Goal: Transaction & Acquisition: Purchase product/service

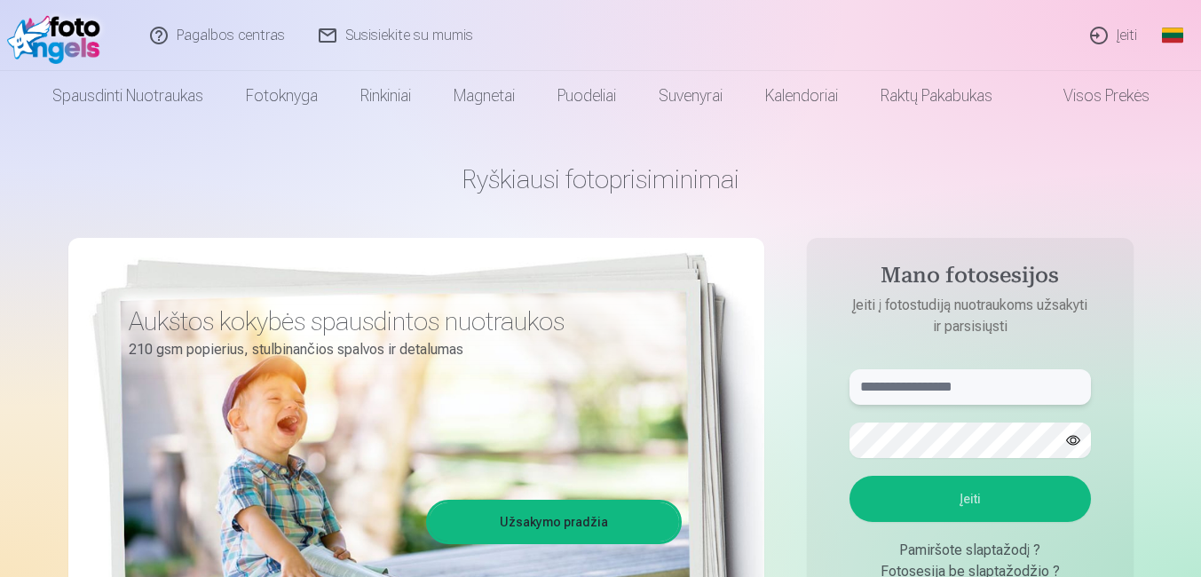
click at [875, 376] on input "text" at bounding box center [970, 387] width 241 height 36
type input "**********"
click at [850, 476] on button "Įeiti" at bounding box center [970, 499] width 241 height 46
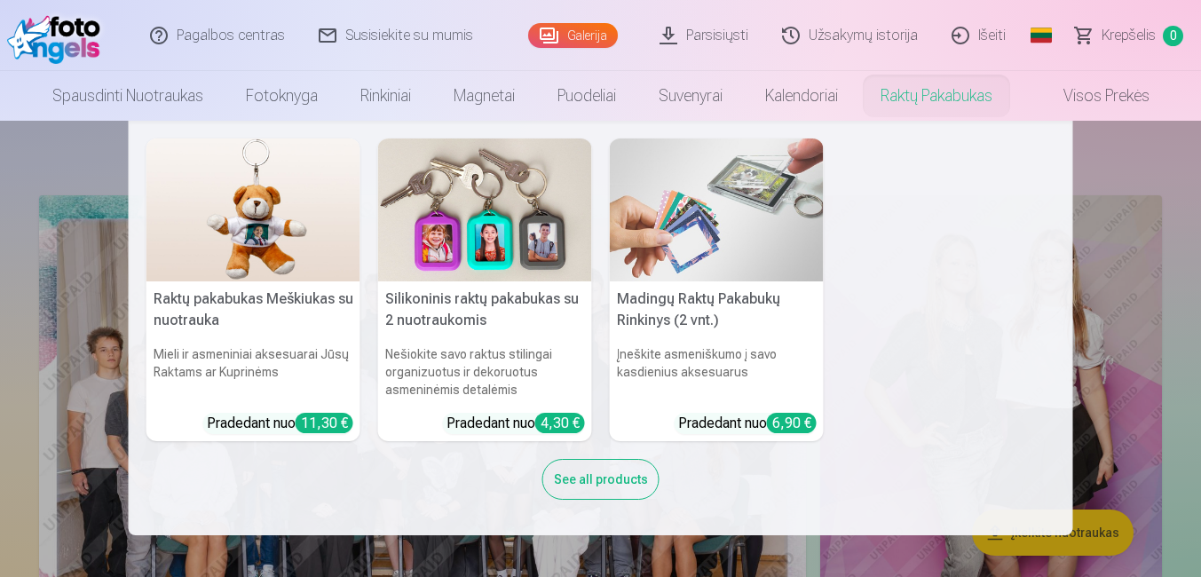
click at [33, 217] on nav "Raktų pakabukas Meškiukas su nuotrauka Mieli ir asmeniniai aksesuarai Jūsų Rakt…" at bounding box center [600, 328] width 1201 height 415
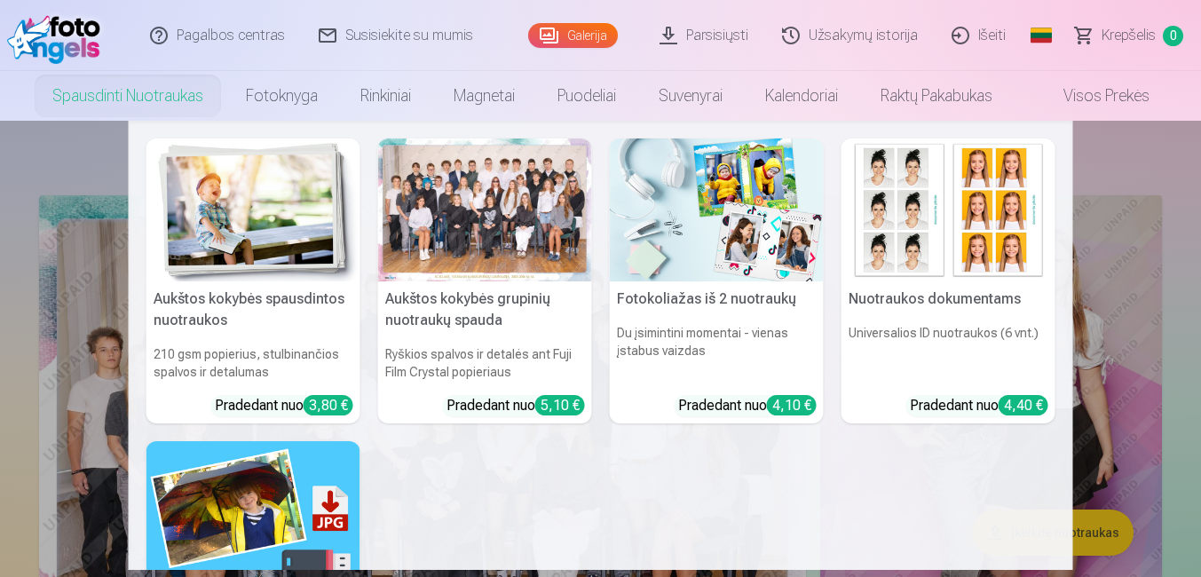
click at [109, 108] on link "Spausdinti nuotraukas" at bounding box center [128, 96] width 194 height 50
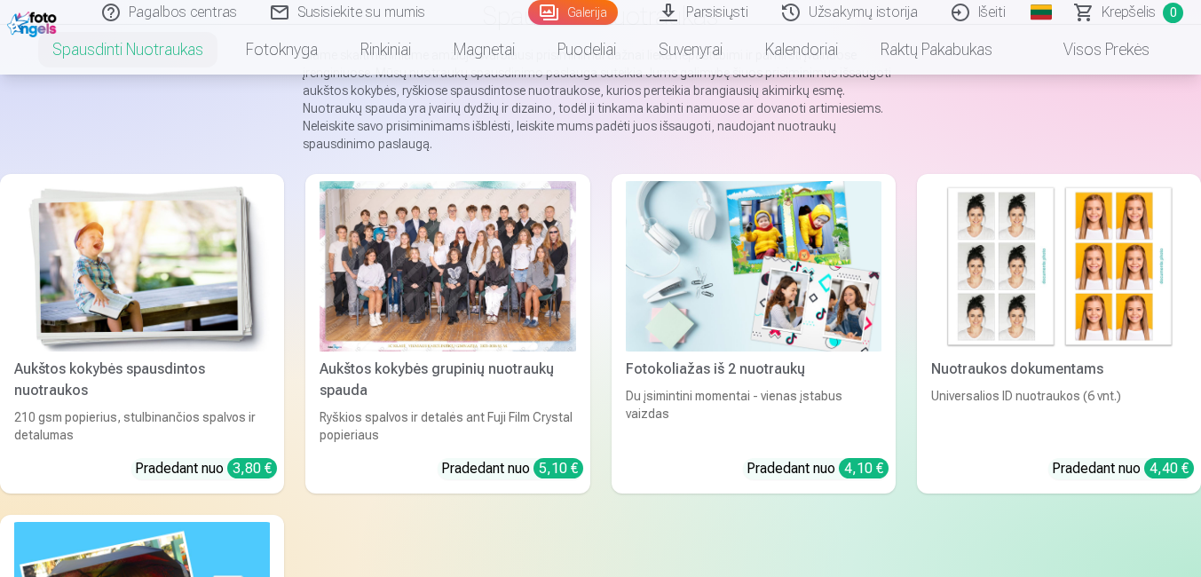
scroll to position [355, 0]
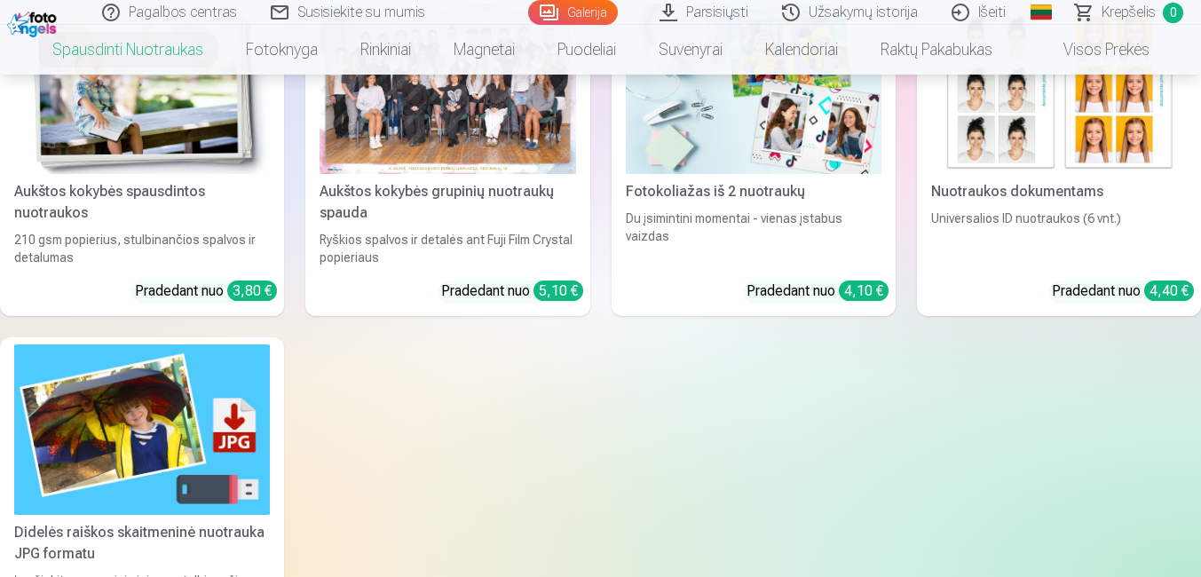
click at [446, 142] on div at bounding box center [448, 89] width 256 height 170
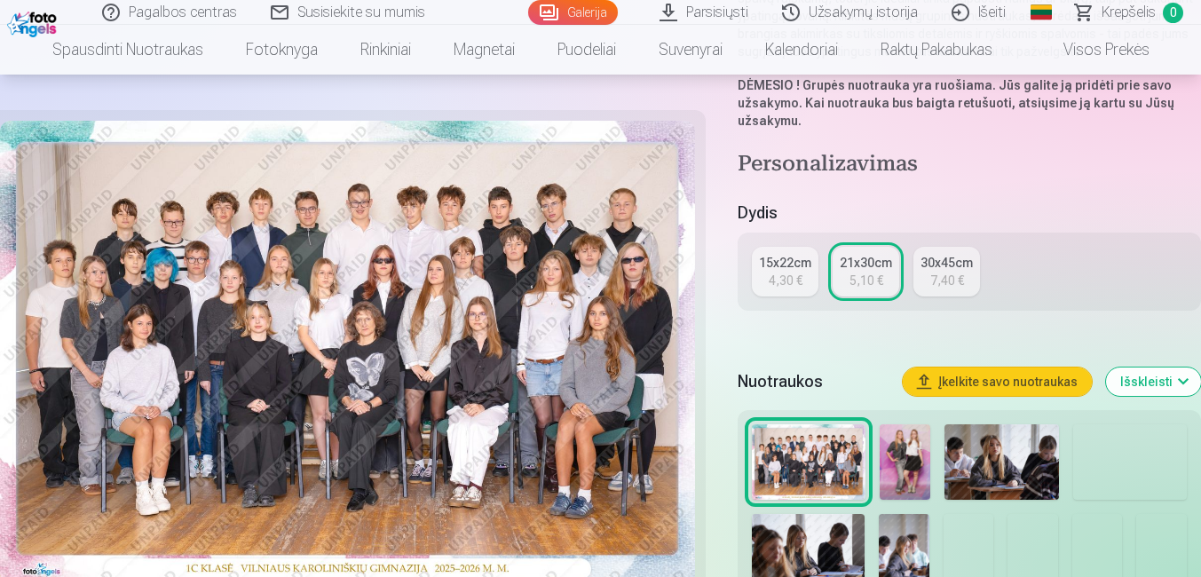
scroll to position [426, 0]
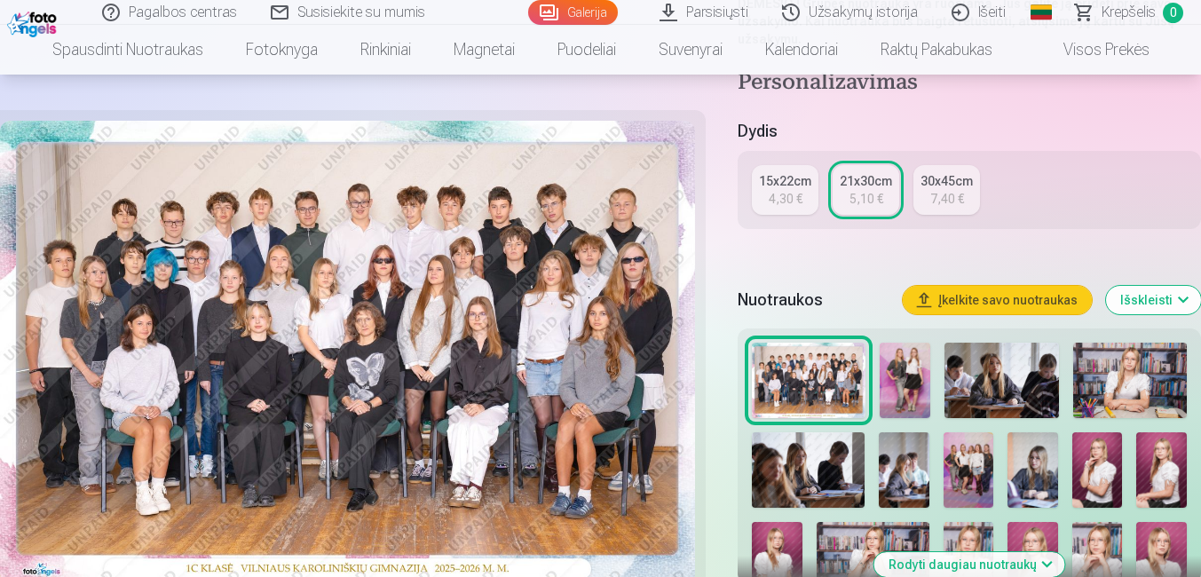
click at [911, 182] on div "15x22cm 4,30 € 21x30cm 5,10 € 30x45cm 7,40 €" at bounding box center [969, 190] width 463 height 78
click at [929, 182] on div "30x45cm" at bounding box center [947, 181] width 52 height 18
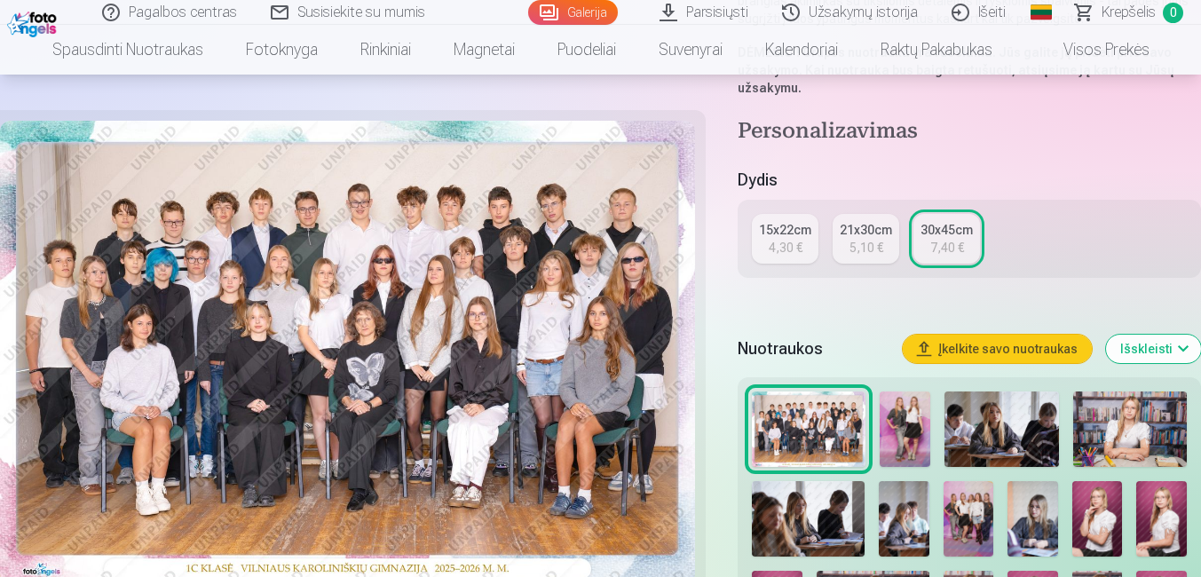
scroll to position [426, 0]
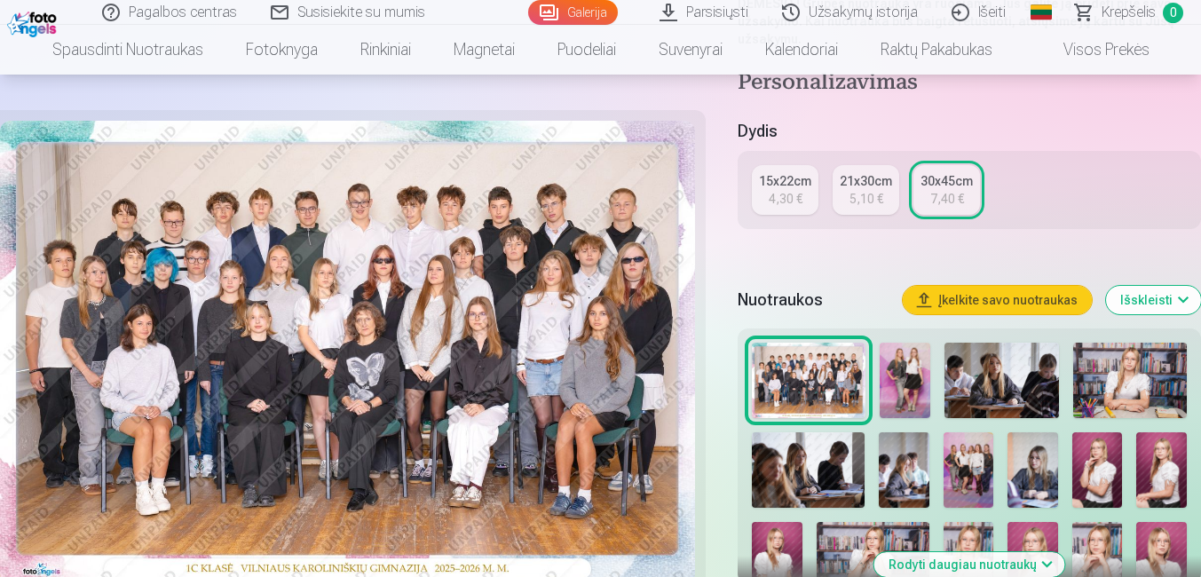
click at [853, 208] on link "21x30cm 5,10 €" at bounding box center [866, 190] width 67 height 50
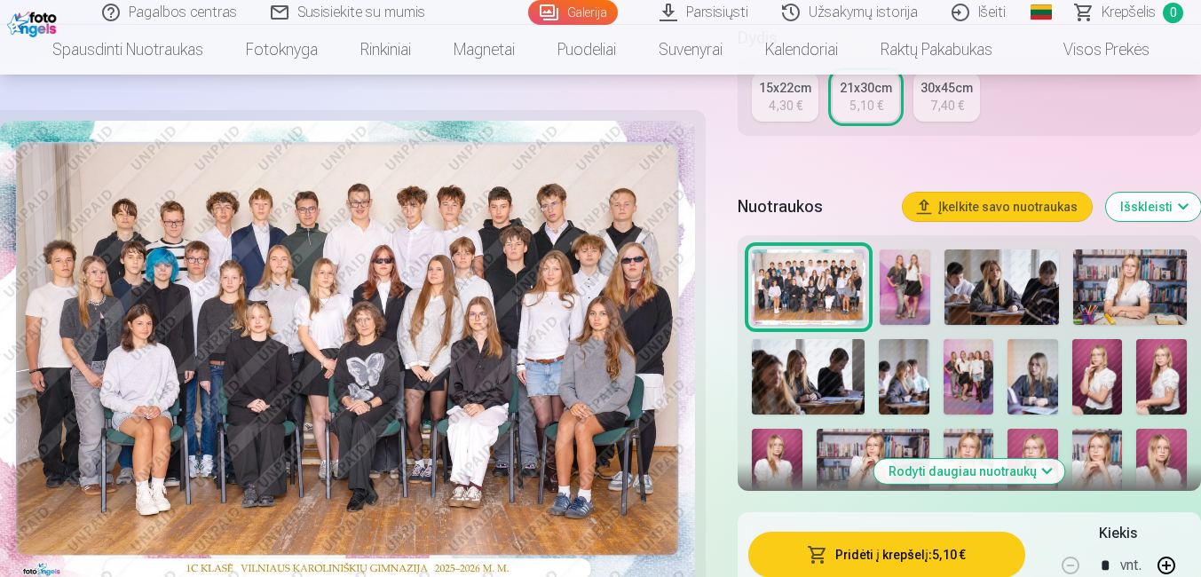
scroll to position [533, 0]
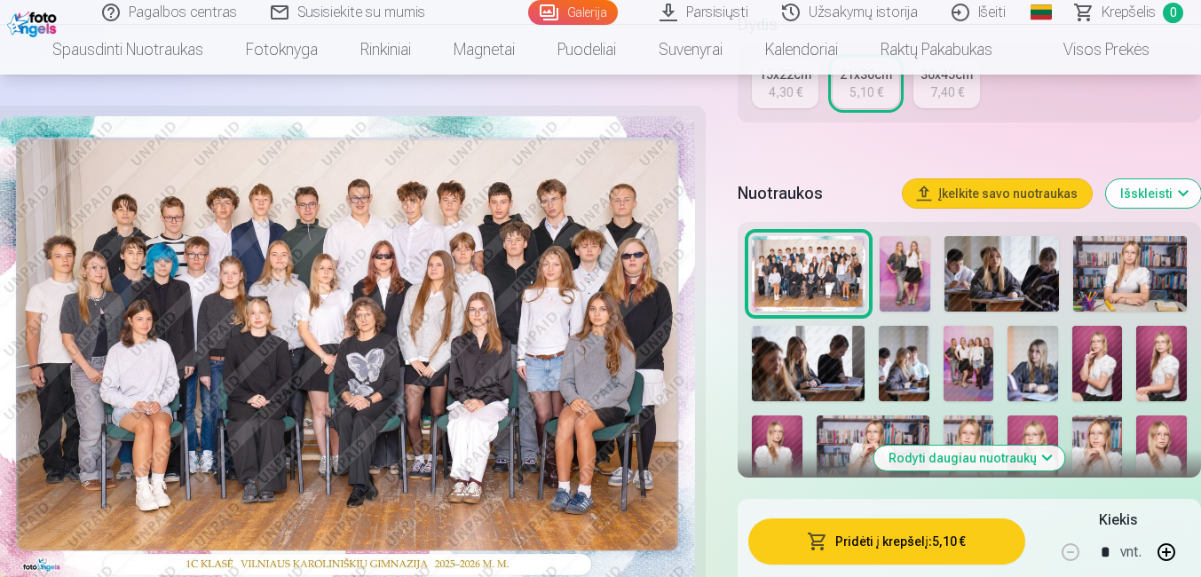
click at [826, 537] on span "button" at bounding box center [817, 542] width 21 height 18
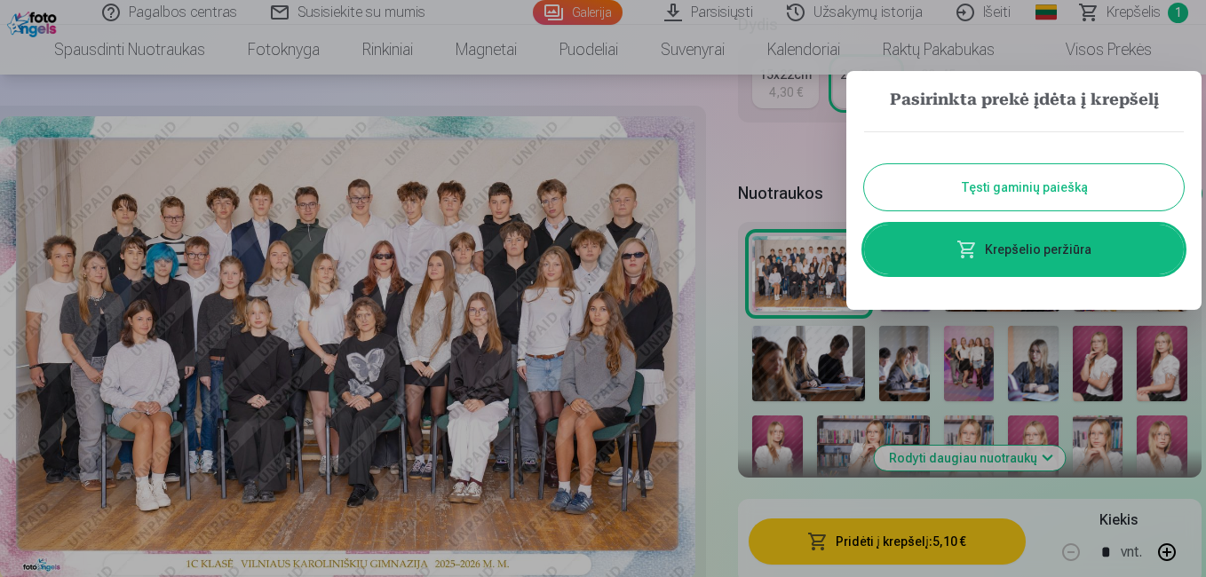
click at [753, 147] on div at bounding box center [603, 288] width 1206 height 577
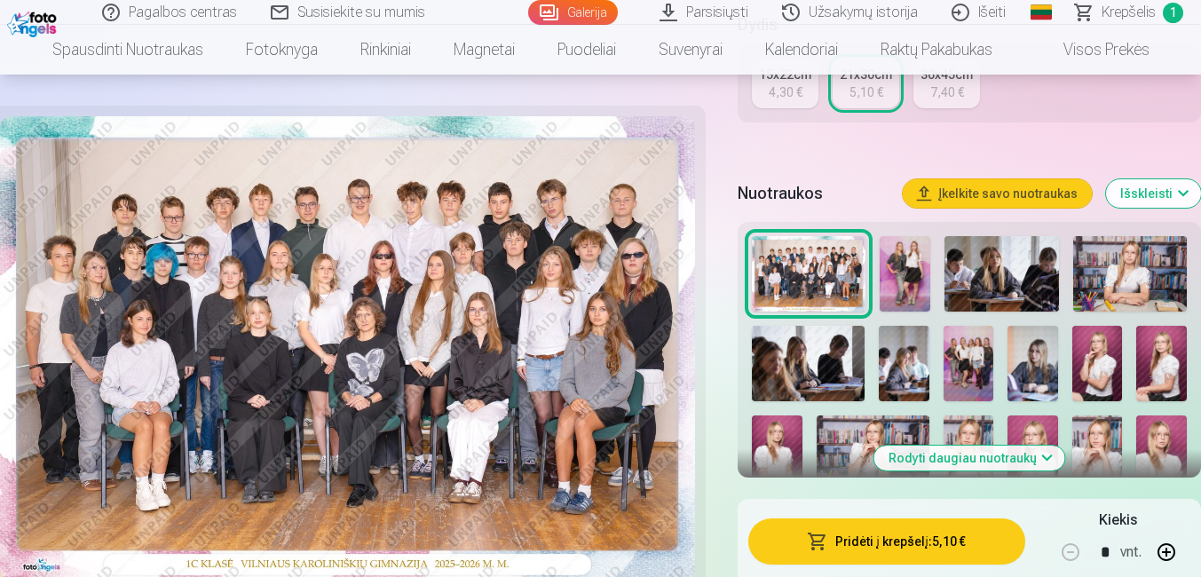
click at [1112, 289] on img at bounding box center [1130, 274] width 114 height 76
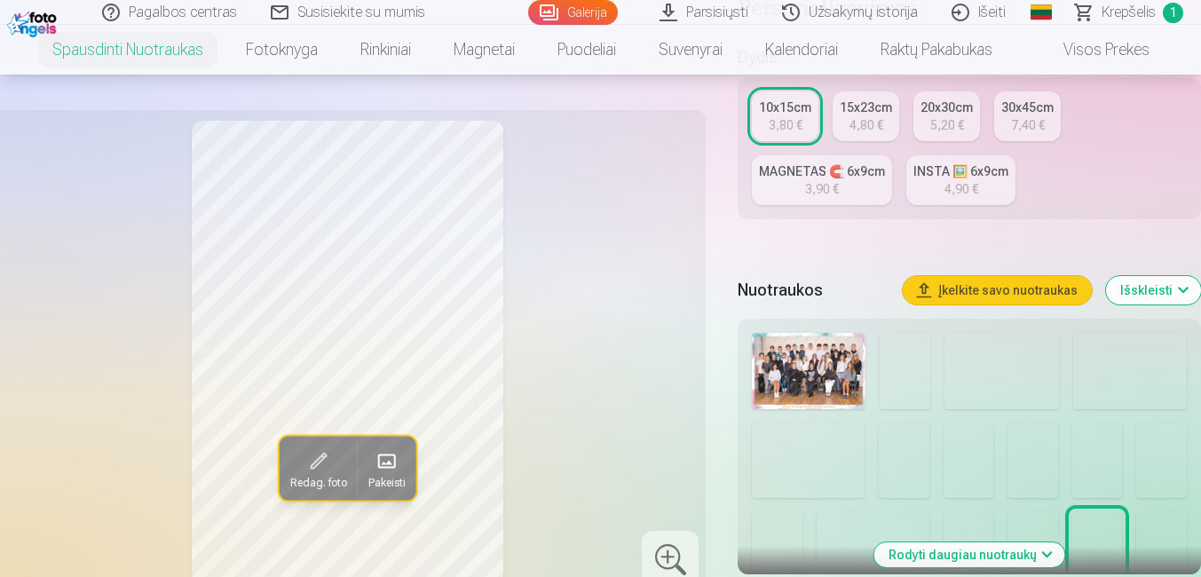
scroll to position [533, 0]
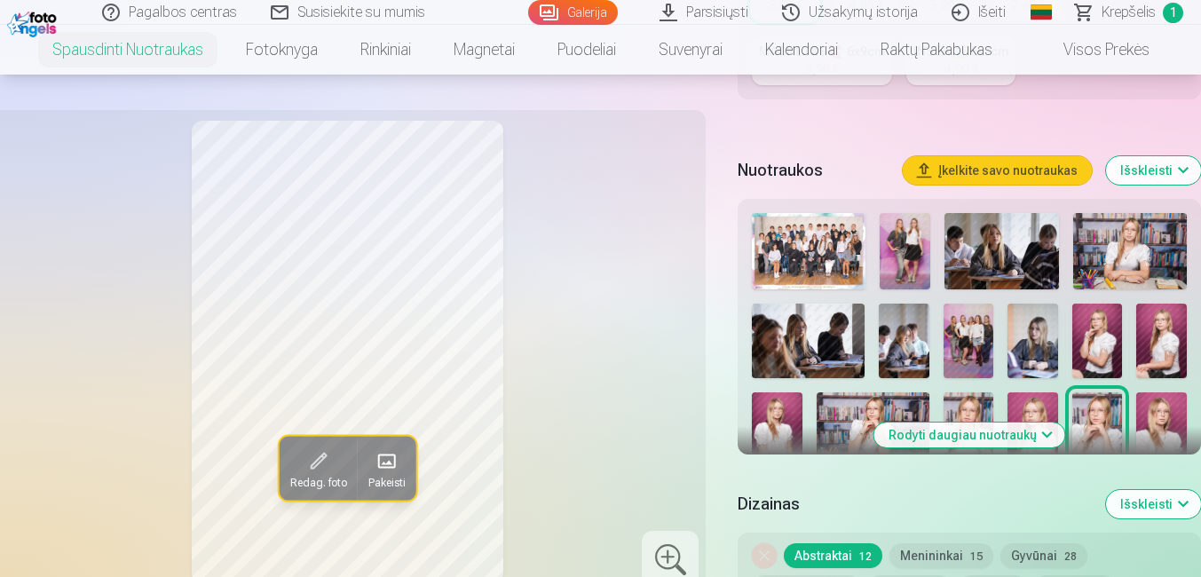
click at [904, 261] on img at bounding box center [905, 251] width 51 height 76
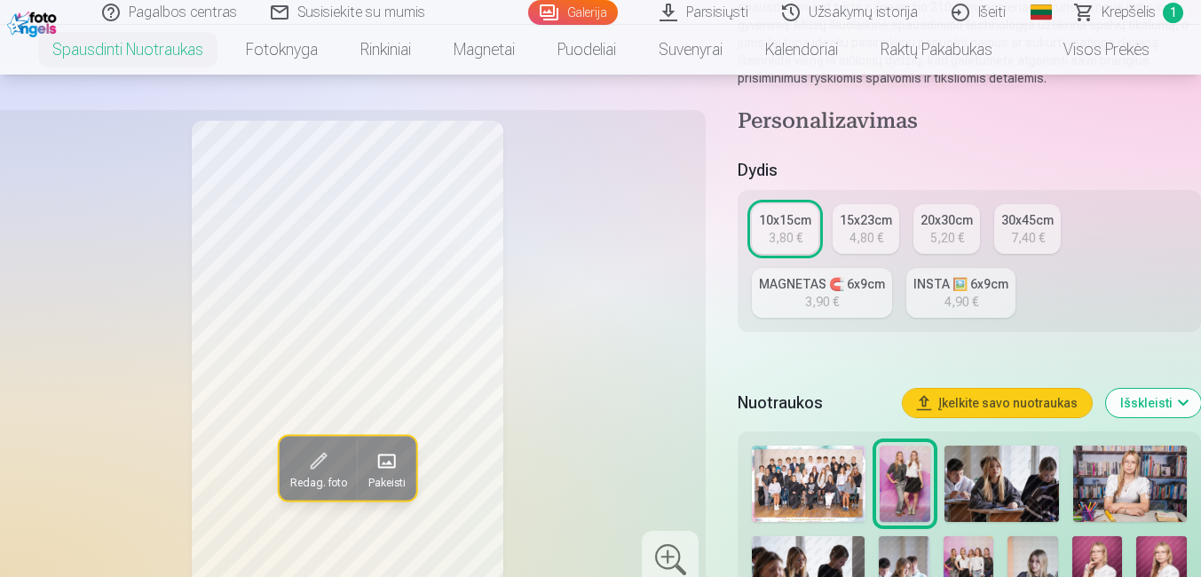
scroll to position [249, 0]
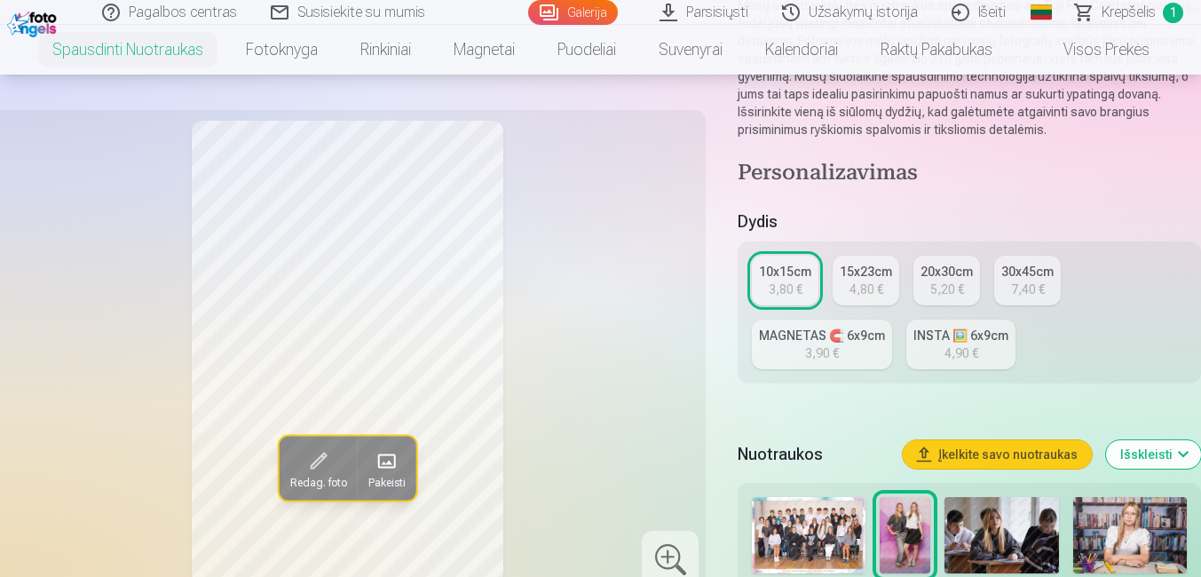
click at [930, 328] on div "INSTA 🖼️ 6x9cm" at bounding box center [960, 336] width 95 height 18
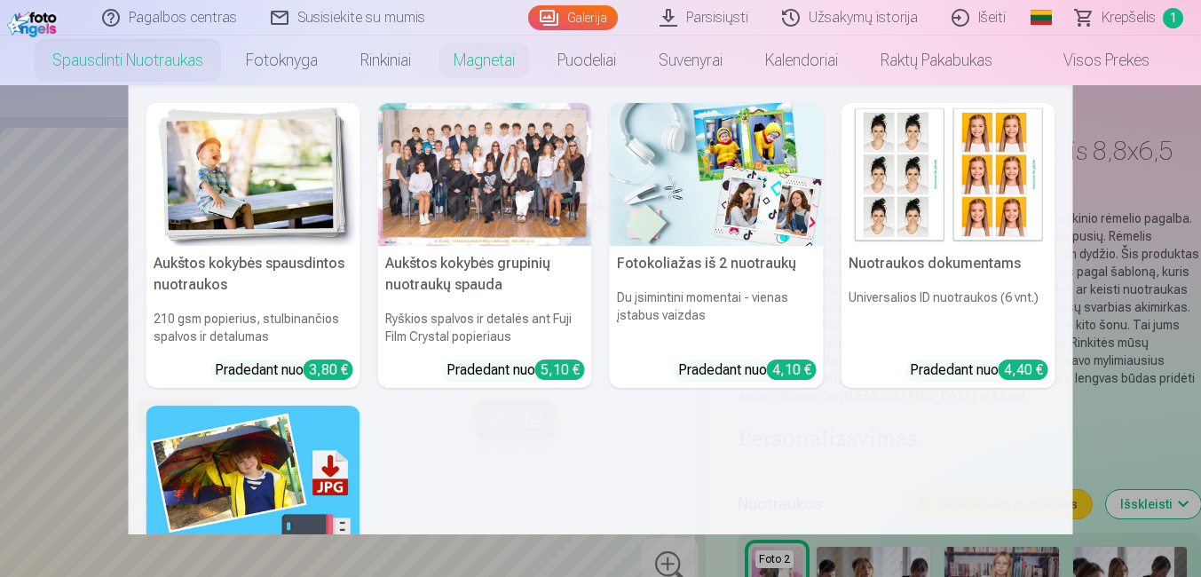
scroll to position [71, 0]
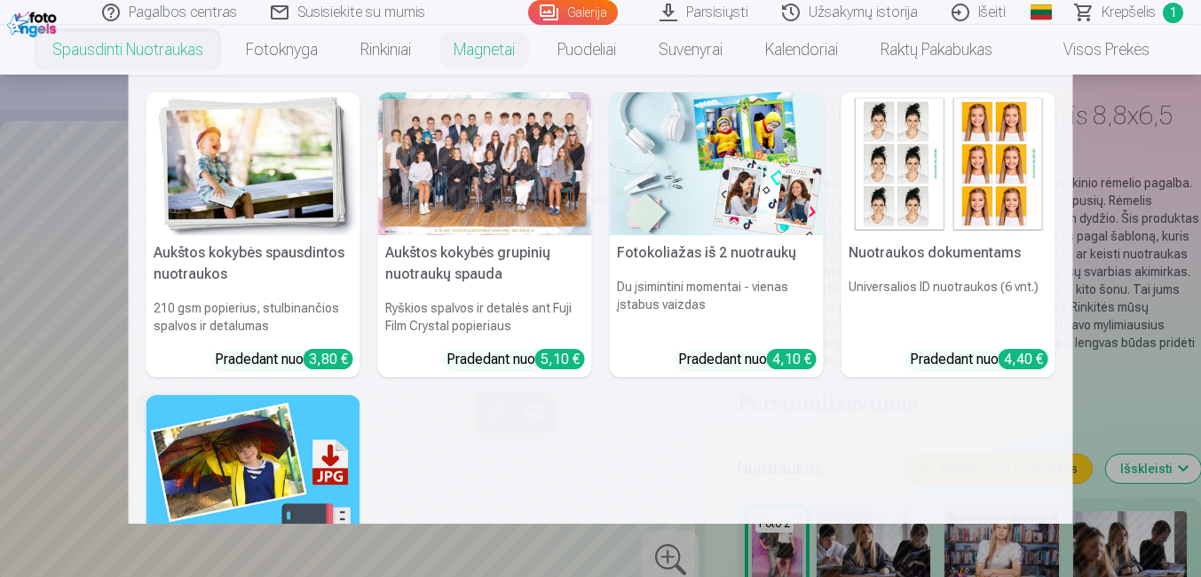
click at [1153, 216] on nav "Aukštos kokybės spausdintos nuotraukos 210 gsm popierius, stulbinančios spalvos…" at bounding box center [600, 299] width 1201 height 449
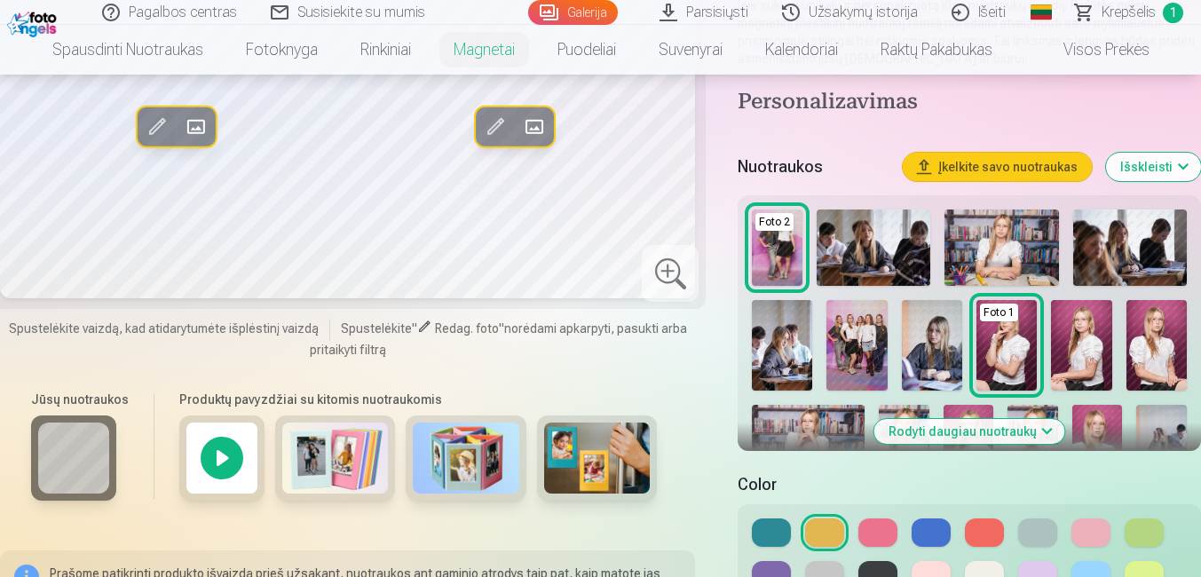
scroll to position [391, 0]
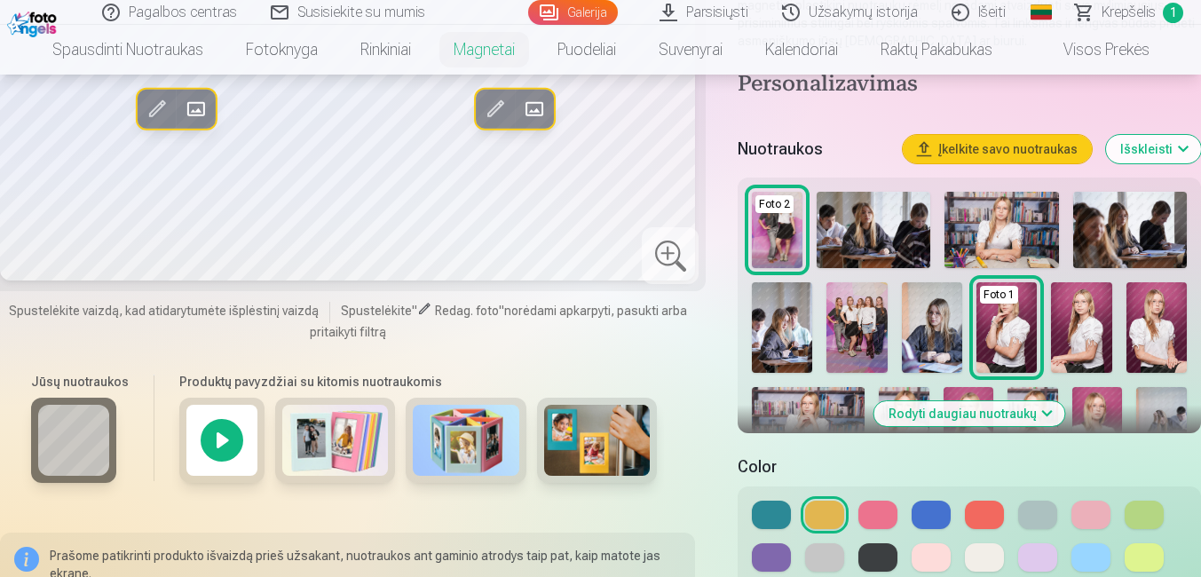
click at [763, 234] on img at bounding box center [777, 230] width 51 height 76
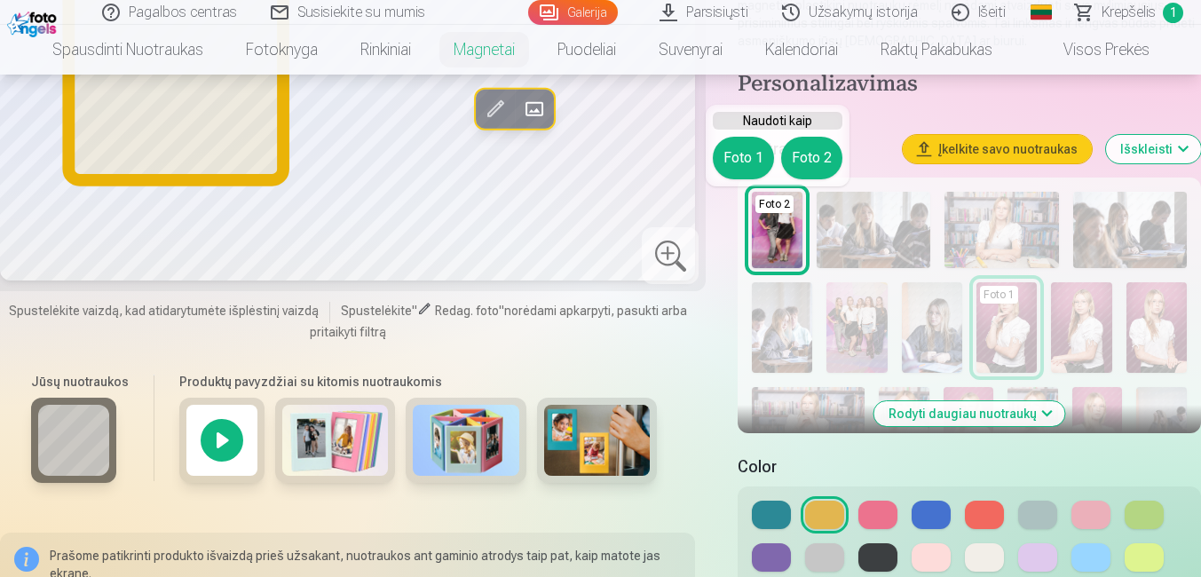
click at [736, 165] on button "Foto 1" at bounding box center [743, 158] width 61 height 43
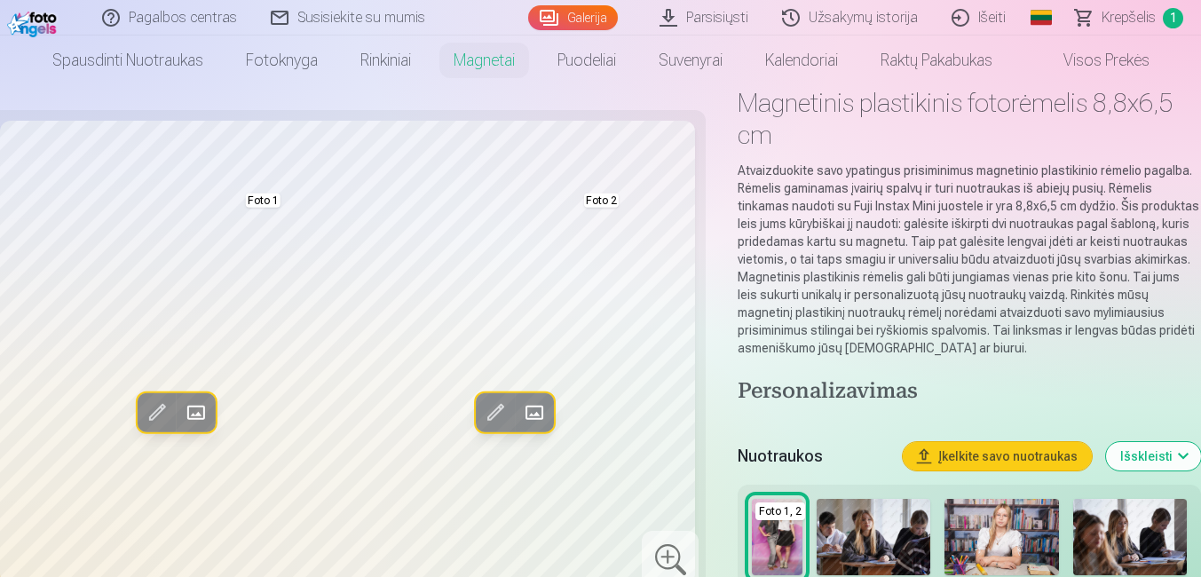
scroll to position [36, 0]
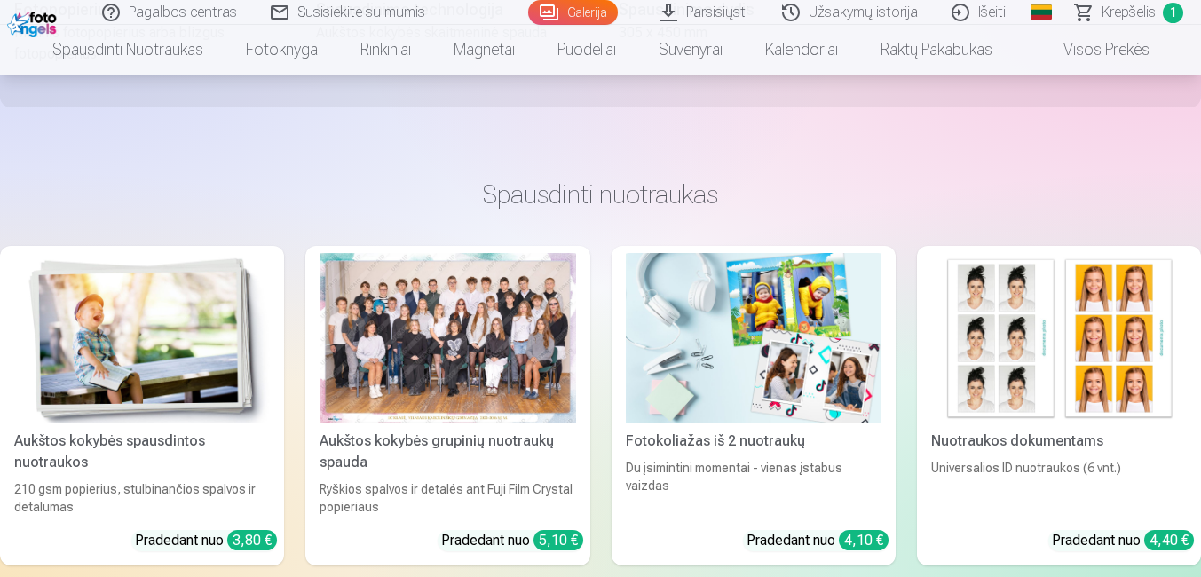
scroll to position [1335, 0]
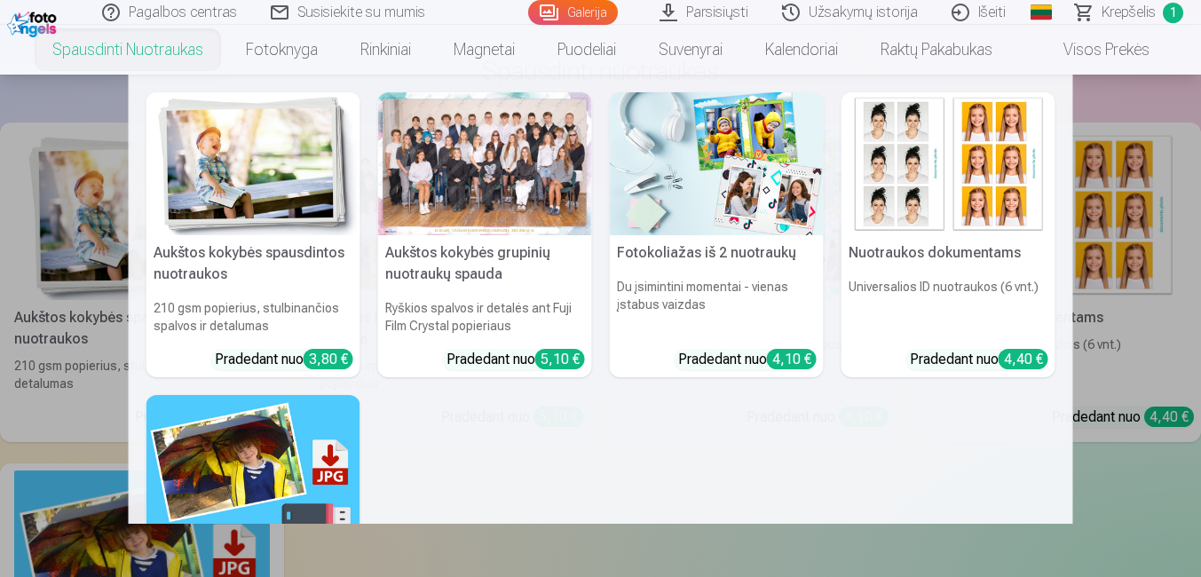
click at [164, 68] on link "Spausdinti nuotraukas" at bounding box center [128, 50] width 194 height 50
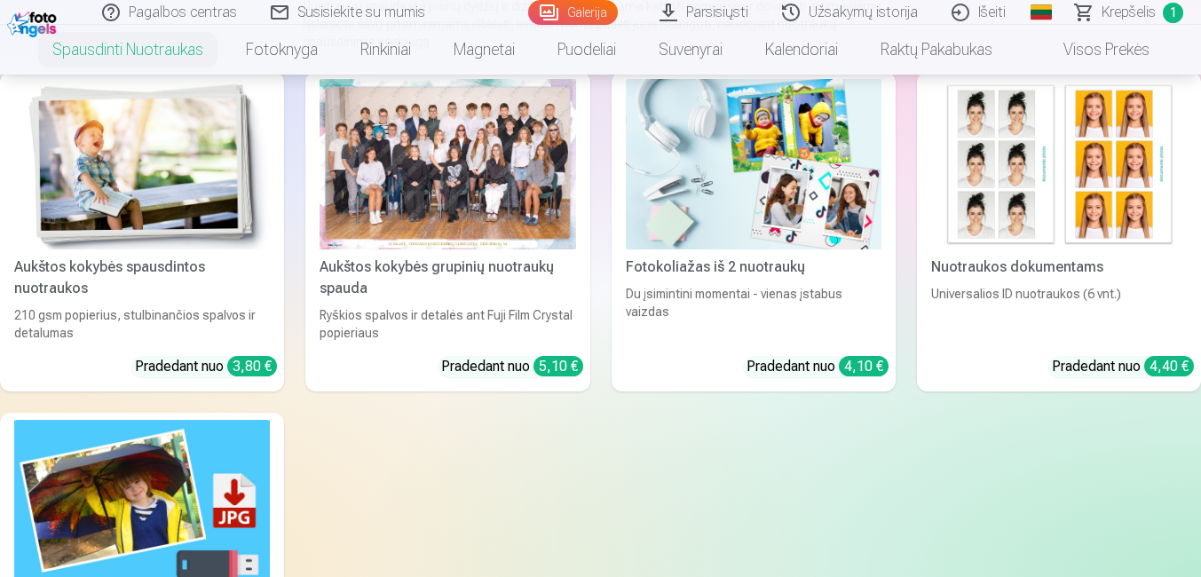
scroll to position [284, 0]
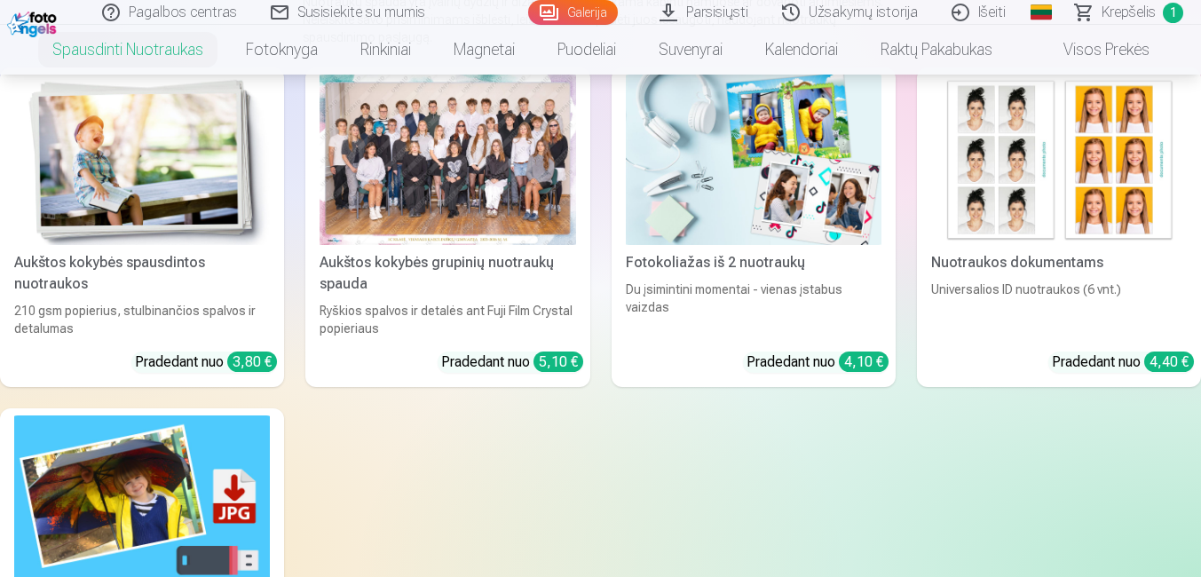
click at [434, 209] on div at bounding box center [448, 160] width 256 height 170
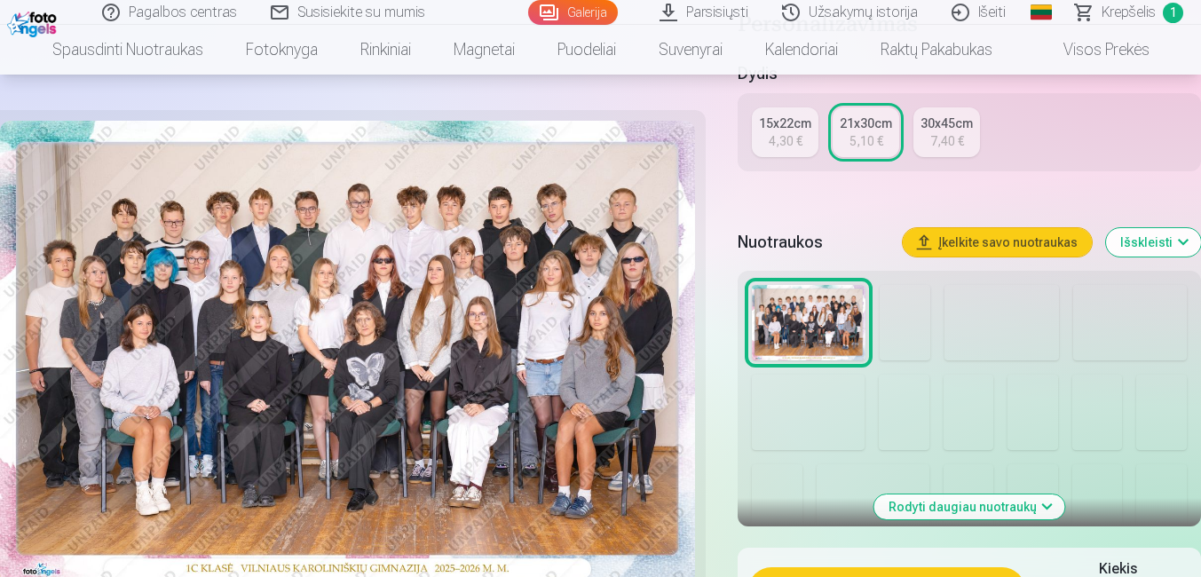
scroll to position [604, 0]
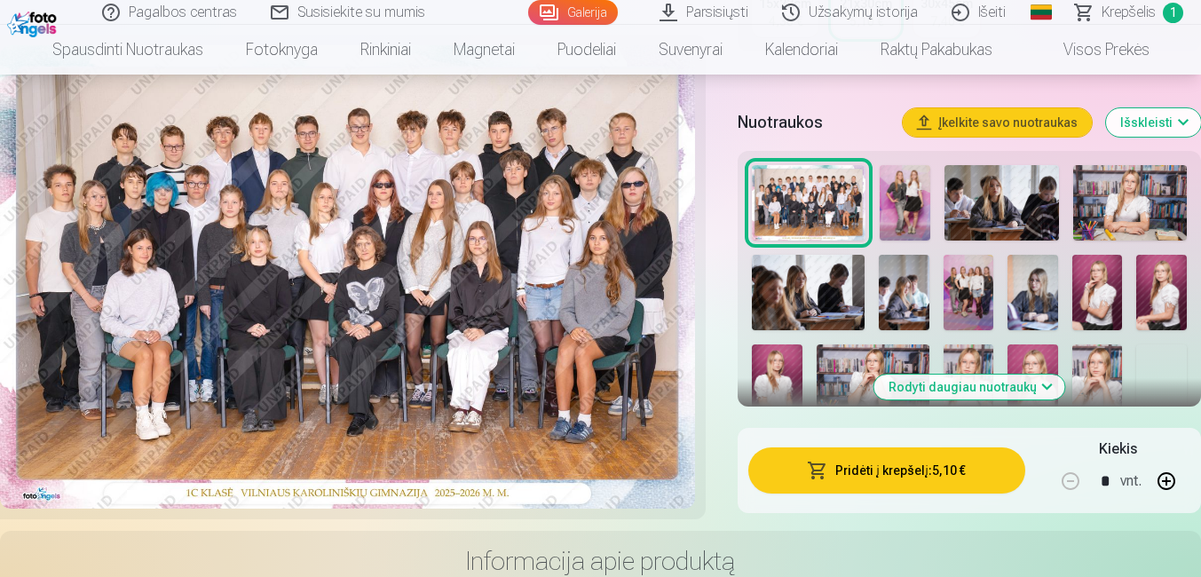
click at [905, 213] on img at bounding box center [905, 203] width 51 height 76
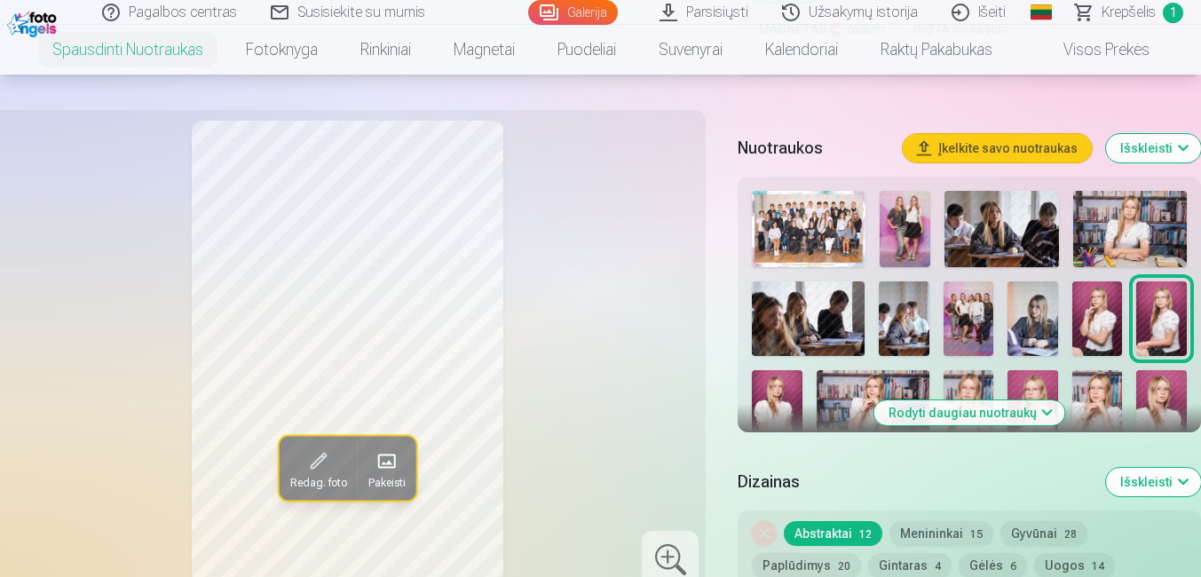
scroll to position [518, 0]
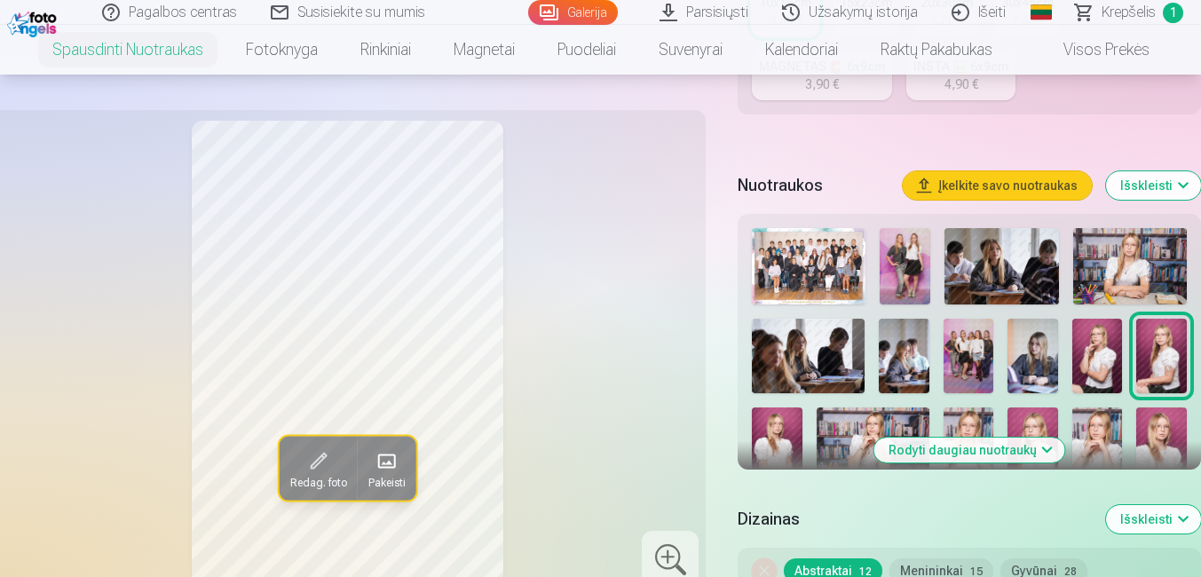
click at [1000, 443] on button "Rodyti daugiau nuotraukų" at bounding box center [969, 450] width 191 height 25
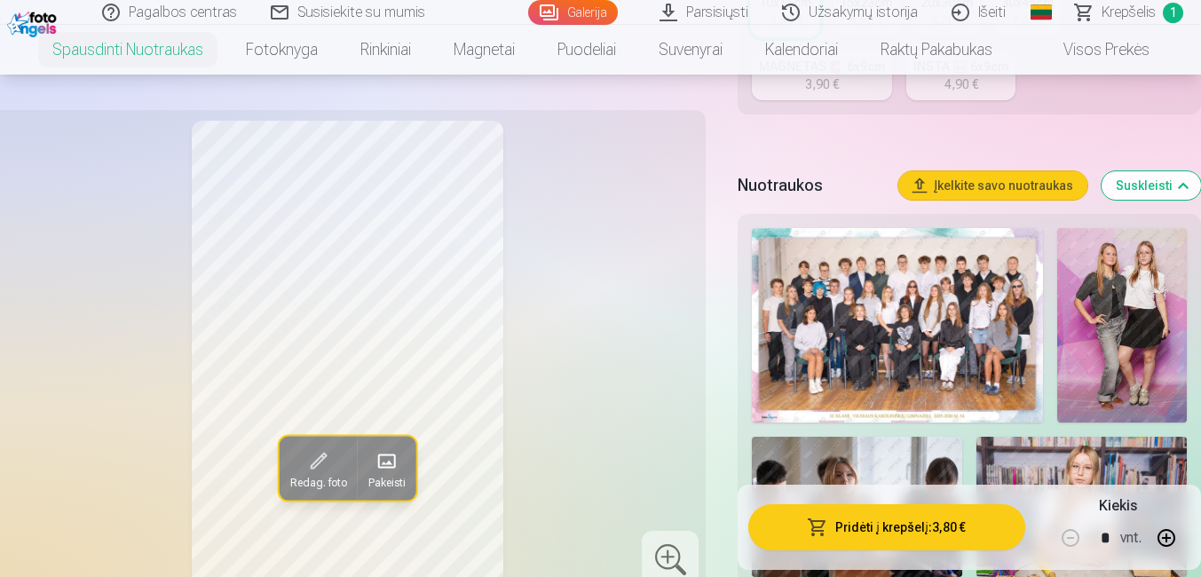
click at [1078, 363] on img at bounding box center [1122, 325] width 130 height 194
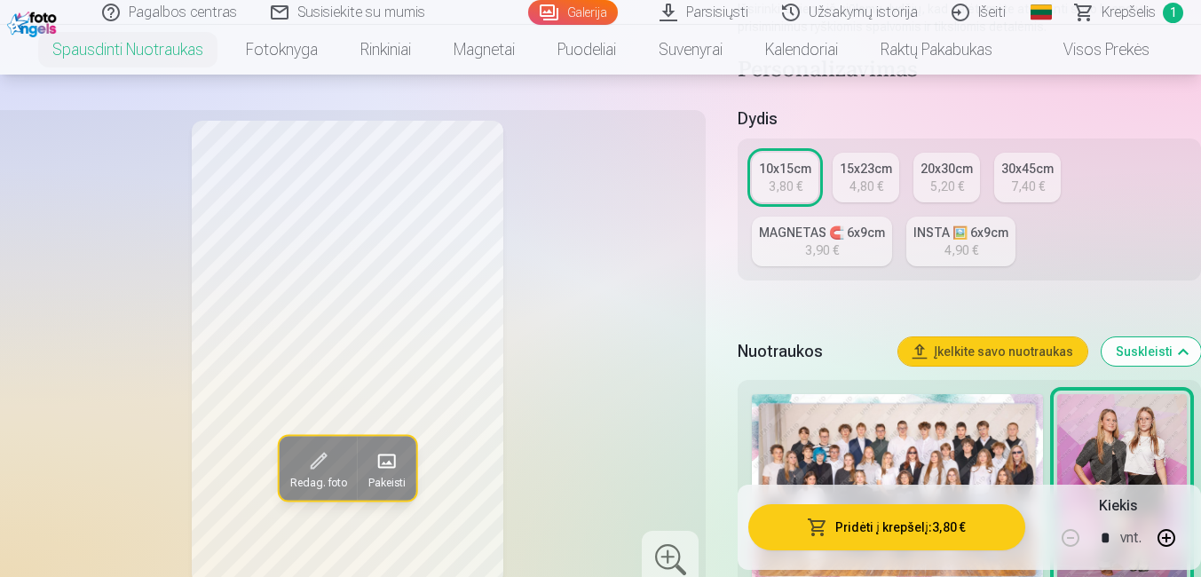
scroll to position [326, 0]
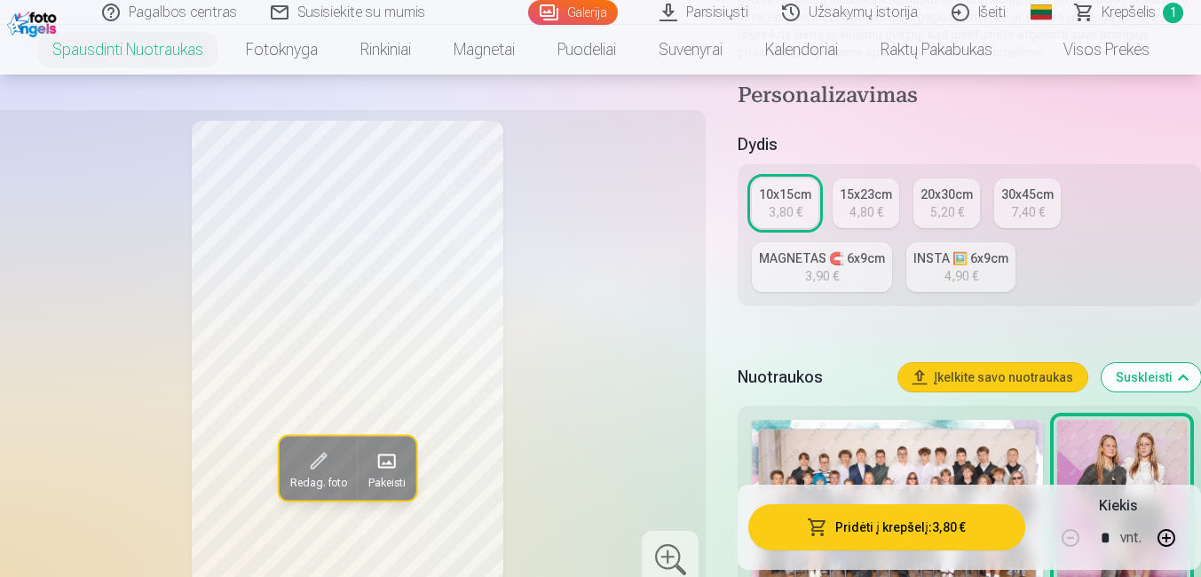
click at [875, 215] on div "4,80 €" at bounding box center [867, 212] width 34 height 18
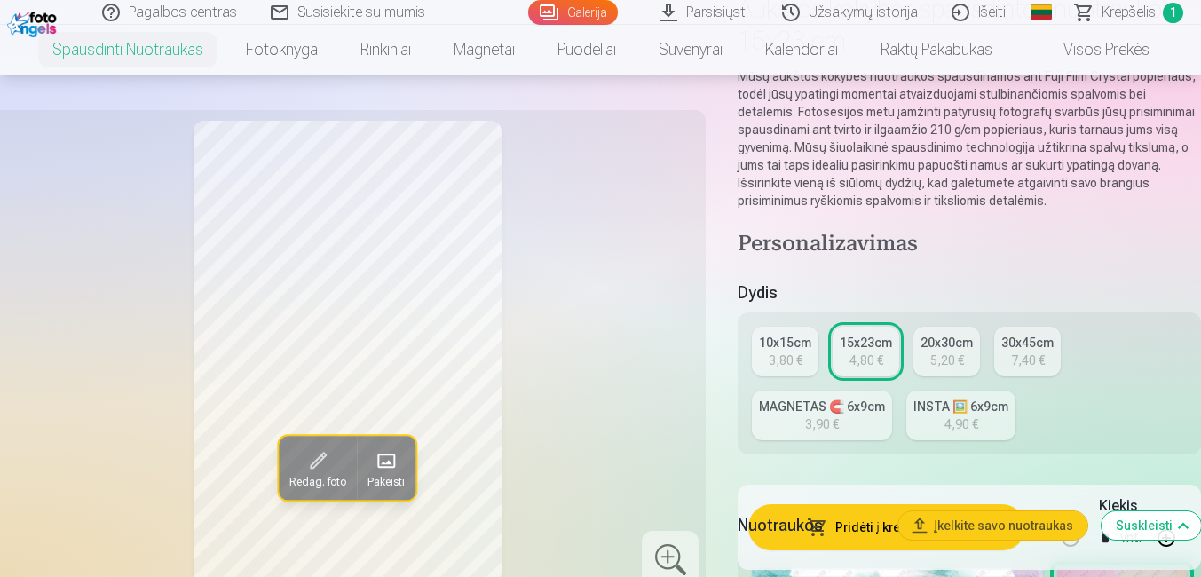
scroll to position [213, 0]
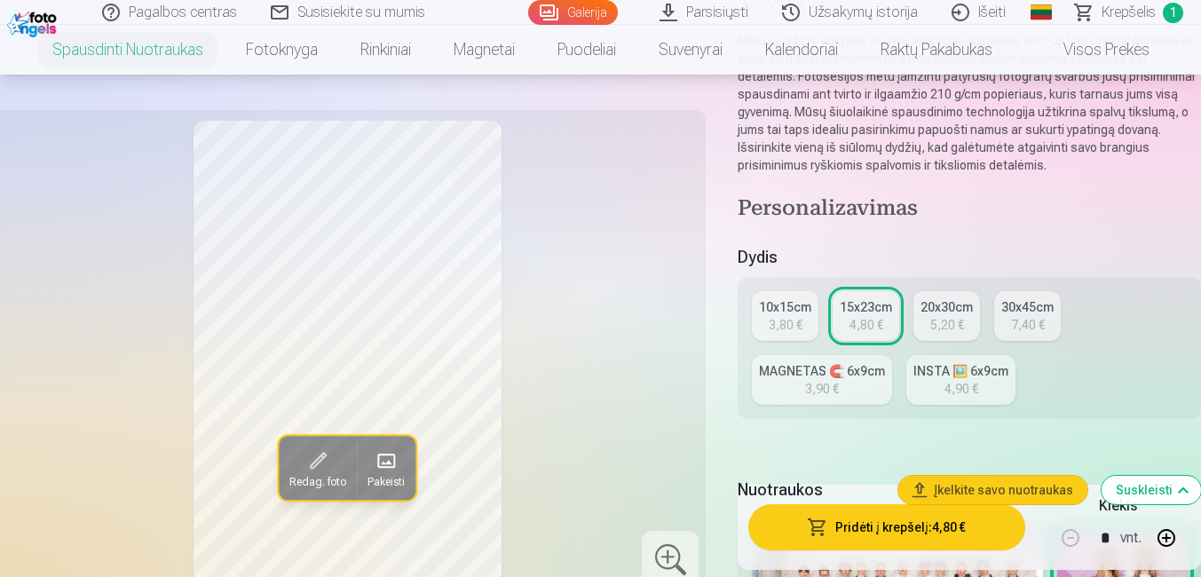
click at [925, 368] on div "INSTA 🖼️ 6x9cm" at bounding box center [960, 371] width 95 height 18
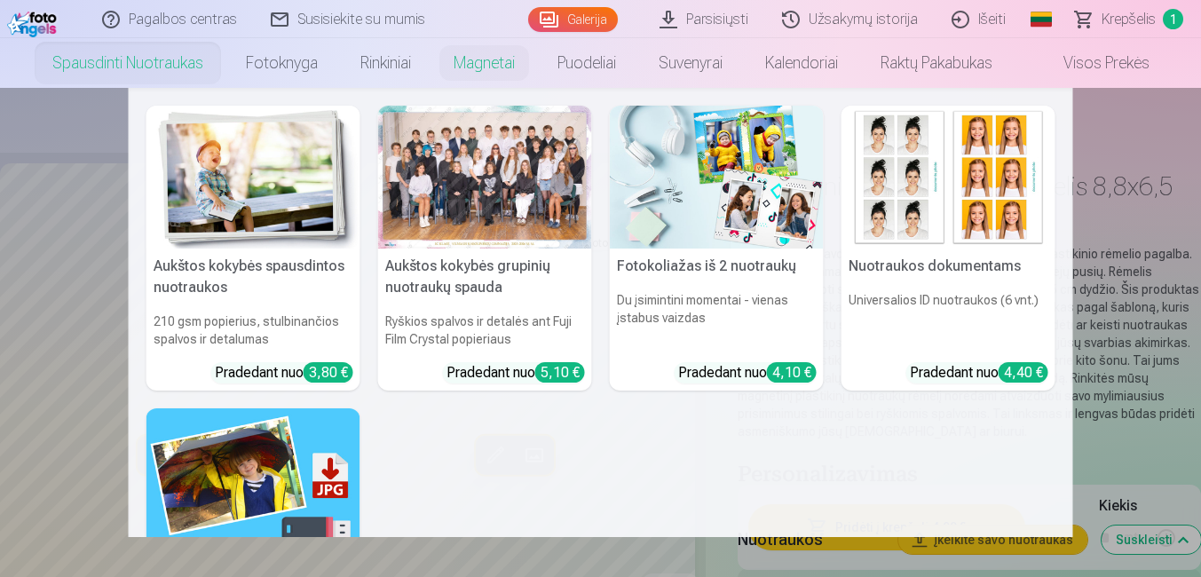
scroll to position [36, 0]
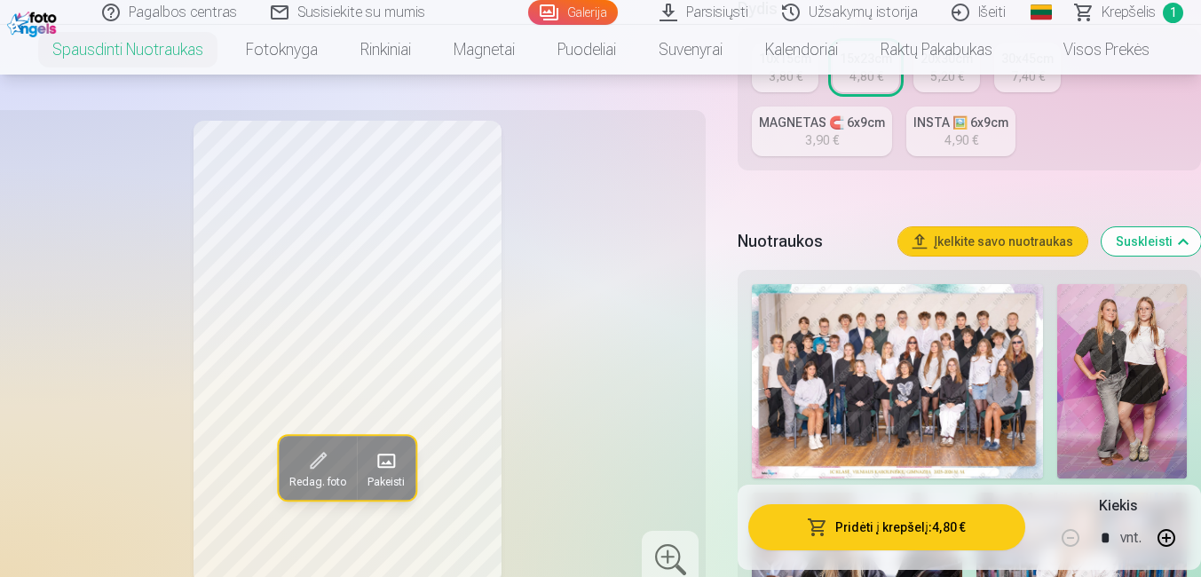
scroll to position [533, 0]
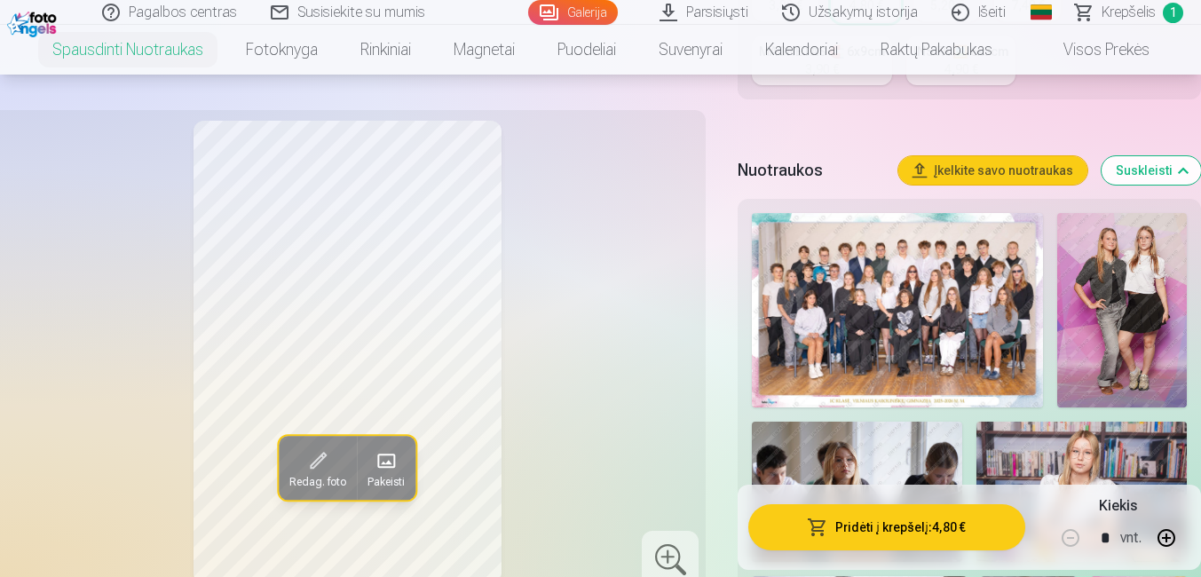
click at [1104, 316] on img at bounding box center [1122, 310] width 130 height 194
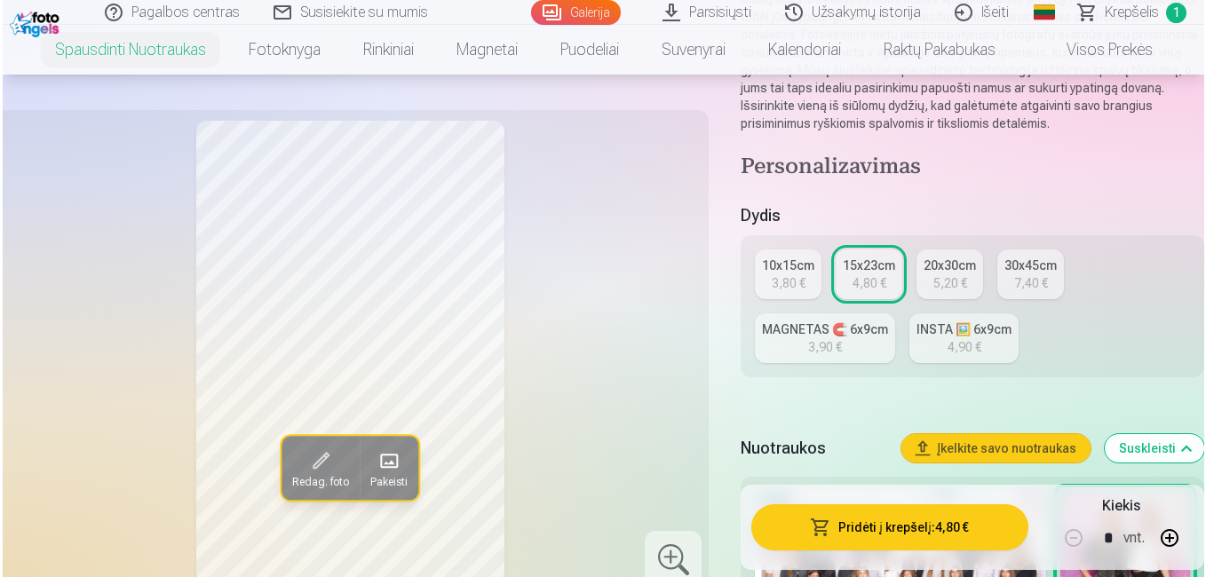
scroll to position [320, 0]
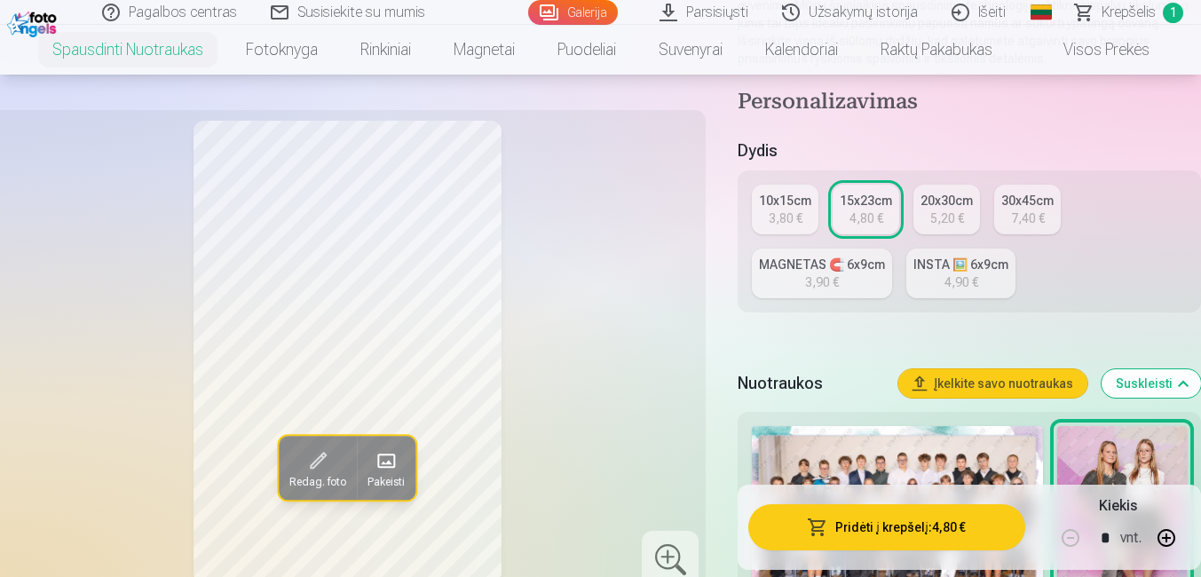
click at [824, 529] on span "button" at bounding box center [817, 527] width 21 height 18
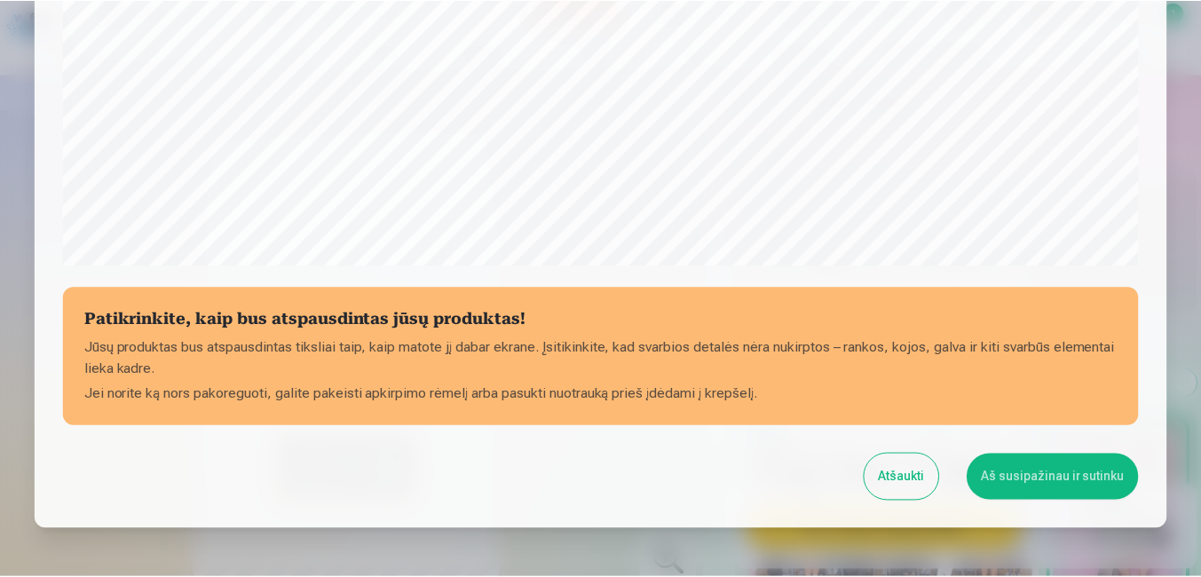
scroll to position [701, 0]
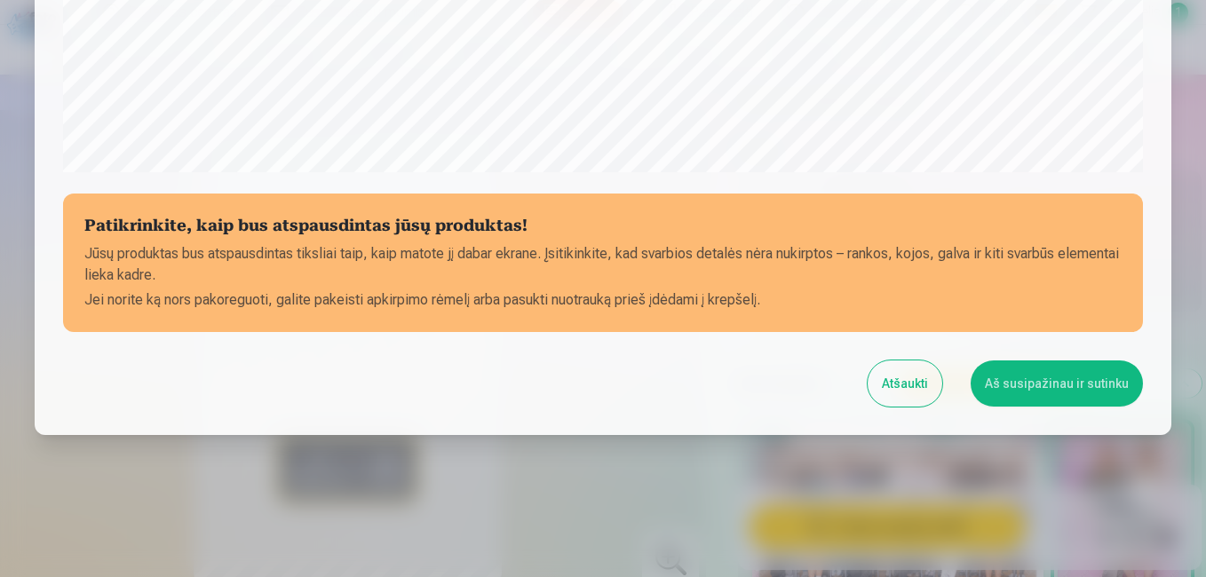
click at [1035, 384] on button "Aš susipažinau ir sutinku" at bounding box center [1056, 383] width 172 height 46
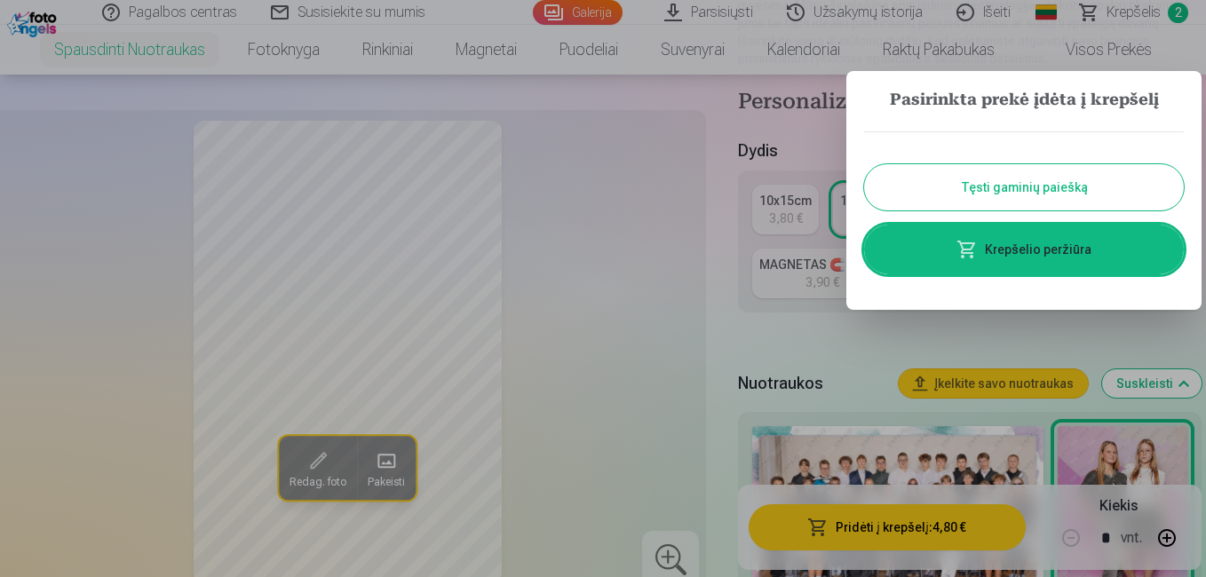
click at [758, 318] on div at bounding box center [603, 288] width 1206 height 577
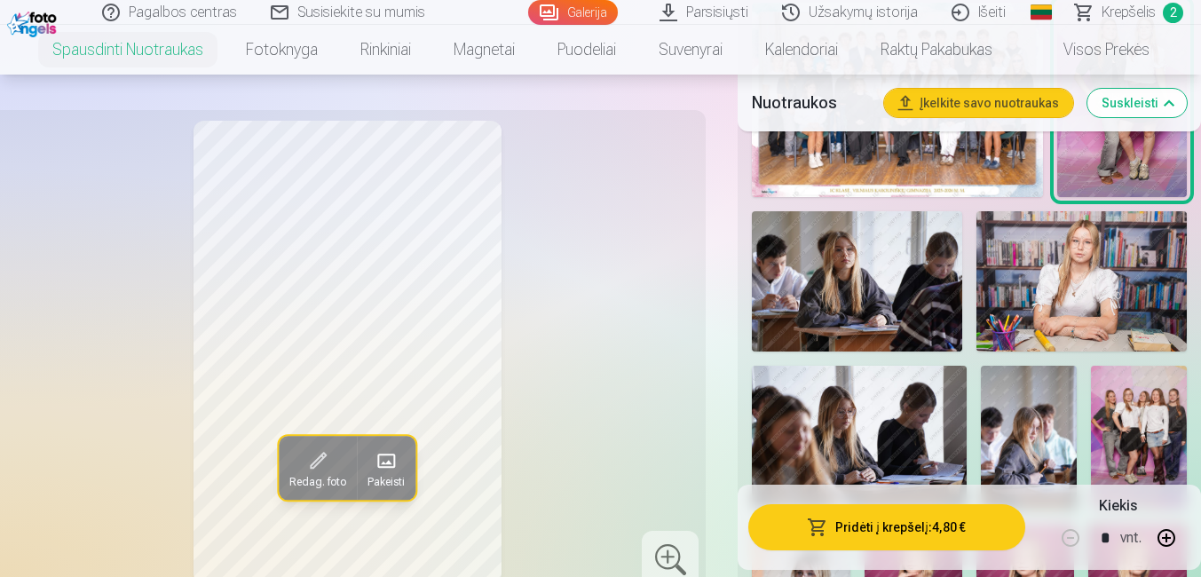
scroll to position [746, 0]
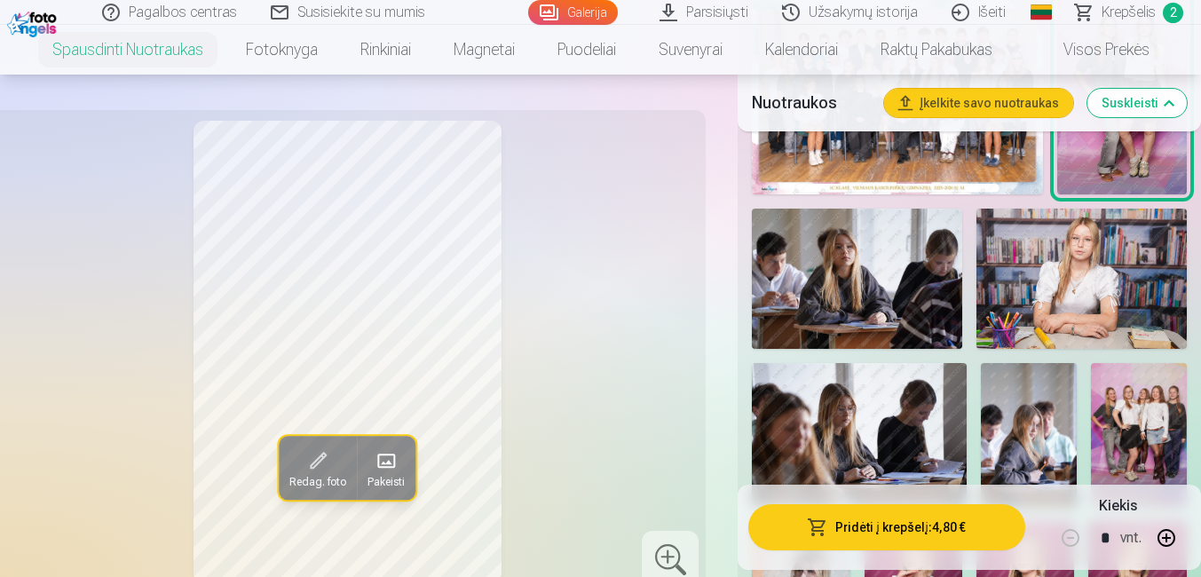
click at [842, 306] on img at bounding box center [857, 279] width 210 height 140
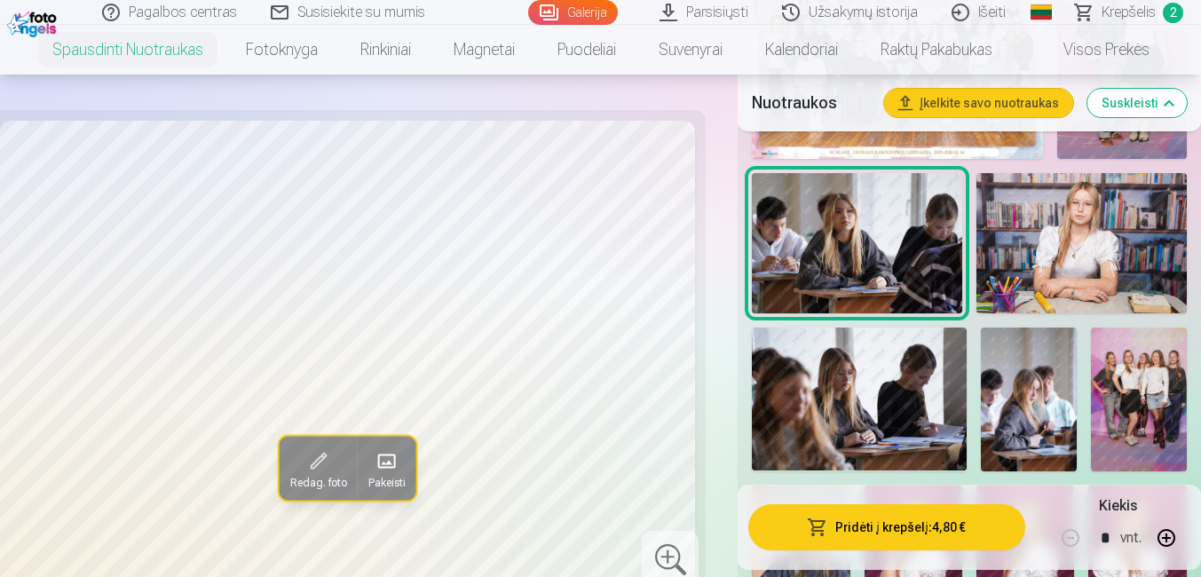
scroll to position [959, 0]
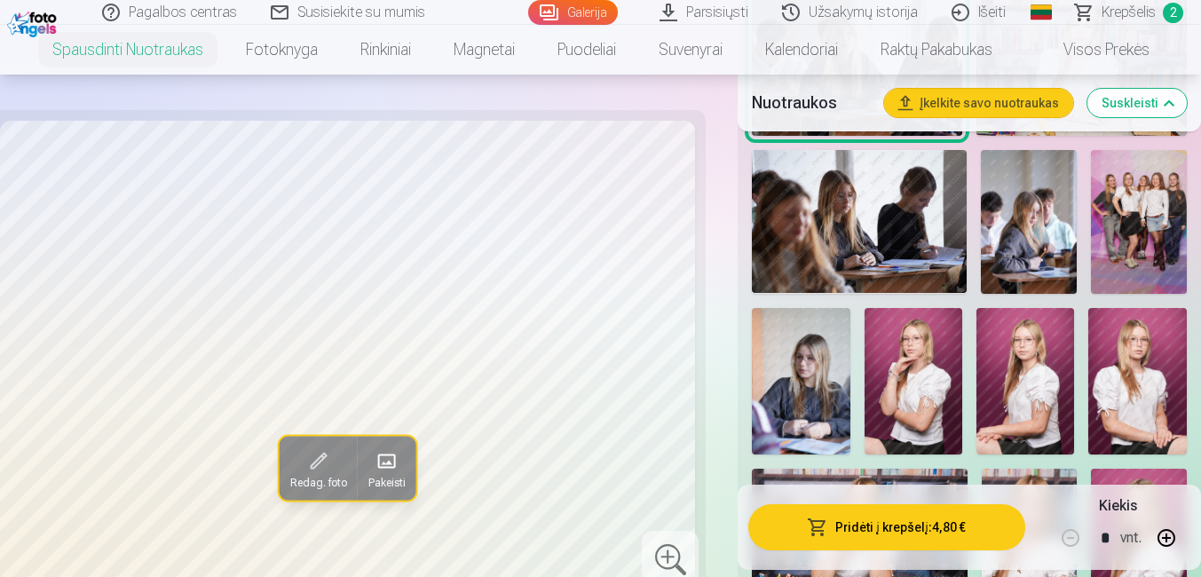
click at [1115, 345] on img at bounding box center [1137, 381] width 99 height 147
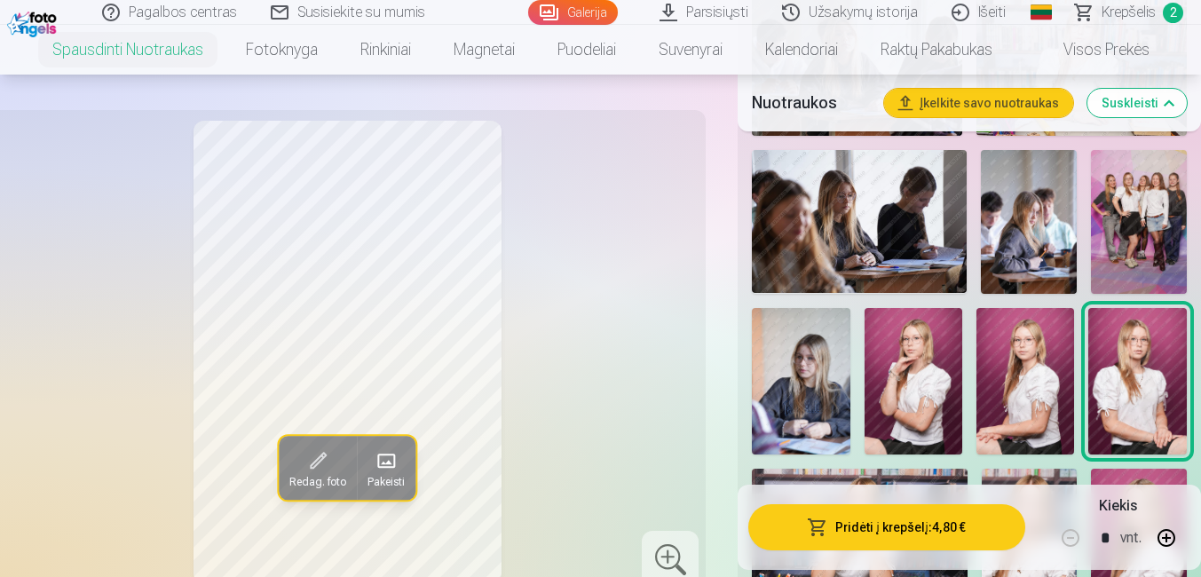
click at [1106, 253] on img at bounding box center [1139, 222] width 96 height 144
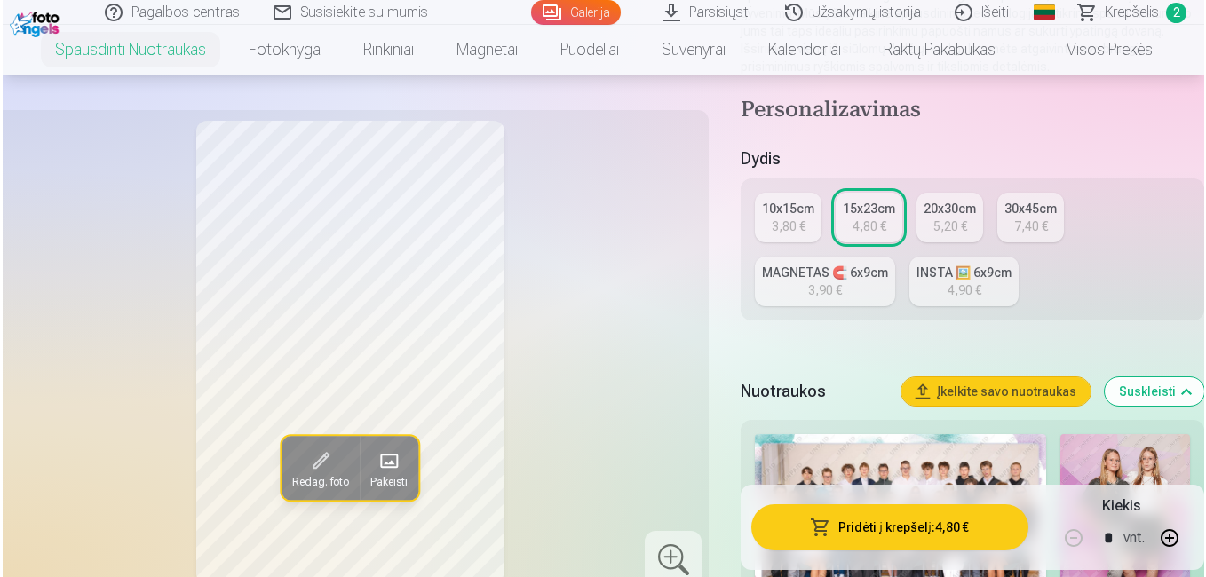
scroll to position [325, 0]
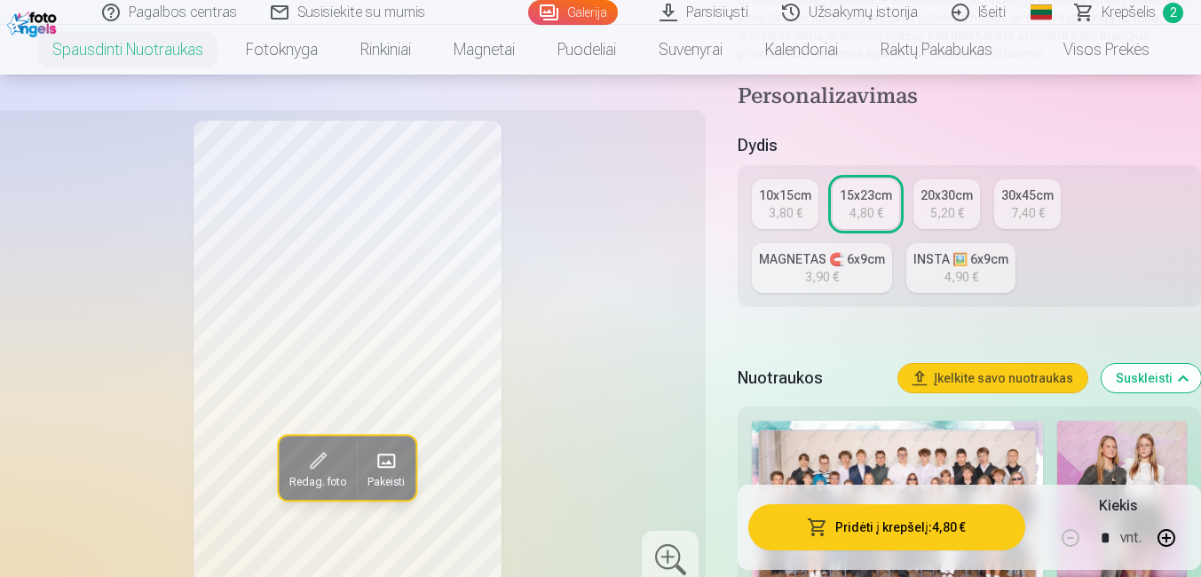
click at [866, 514] on button "Pridėti į krepšelį : 4,80 €" at bounding box center [886, 527] width 277 height 46
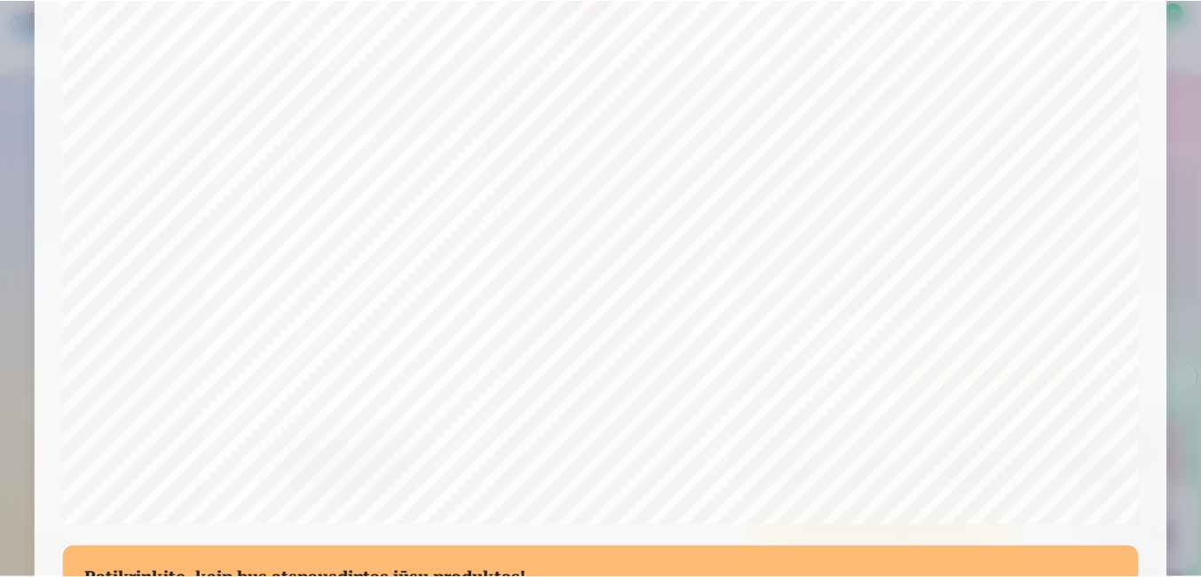
scroll to position [701, 0]
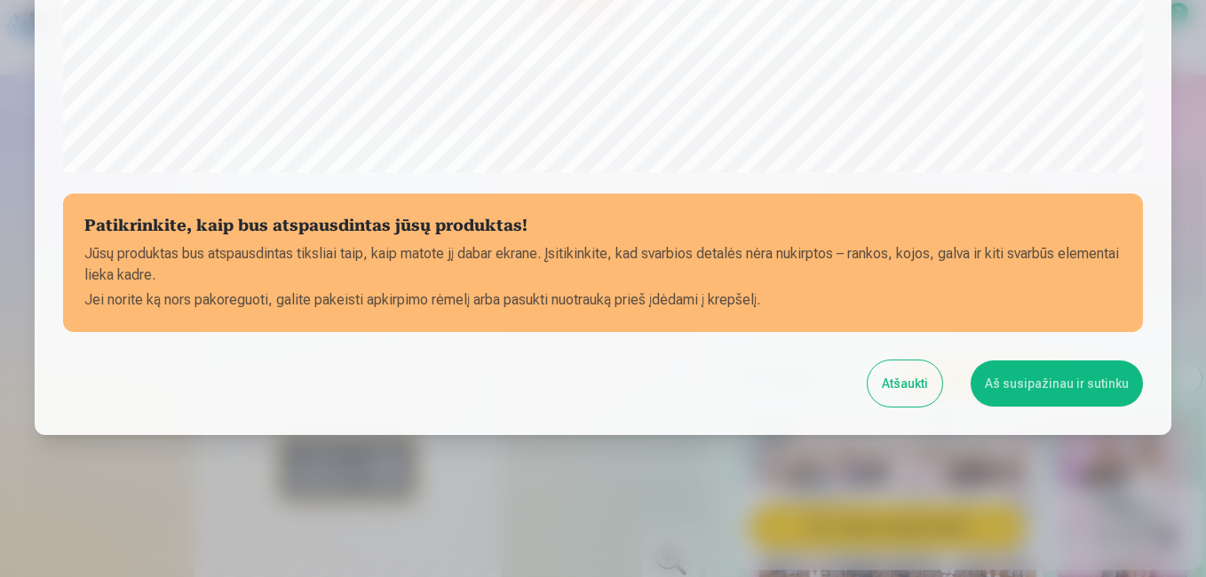
click at [1024, 377] on button "Aš susipažinau ir sutinku" at bounding box center [1056, 383] width 172 height 46
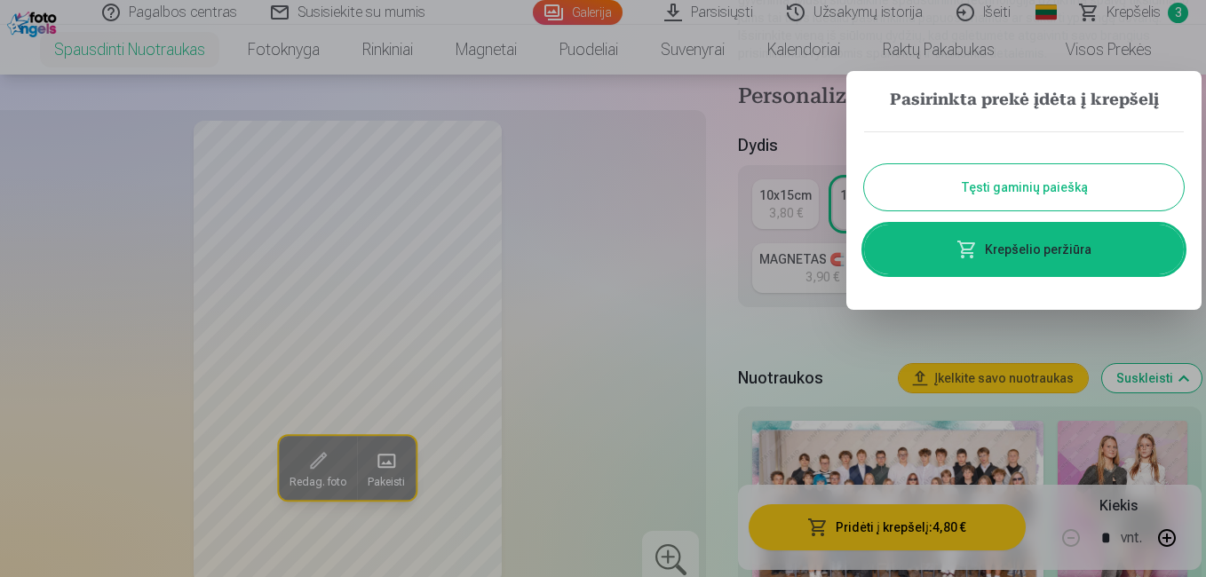
click at [759, 345] on div at bounding box center [603, 288] width 1206 height 577
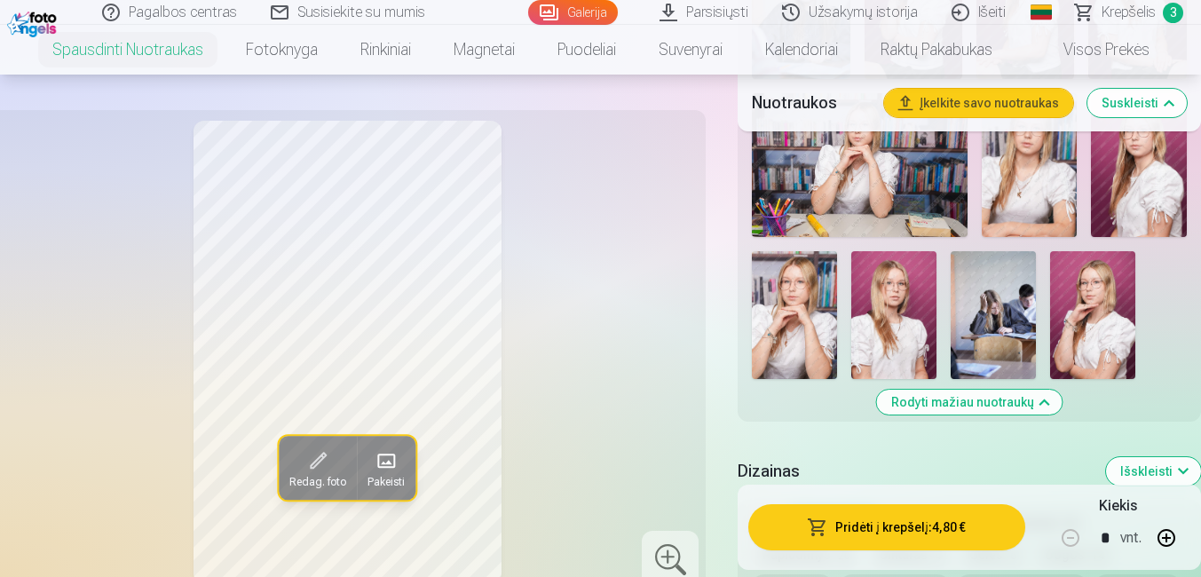
scroll to position [1390, 0]
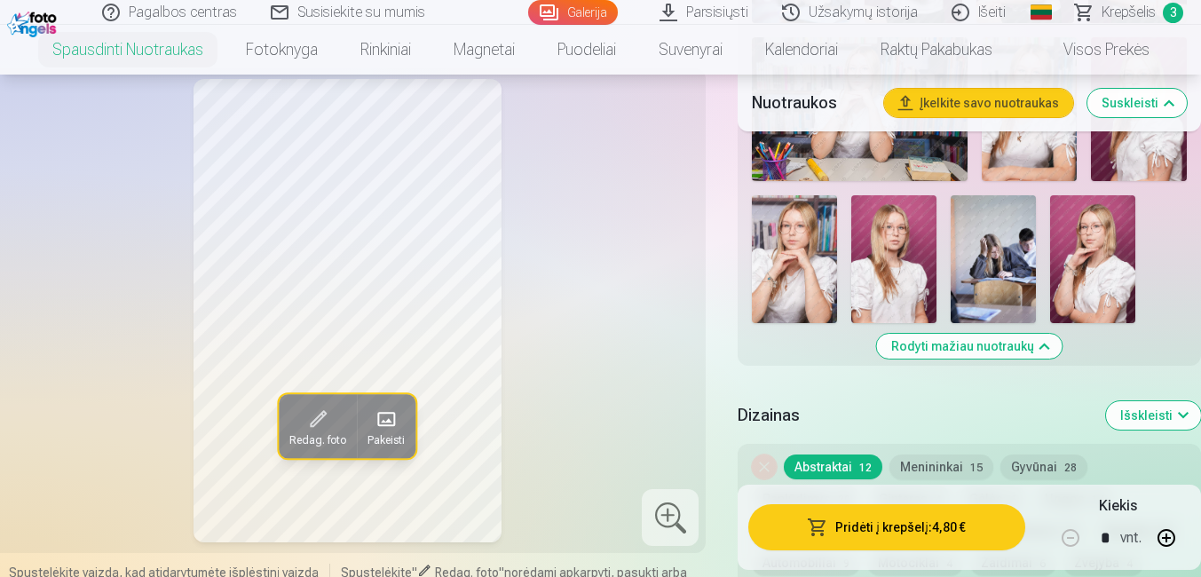
click at [1061, 269] on img at bounding box center [1092, 259] width 85 height 128
click at [853, 260] on img at bounding box center [893, 259] width 85 height 128
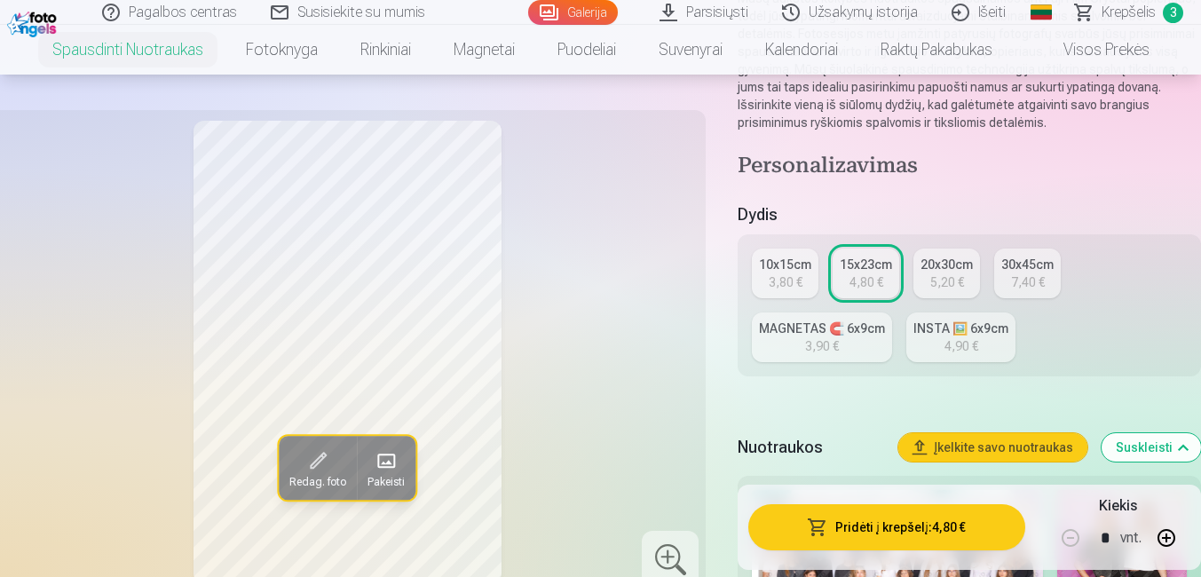
scroll to position [254, 0]
click at [789, 285] on div "3,80 €" at bounding box center [786, 284] width 34 height 18
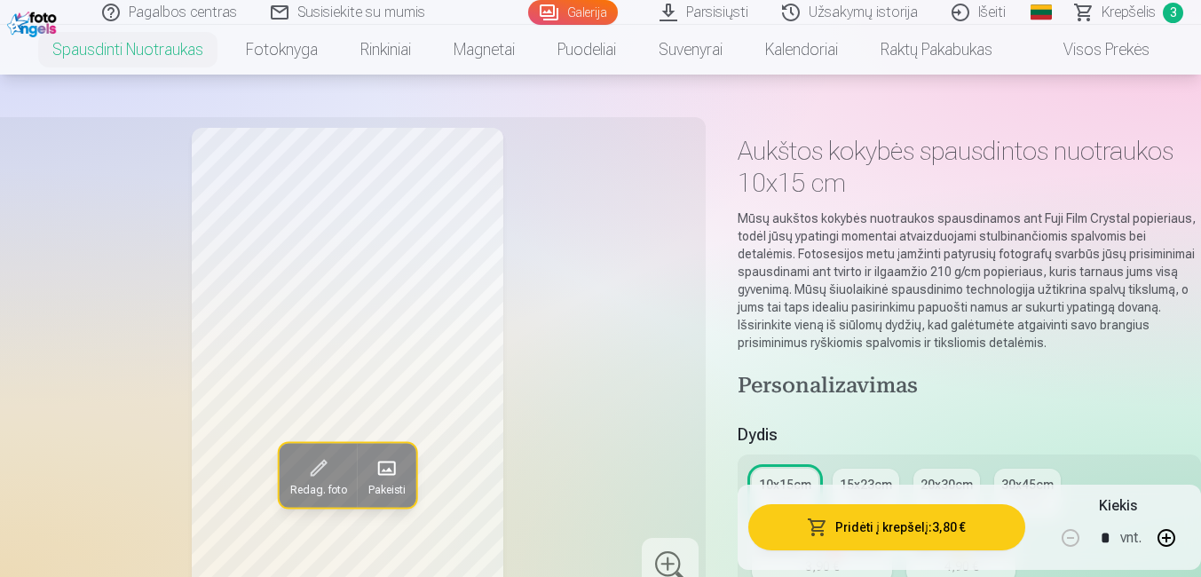
scroll to position [249, 0]
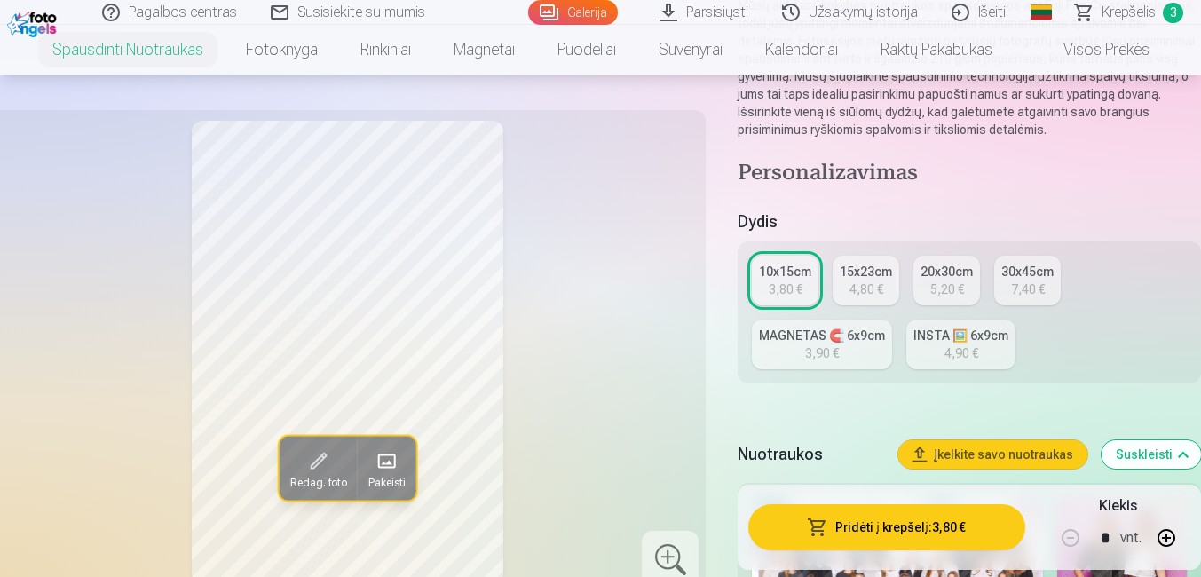
click at [869, 293] on div "4,80 €" at bounding box center [867, 290] width 34 height 18
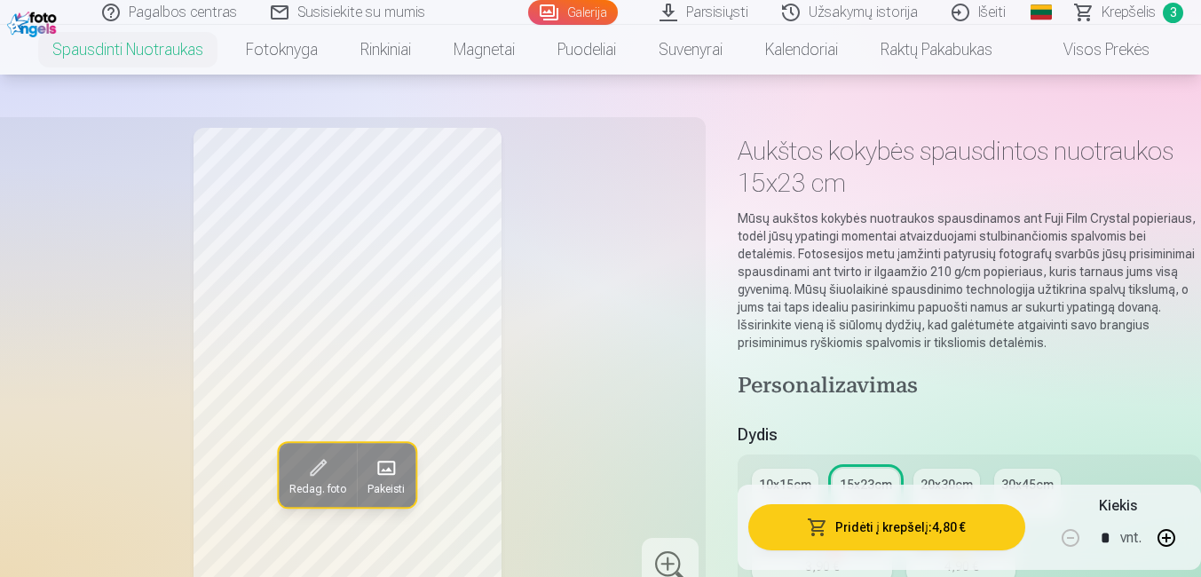
scroll to position [178, 0]
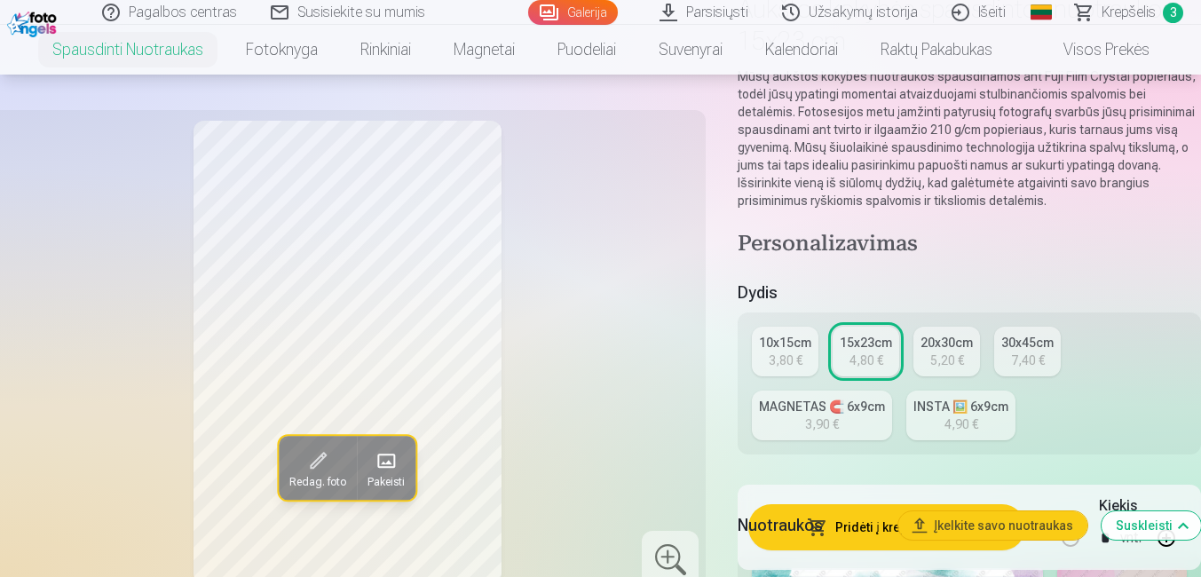
click at [791, 347] on div "10x15cm" at bounding box center [785, 343] width 52 height 18
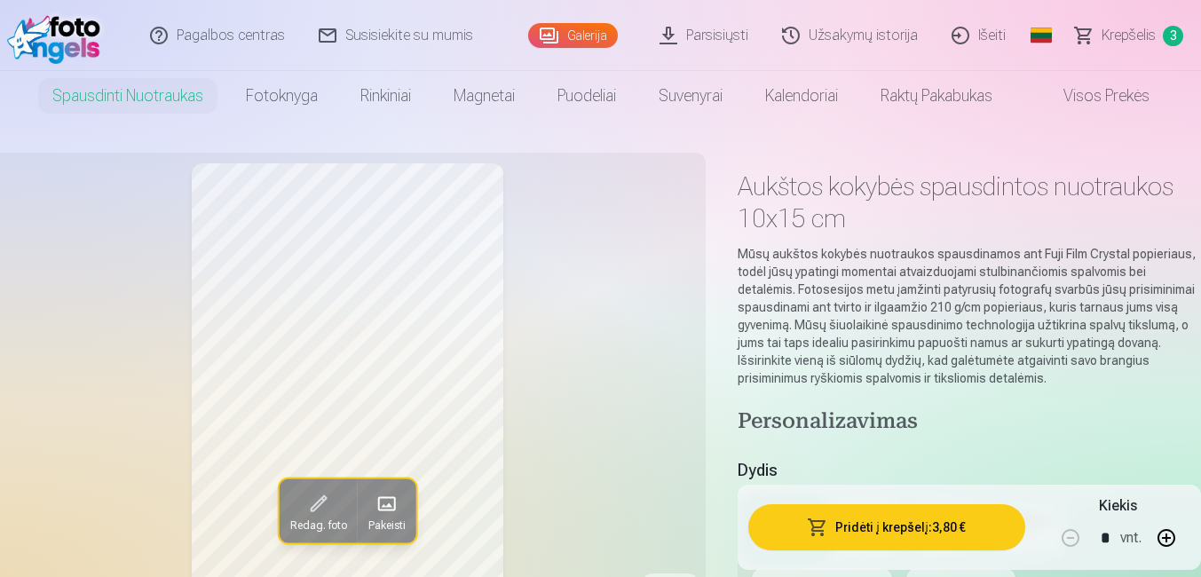
click at [874, 535] on button "Pridėti į krepšelį : 3,80 €" at bounding box center [886, 527] width 277 height 46
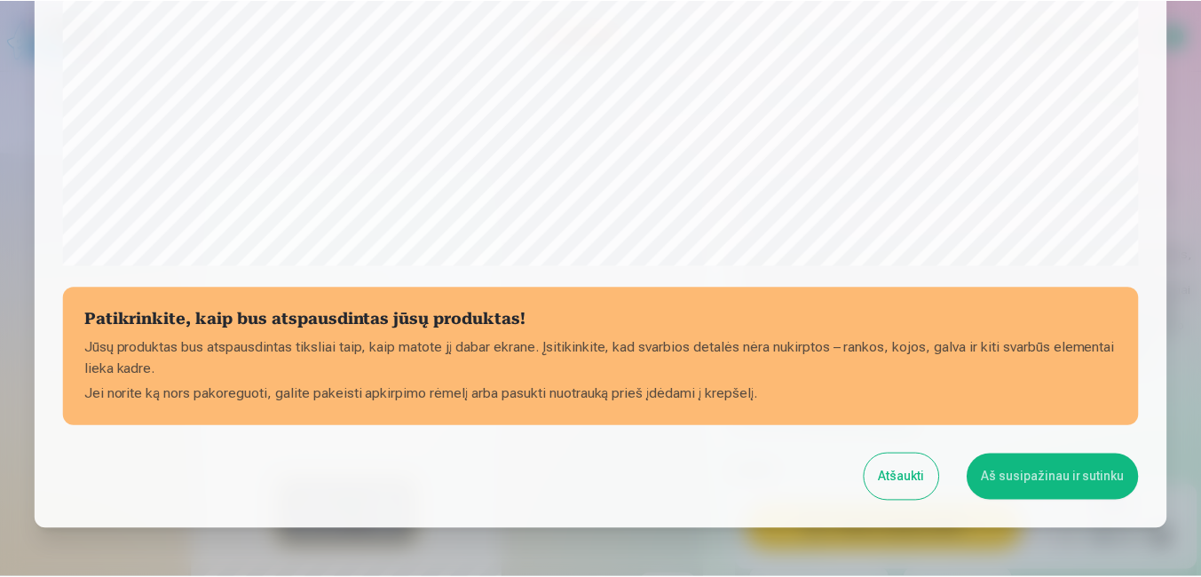
scroll to position [701, 0]
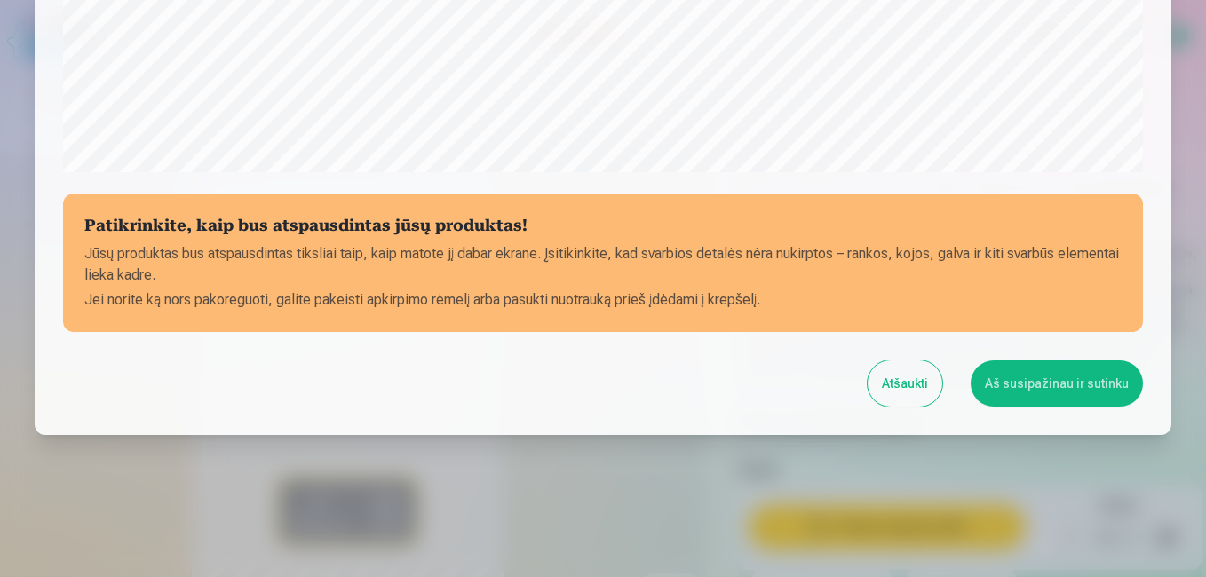
click at [1032, 376] on button "Aš susipažinau ir sutinku" at bounding box center [1056, 383] width 172 height 46
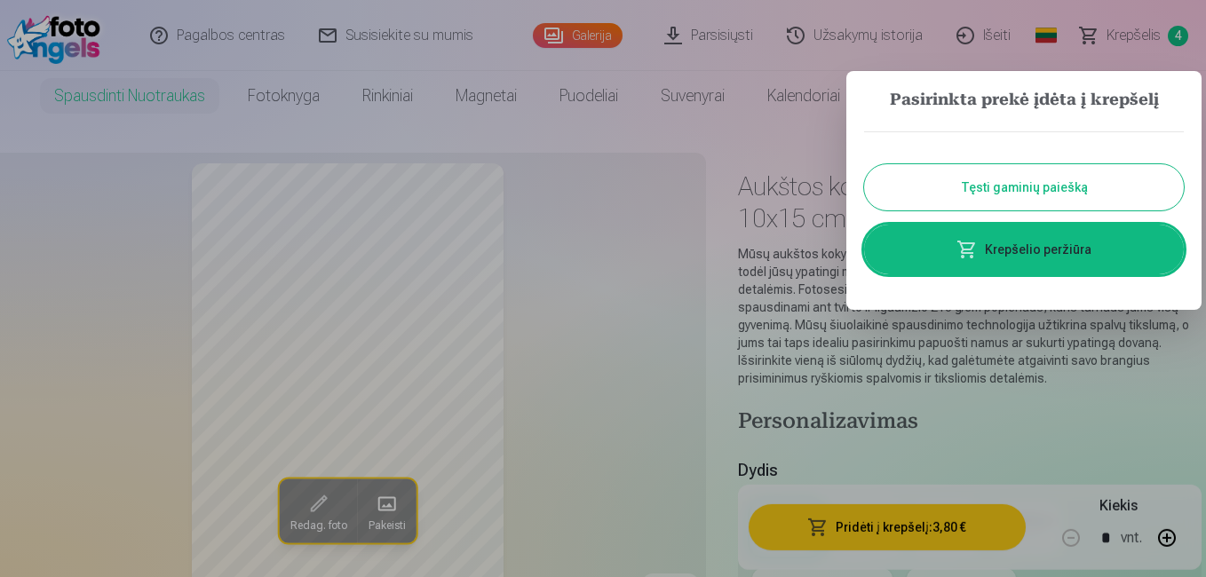
click at [731, 322] on div at bounding box center [603, 288] width 1206 height 577
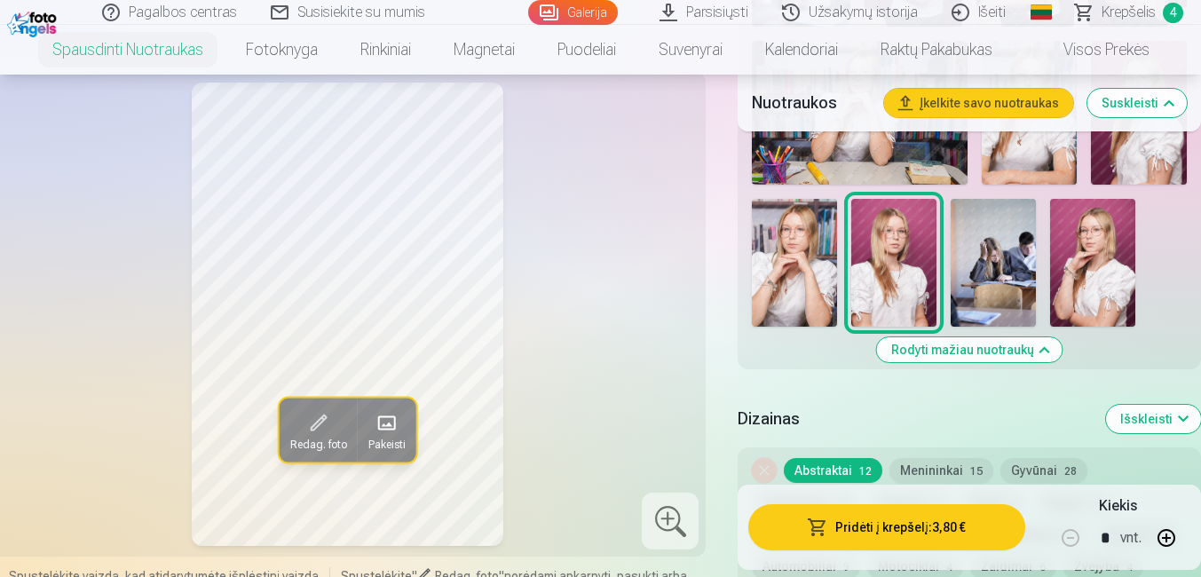
scroll to position [1385, 0]
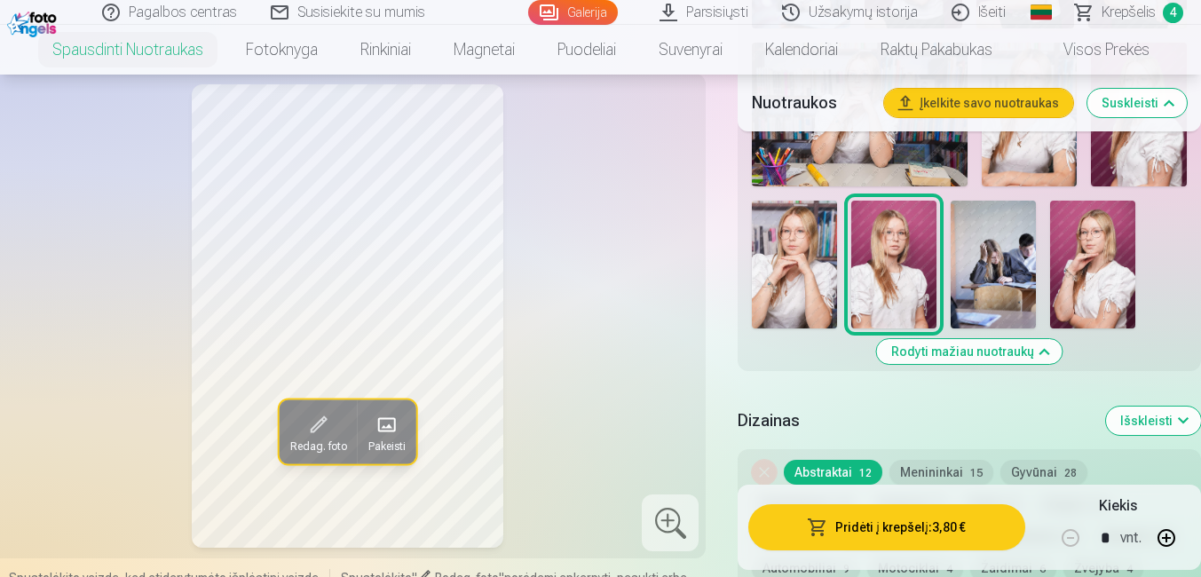
click at [1071, 281] on img at bounding box center [1092, 265] width 85 height 128
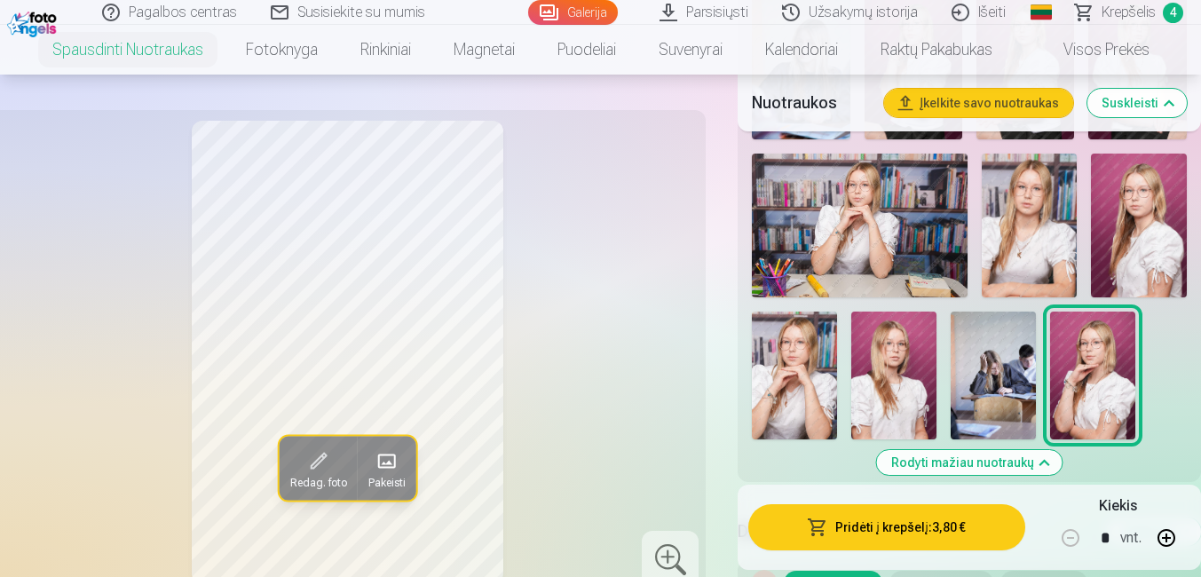
scroll to position [1207, 0]
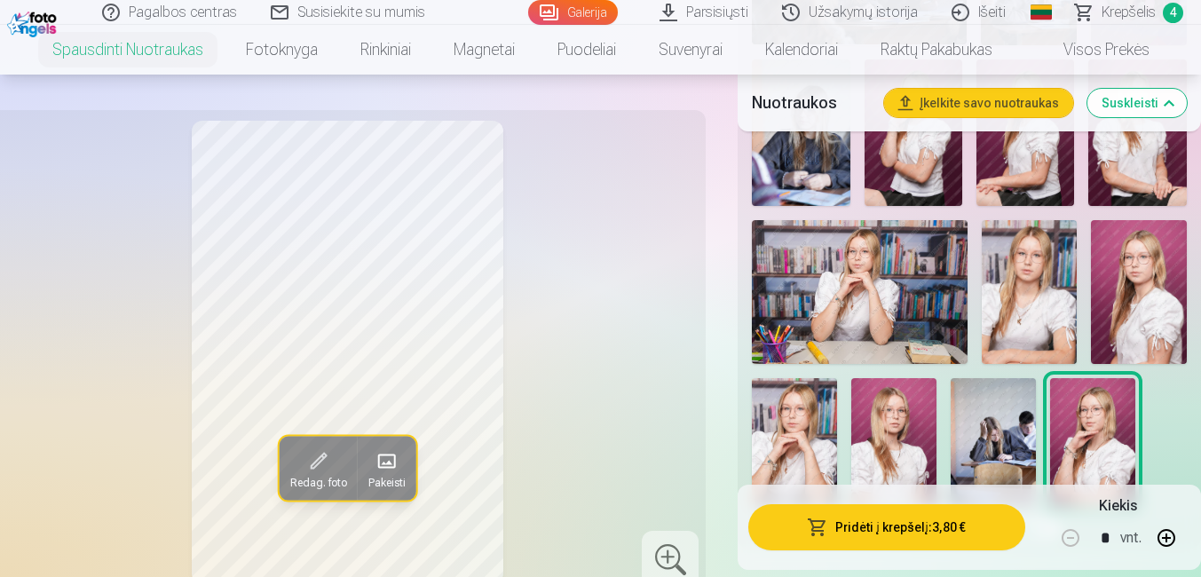
click at [1108, 287] on img at bounding box center [1139, 292] width 96 height 144
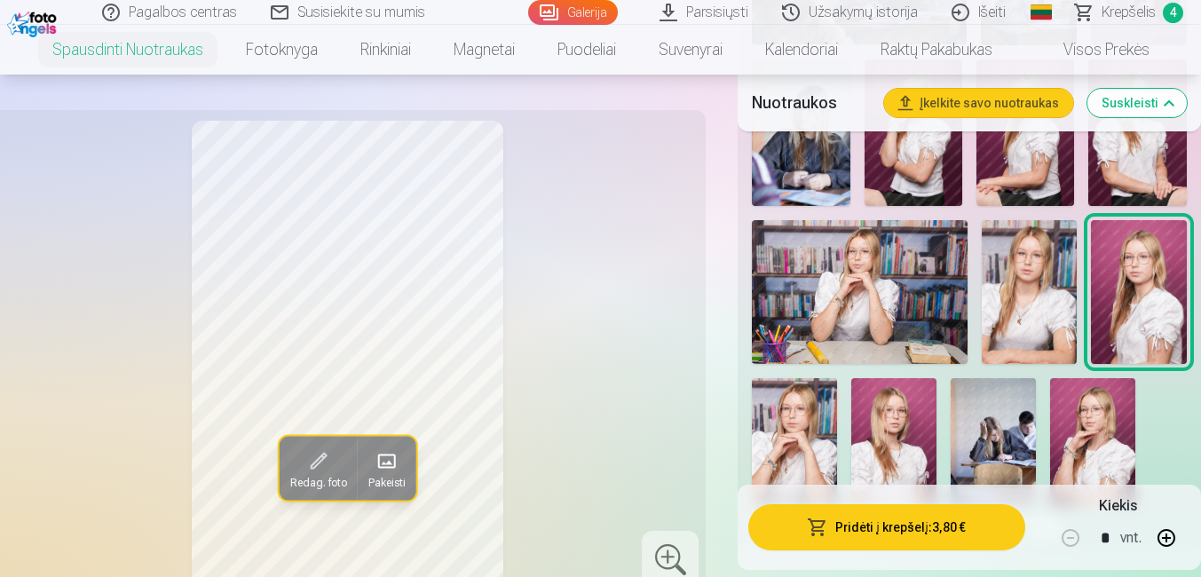
click at [884, 408] on img at bounding box center [893, 442] width 85 height 128
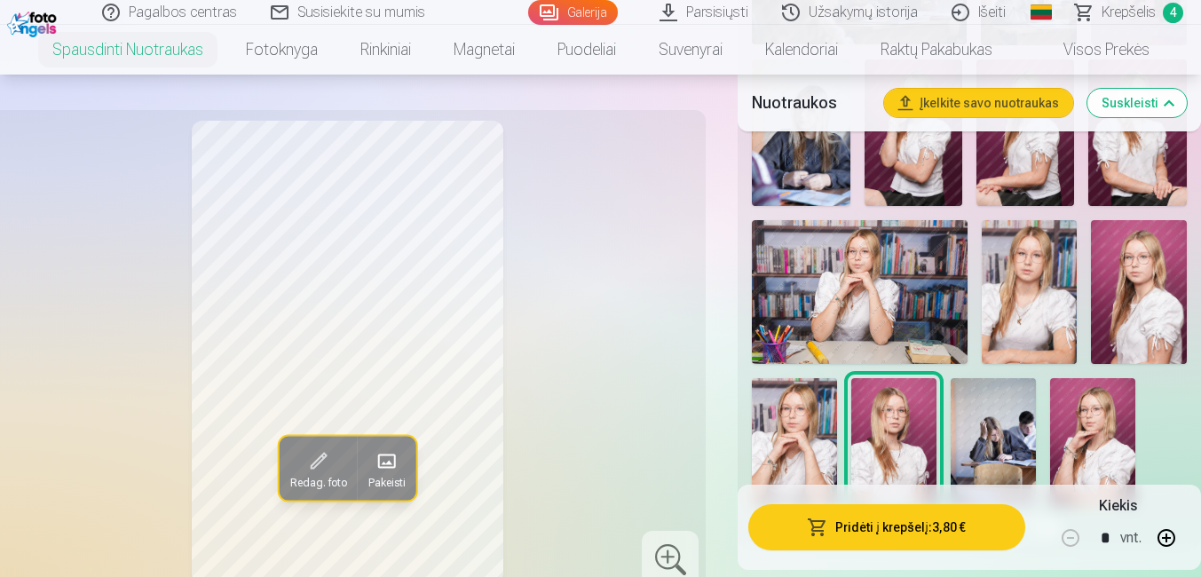
click at [1131, 320] on img at bounding box center [1139, 292] width 96 height 144
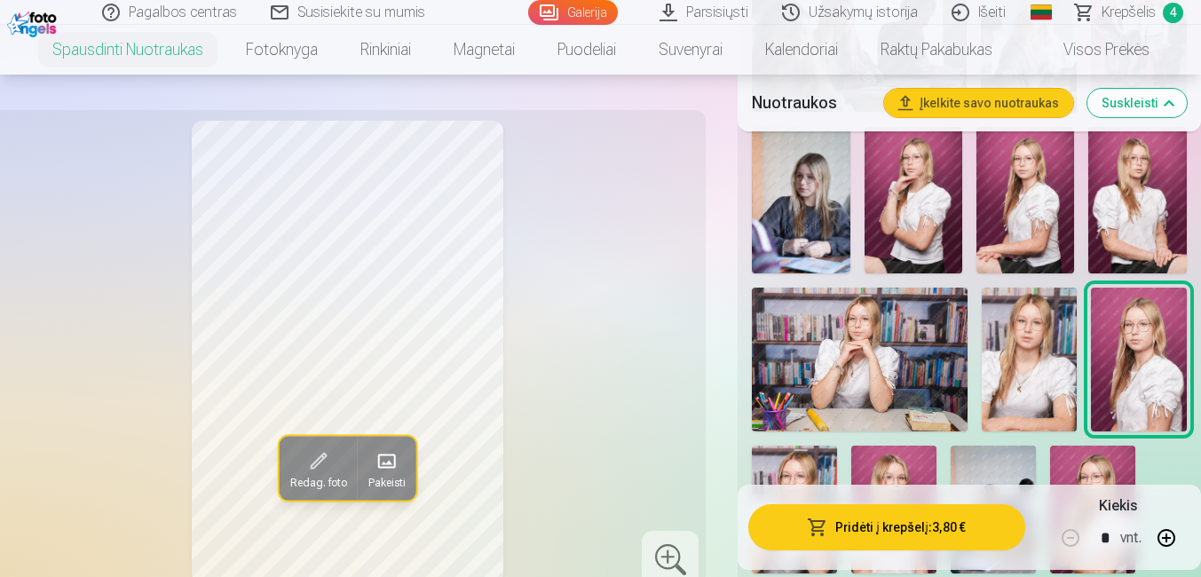
scroll to position [1136, 0]
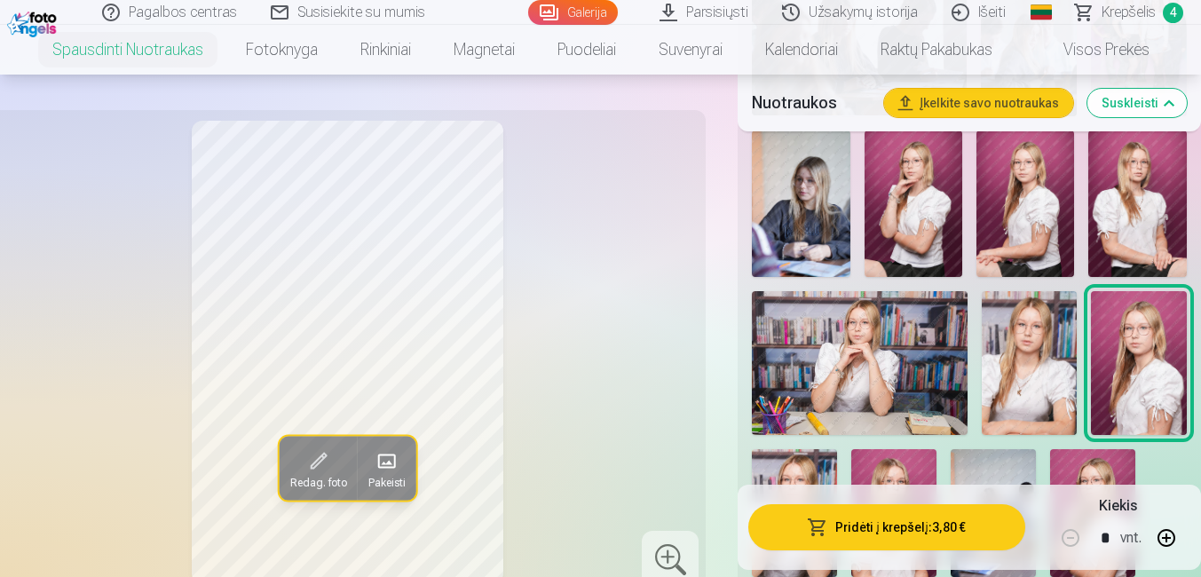
click at [1136, 225] on img at bounding box center [1137, 203] width 99 height 147
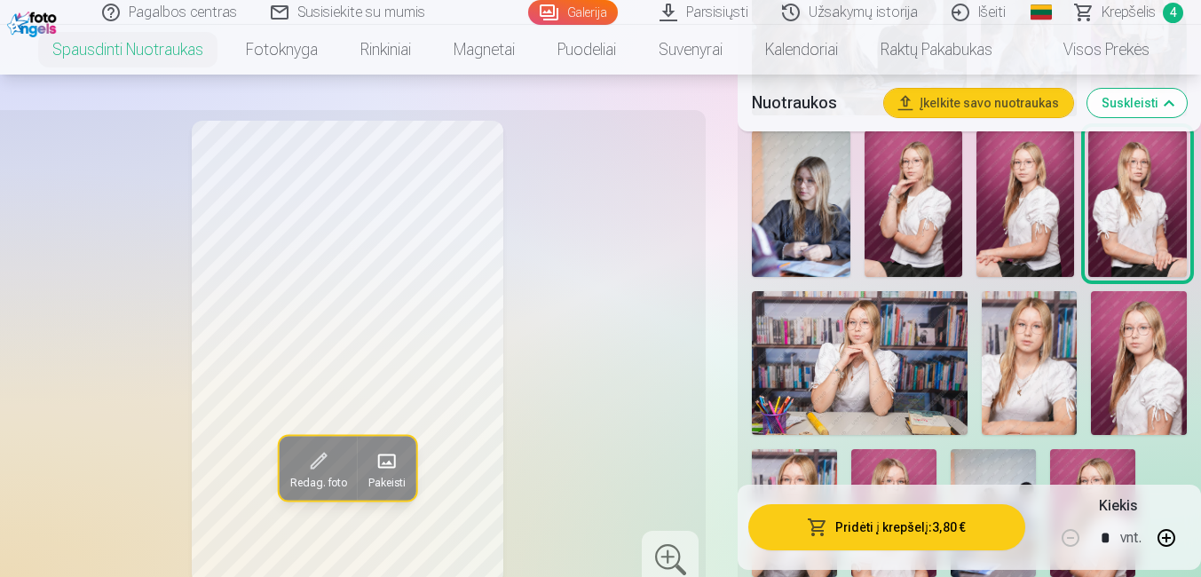
click at [1004, 233] on img at bounding box center [1025, 203] width 98 height 147
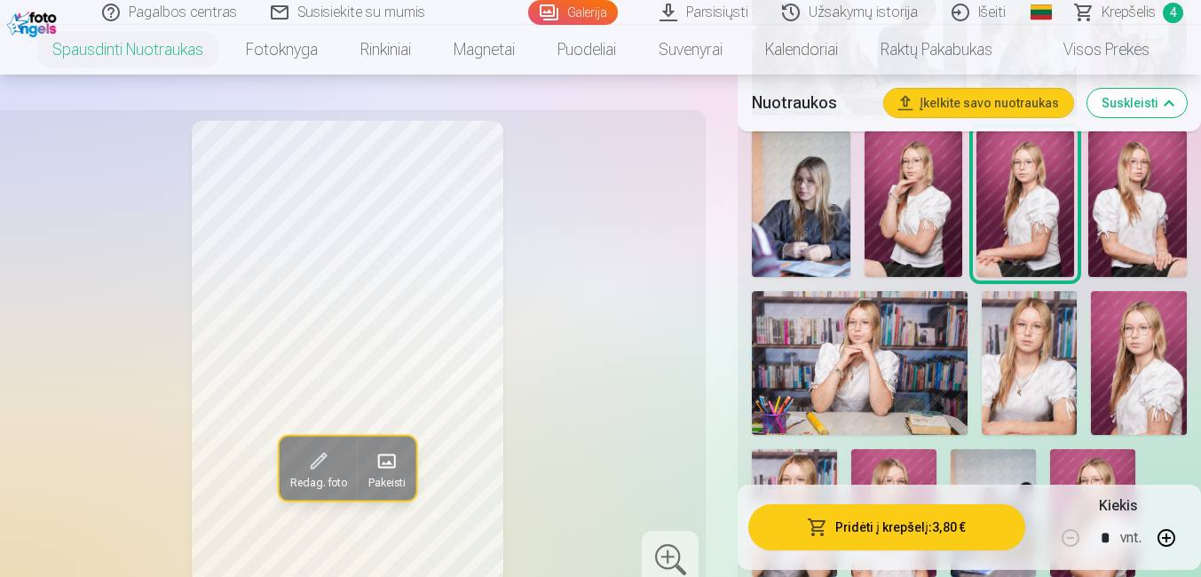
click at [923, 235] on img at bounding box center [914, 203] width 99 height 147
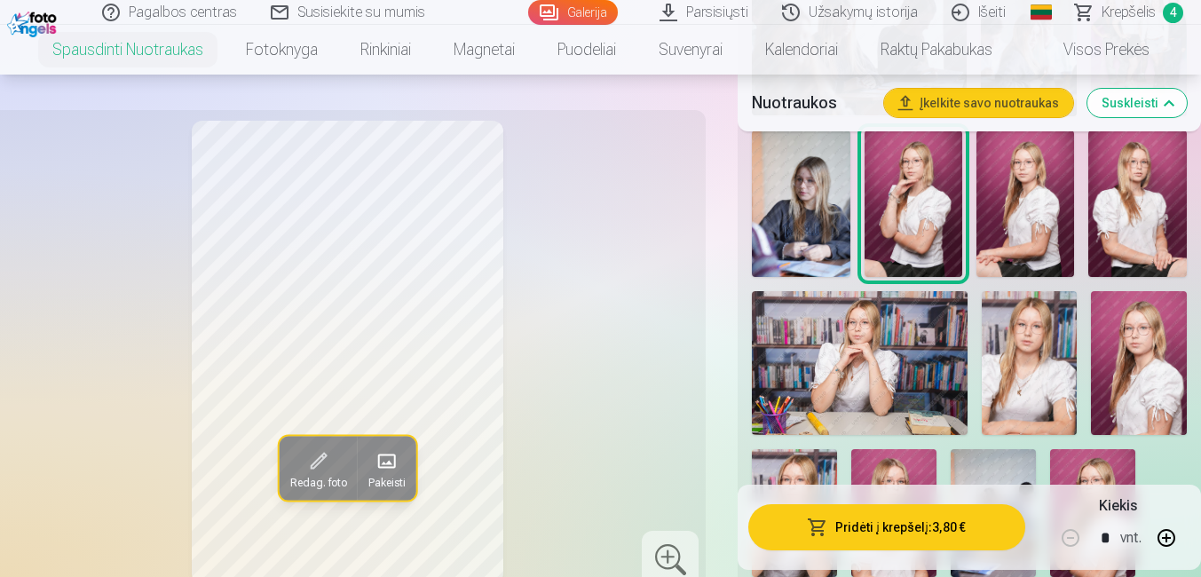
click at [1000, 240] on img at bounding box center [1025, 203] width 98 height 147
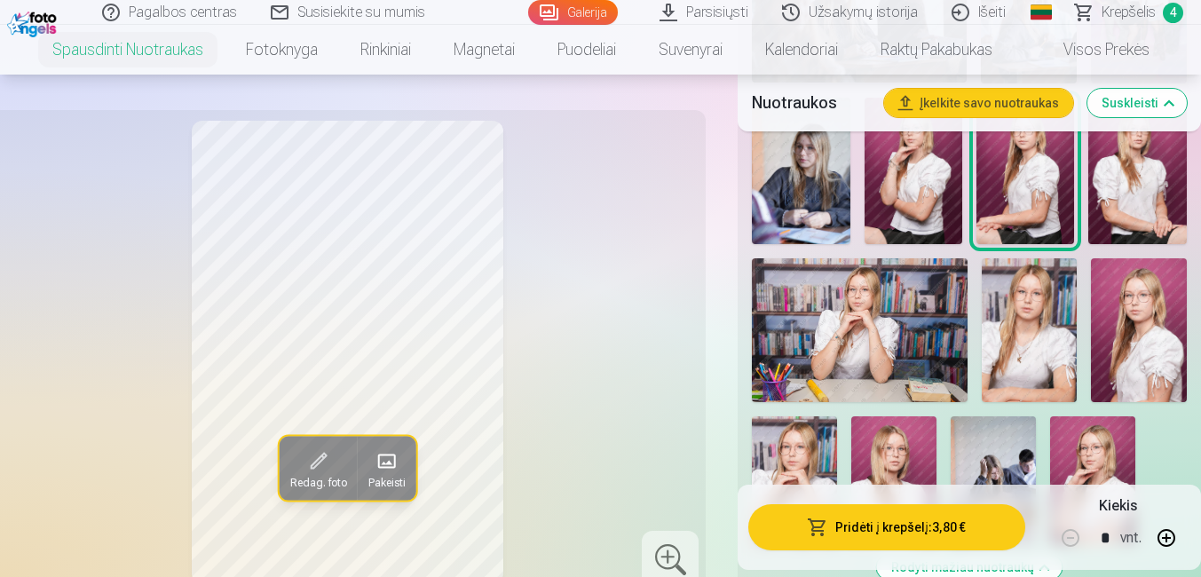
scroll to position [1172, 0]
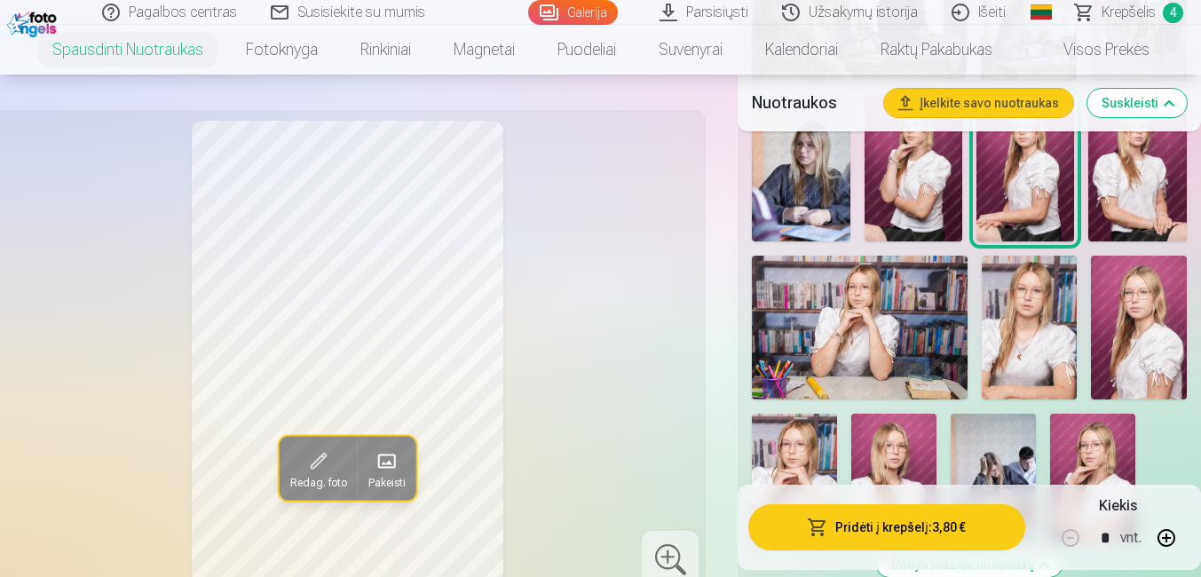
click at [1053, 284] on img at bounding box center [1030, 328] width 96 height 144
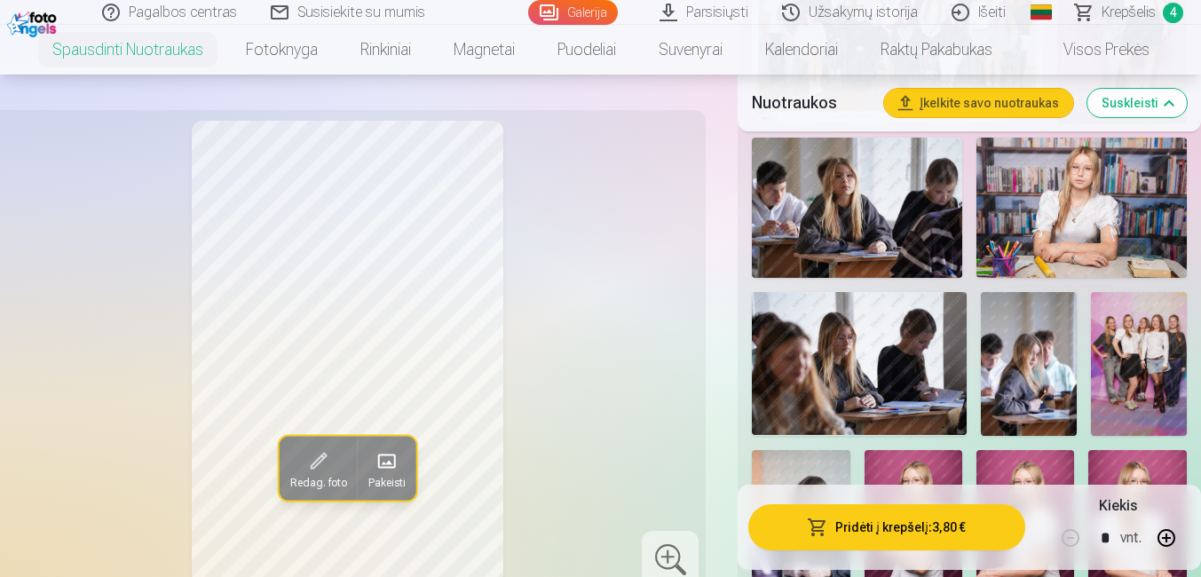
scroll to position [639, 0]
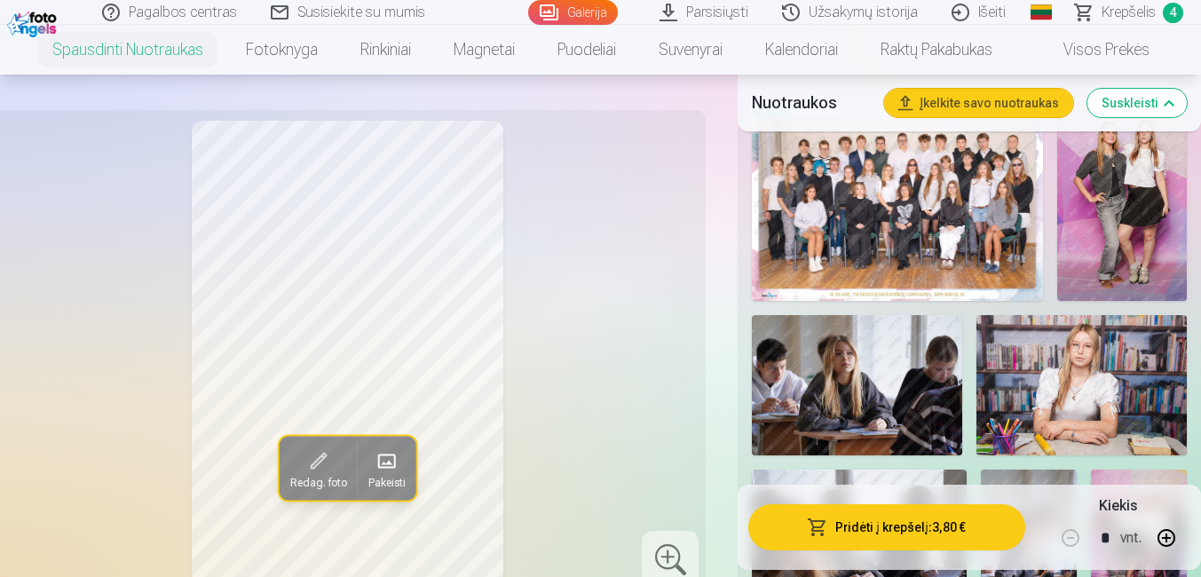
click at [1025, 355] on img at bounding box center [1081, 385] width 210 height 140
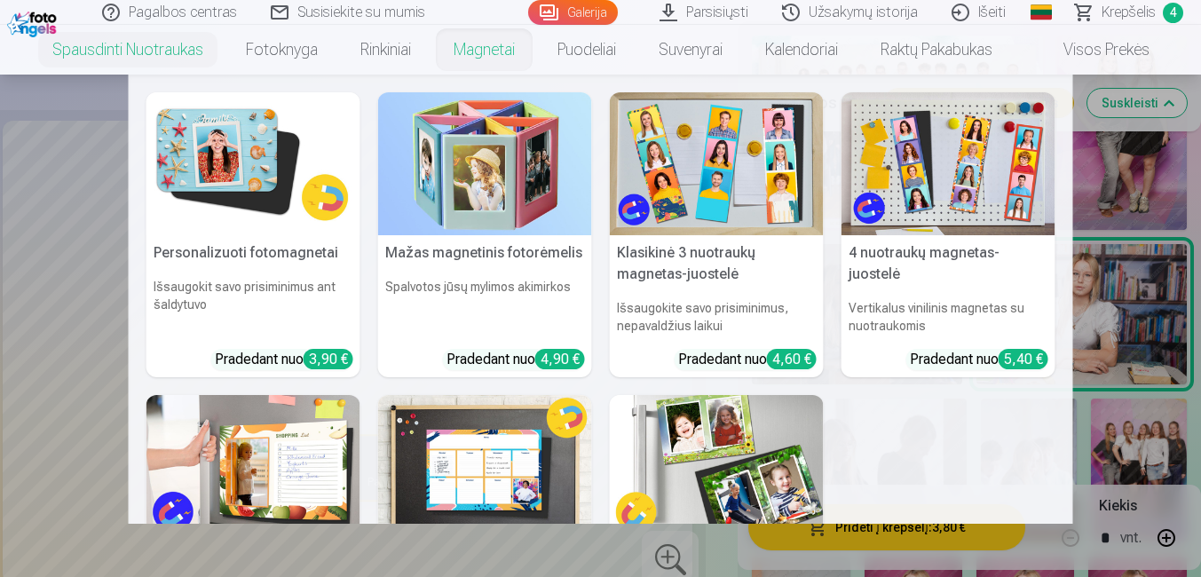
scroll to position [746, 0]
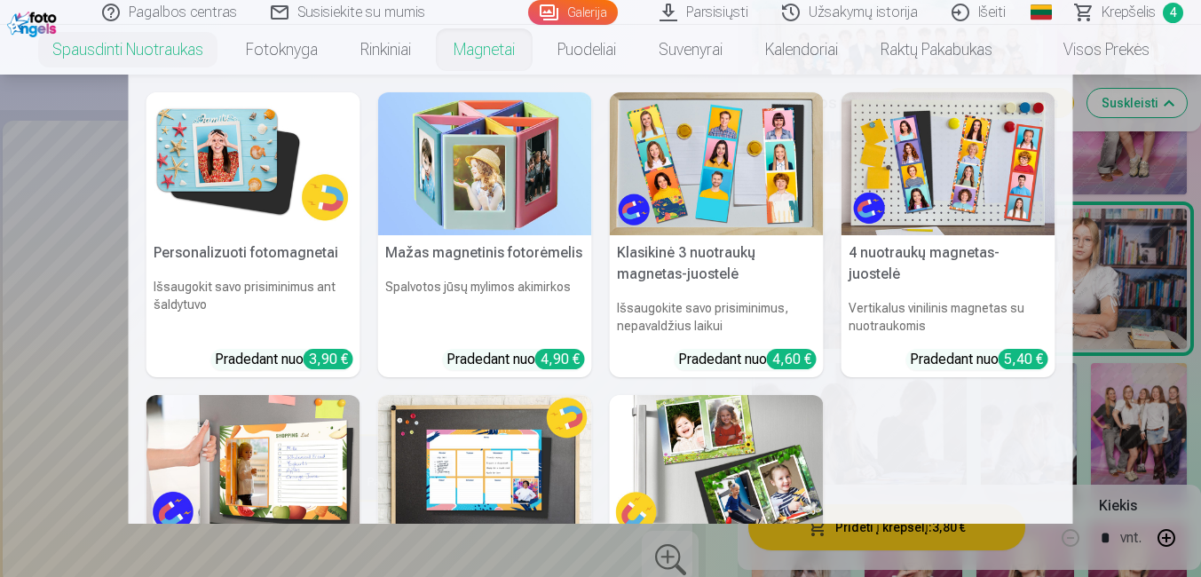
click at [692, 443] on img at bounding box center [717, 466] width 214 height 143
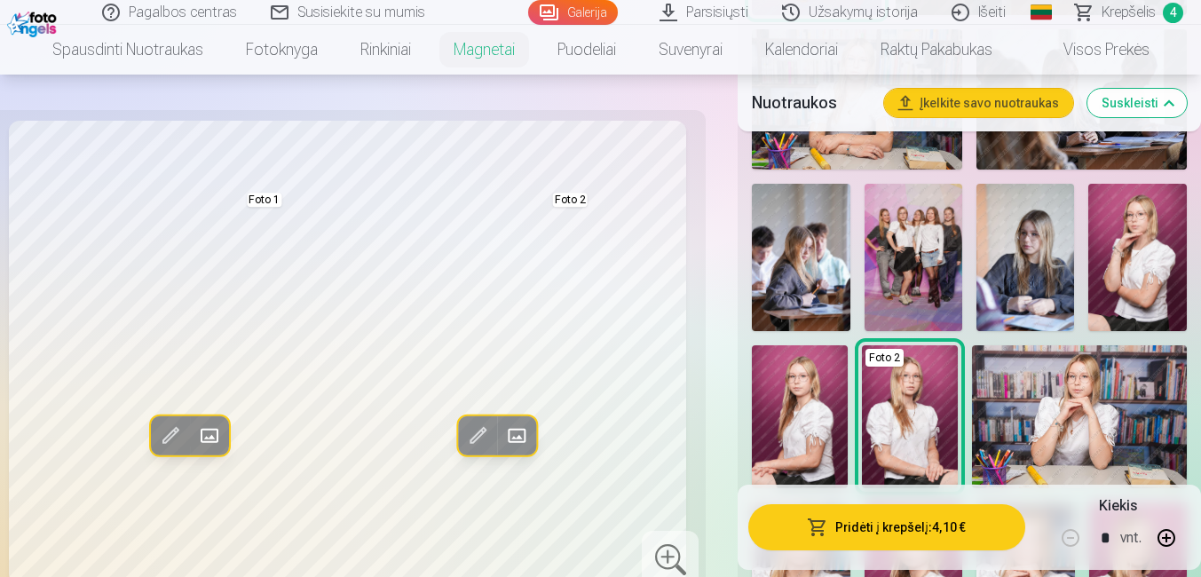
scroll to position [955, 0]
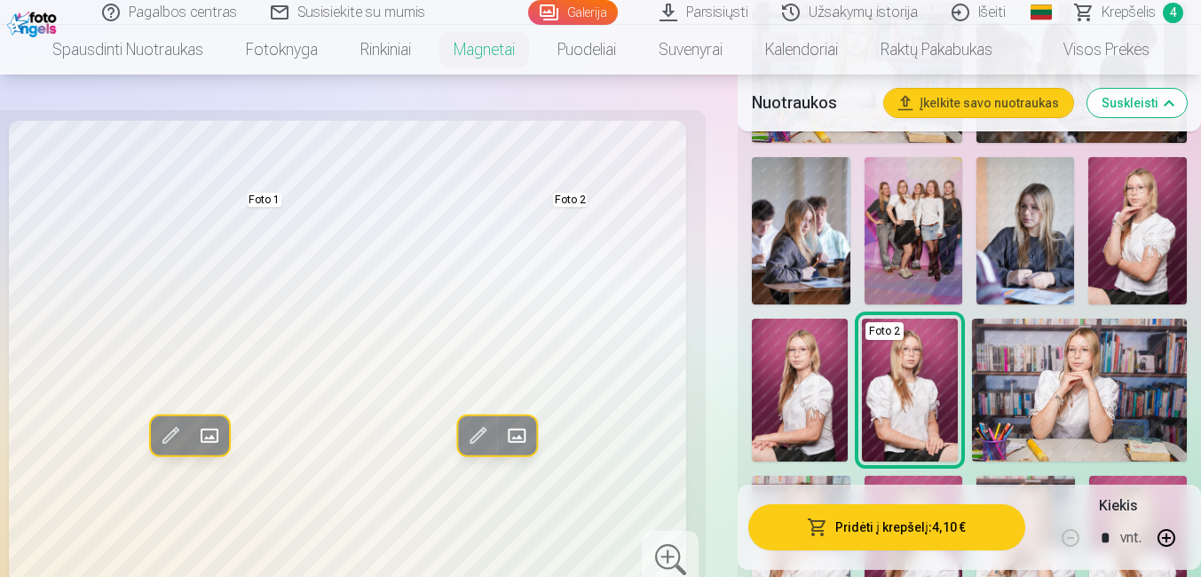
click at [1156, 197] on img at bounding box center [1137, 230] width 99 height 147
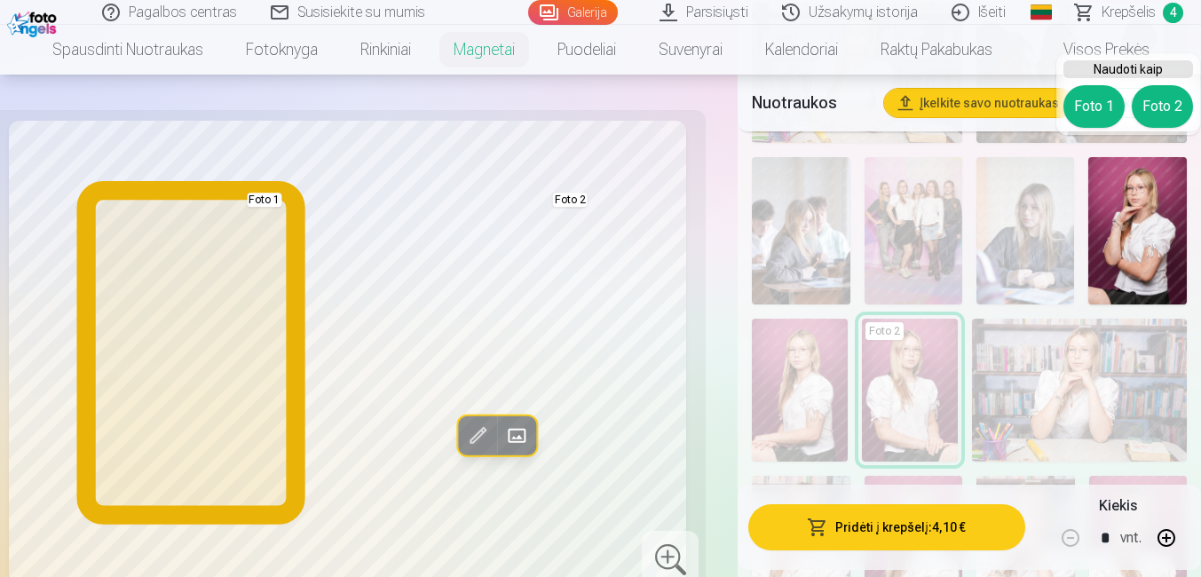
click at [1088, 116] on button "Foto 1" at bounding box center [1093, 106] width 61 height 43
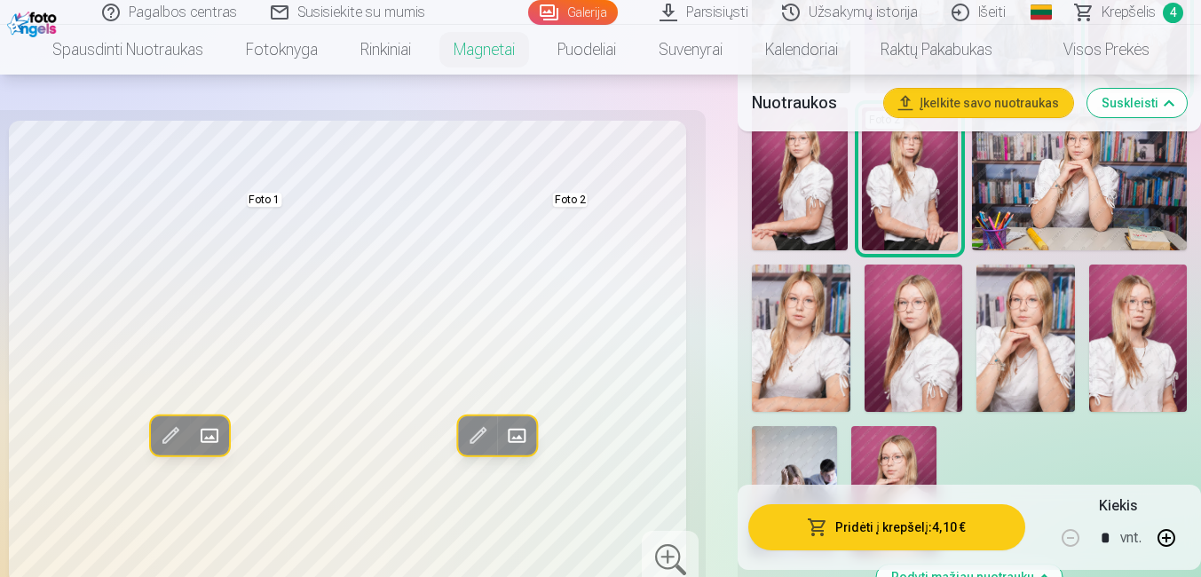
scroll to position [1181, 0]
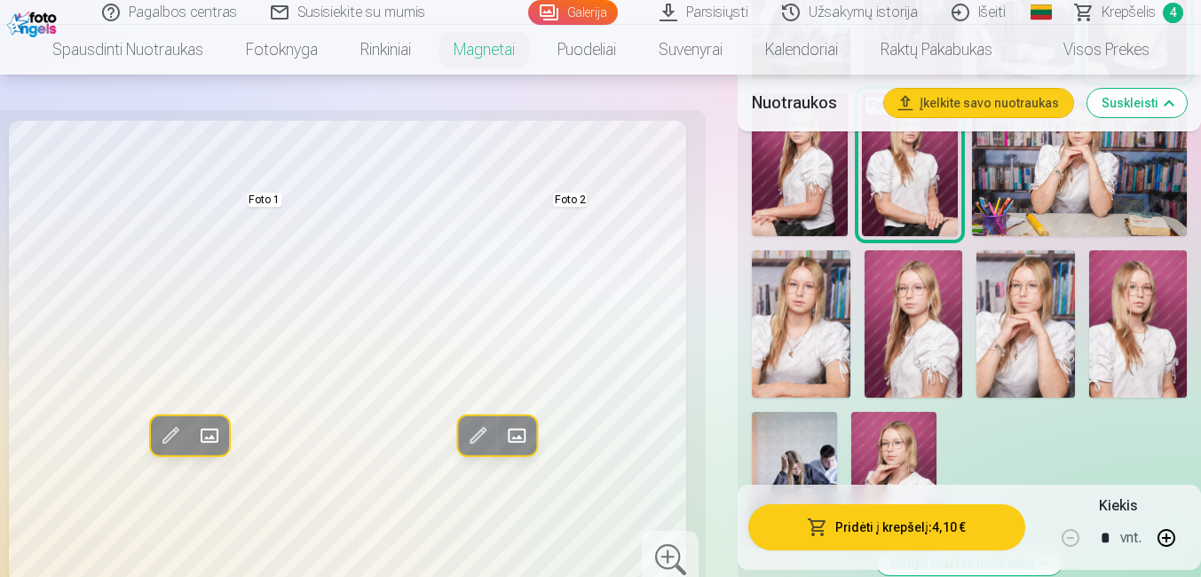
click at [802, 289] on img at bounding box center [801, 323] width 99 height 147
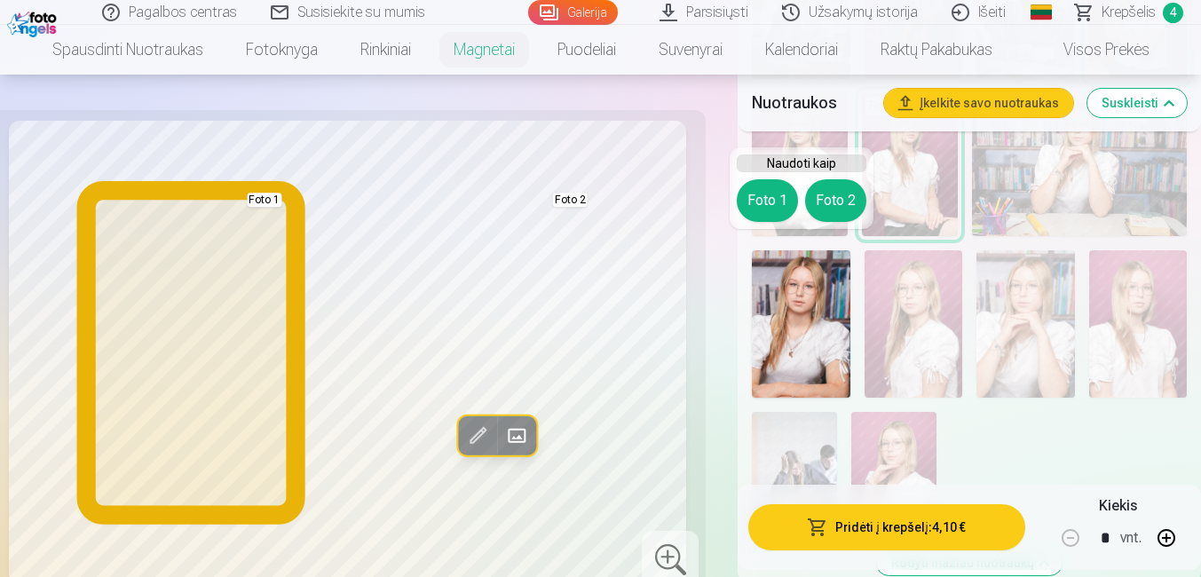
click at [767, 195] on button "Foto 1" at bounding box center [767, 200] width 61 height 43
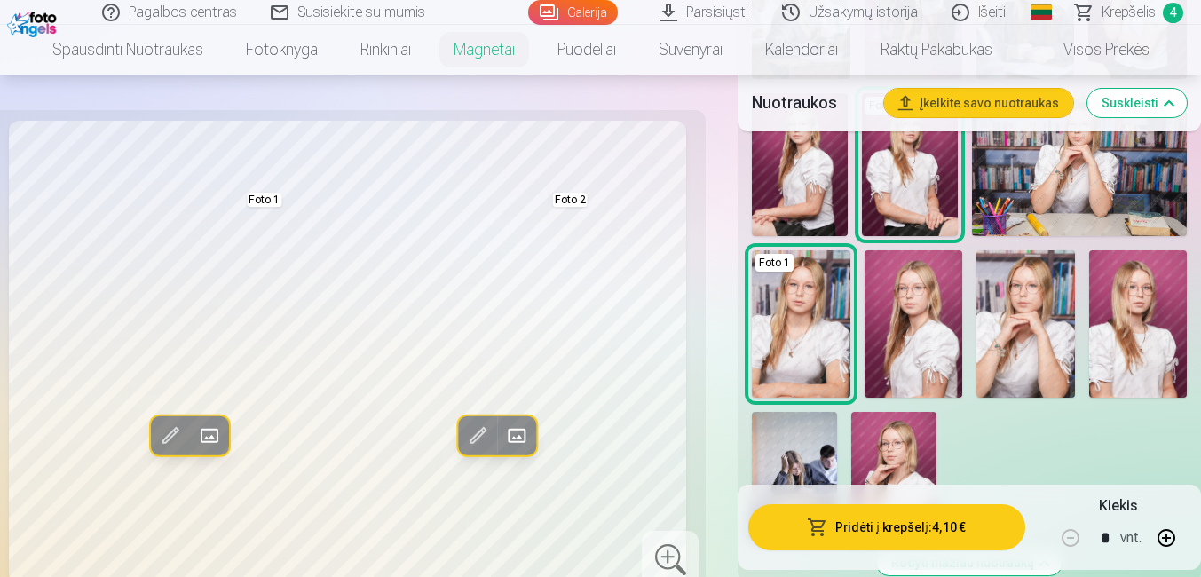
click at [1135, 306] on img at bounding box center [1138, 323] width 99 height 147
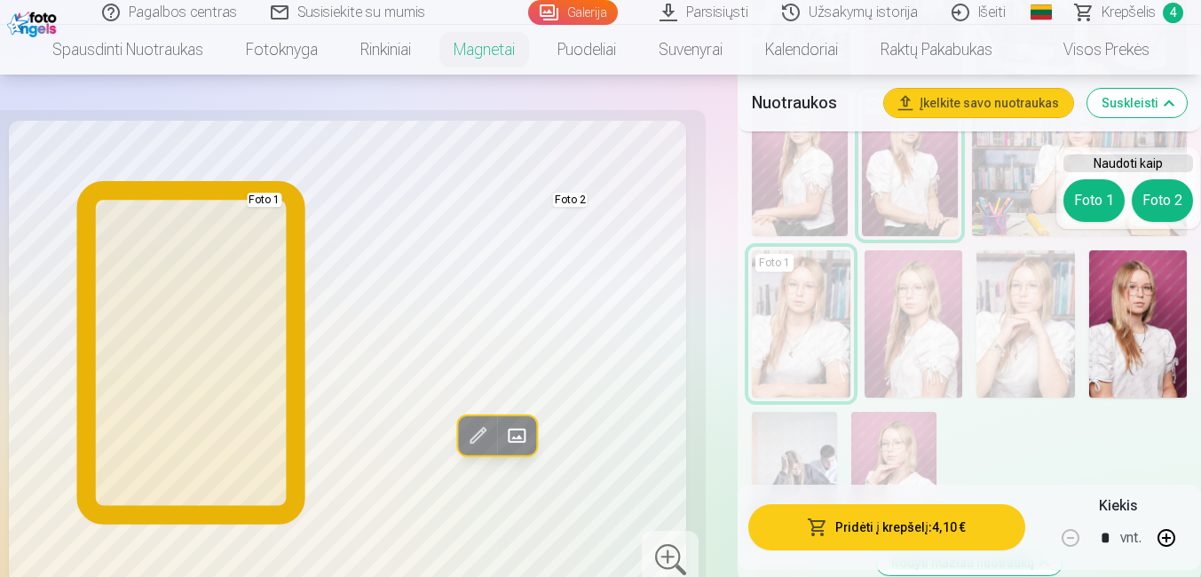
click at [1084, 194] on button "Foto 1" at bounding box center [1093, 200] width 61 height 43
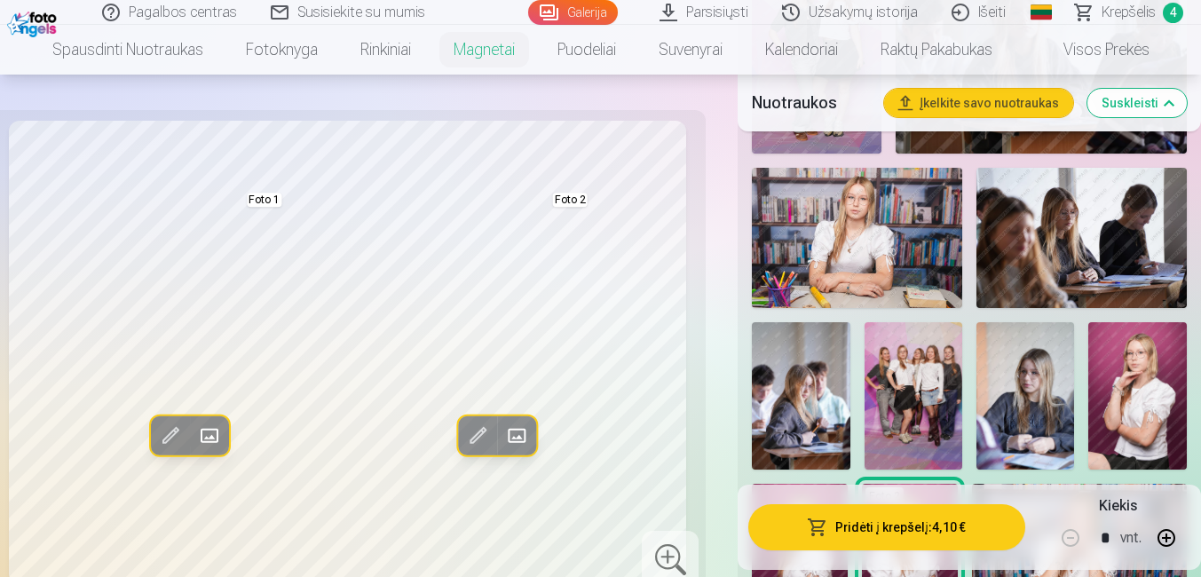
scroll to position [755, 0]
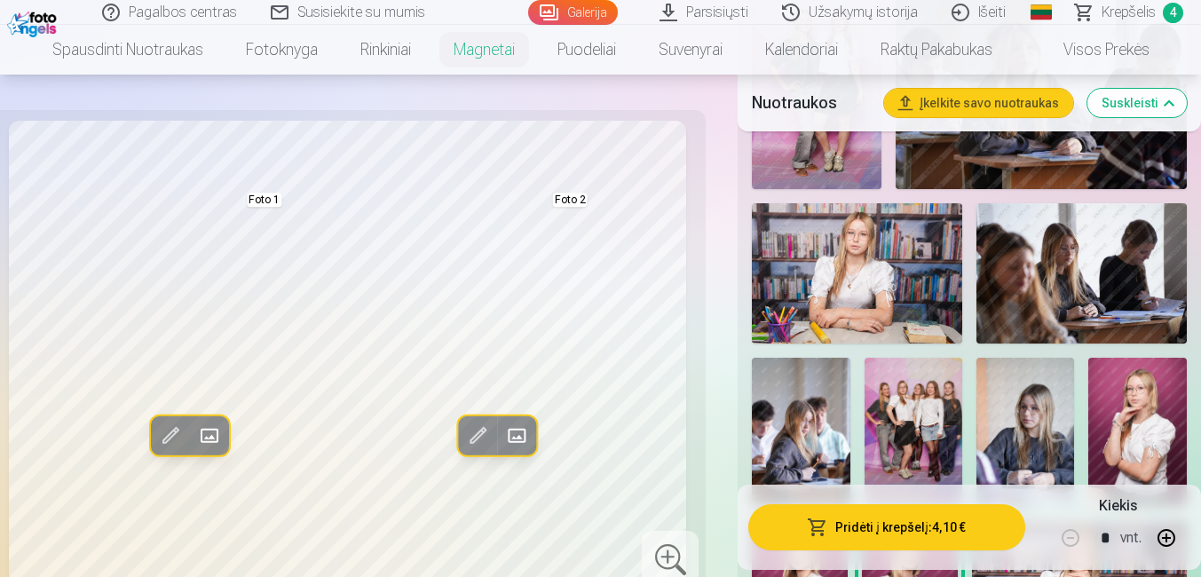
click at [913, 293] on img at bounding box center [857, 273] width 210 height 140
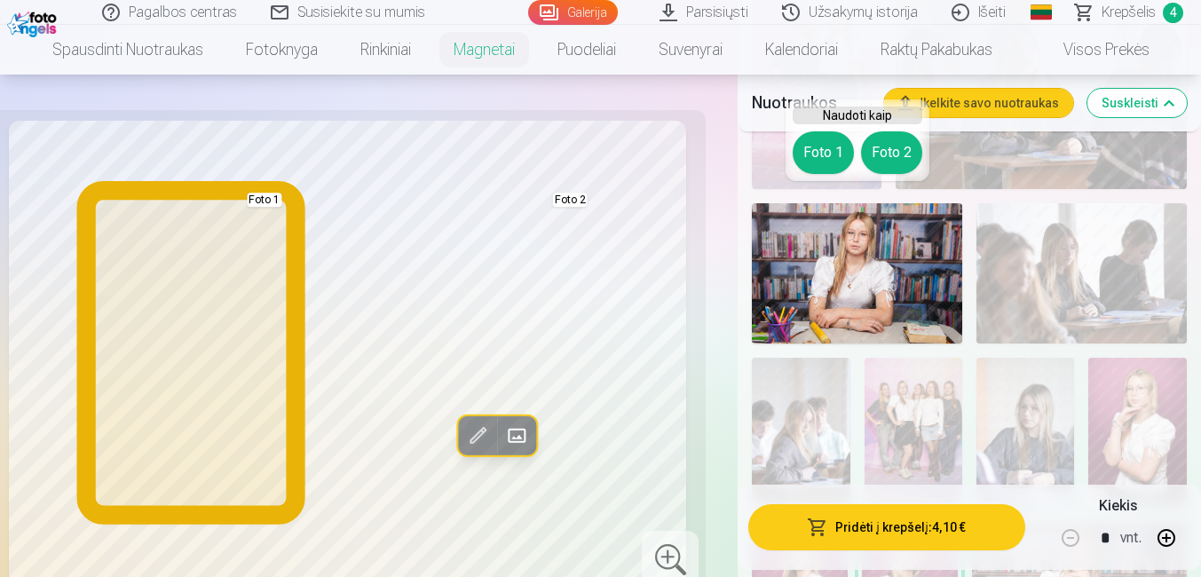
click at [830, 155] on button "Foto 1" at bounding box center [823, 152] width 61 height 43
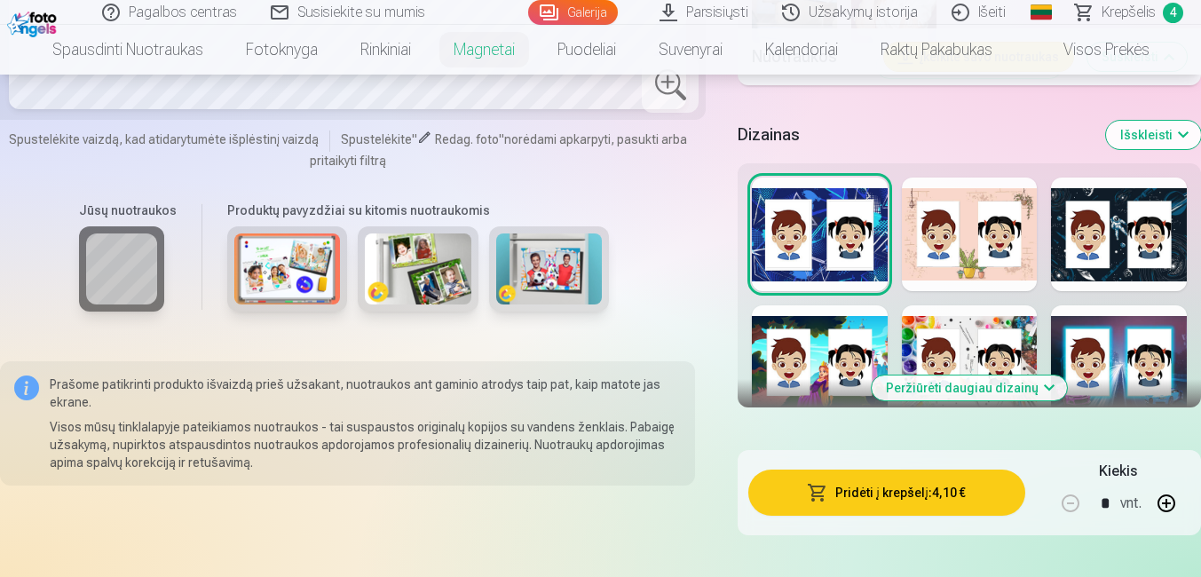
scroll to position [1713, 0]
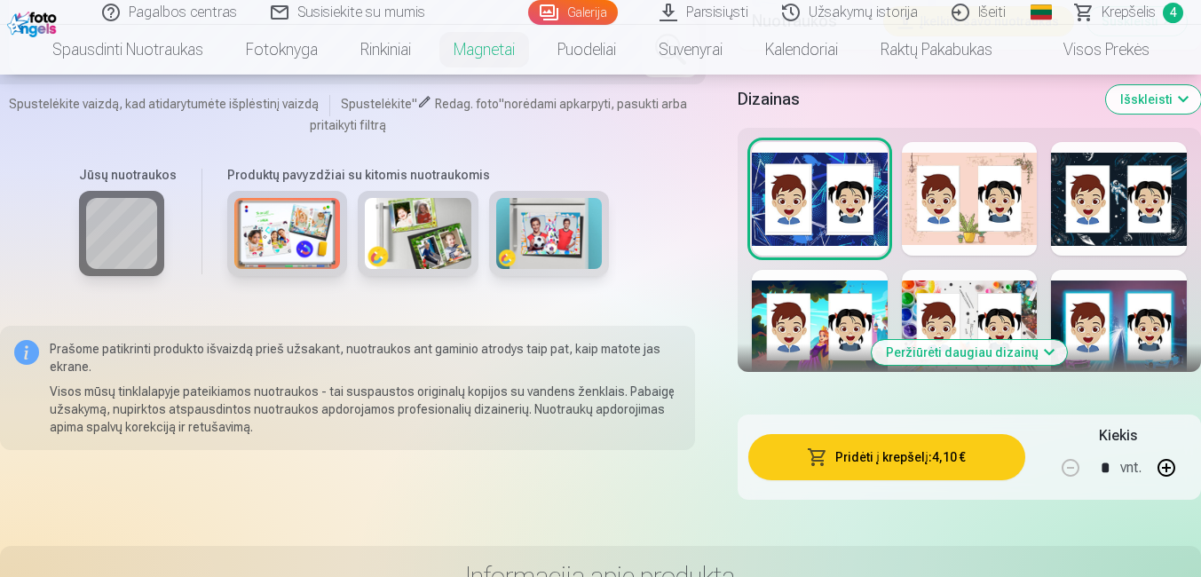
click at [1008, 340] on button "Peržiūrėti daugiau dizainų" at bounding box center [969, 352] width 195 height 25
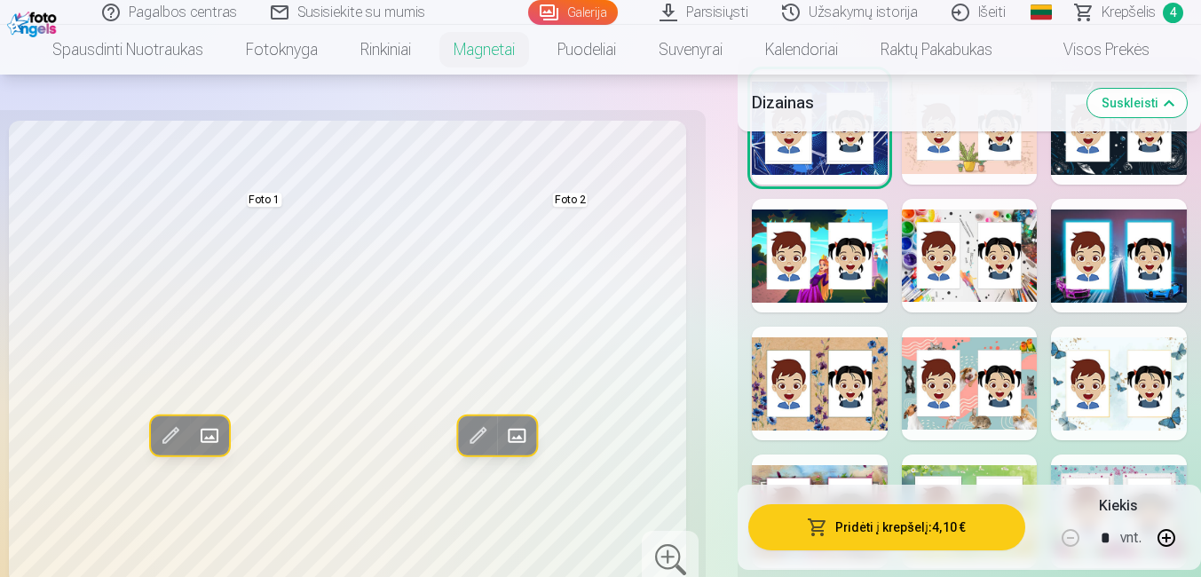
scroll to position [1820, 0]
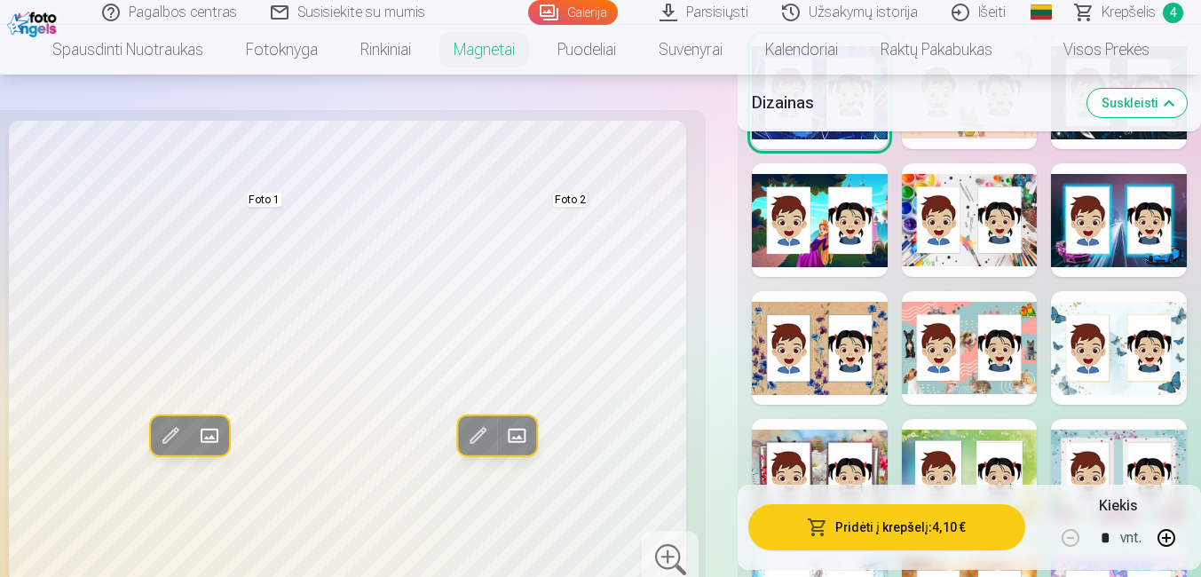
click at [1119, 312] on div at bounding box center [1119, 348] width 136 height 114
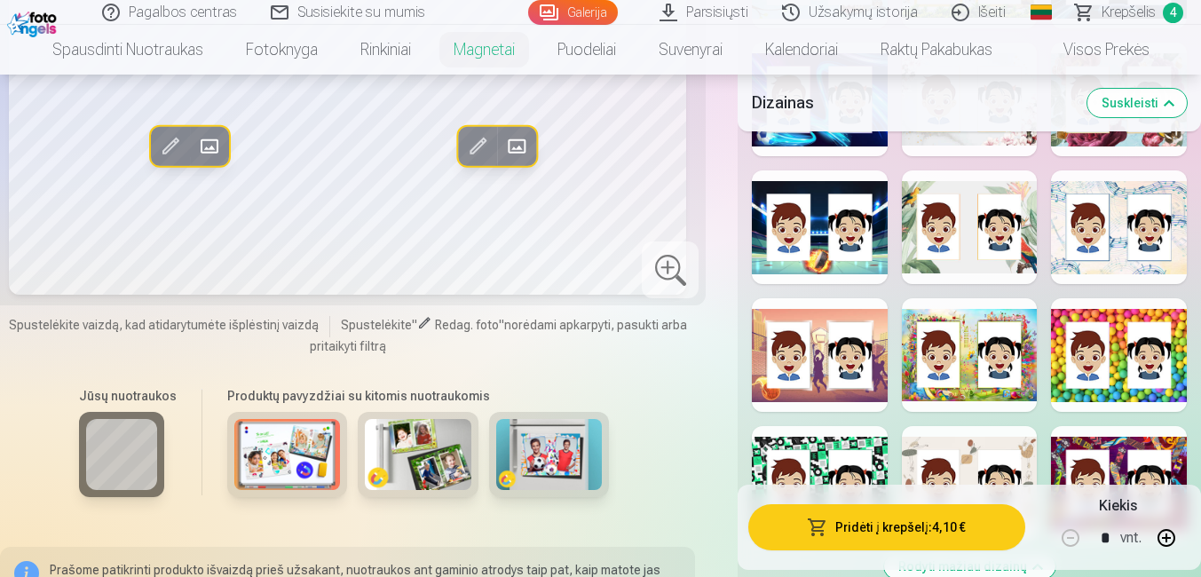
scroll to position [2601, 0]
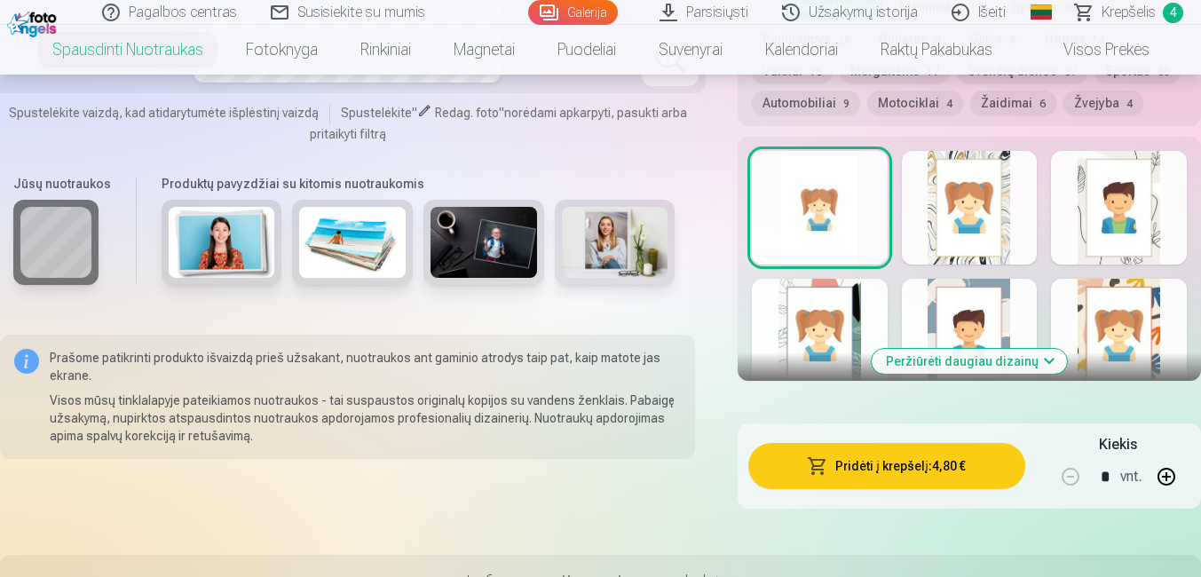
scroll to position [1846, 0]
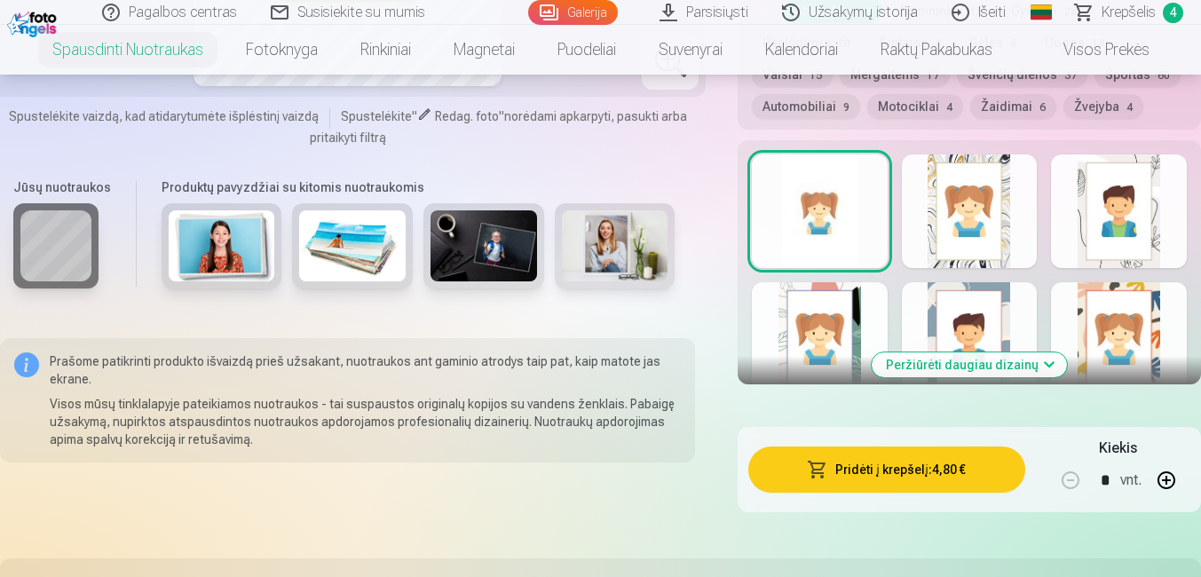
click at [979, 366] on button "Peržiūrėti daugiau dizainų" at bounding box center [969, 364] width 195 height 25
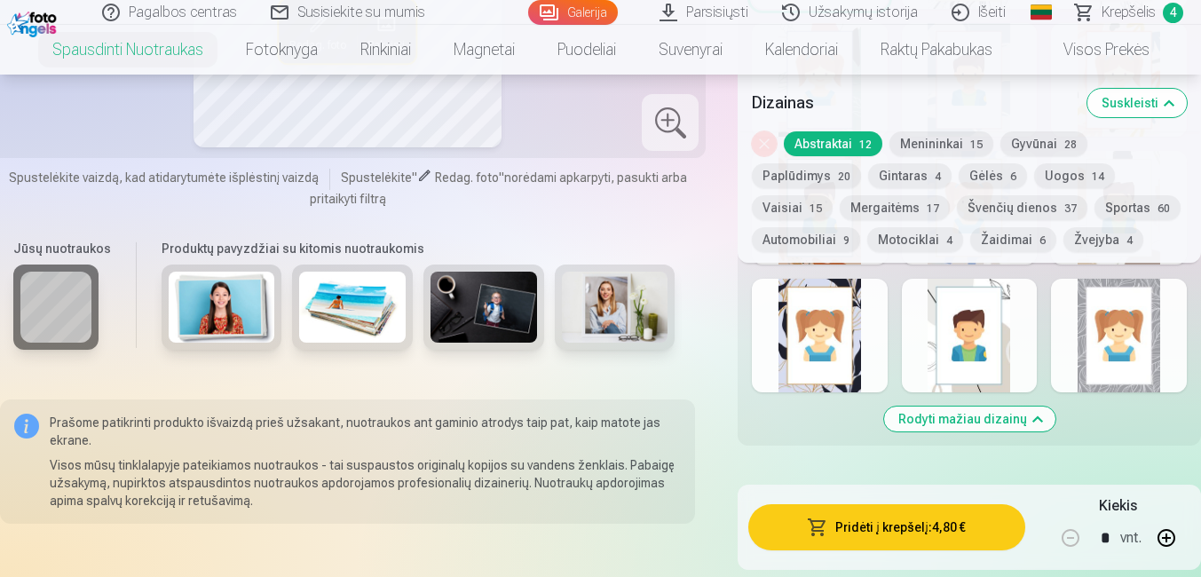
scroll to position [2059, 0]
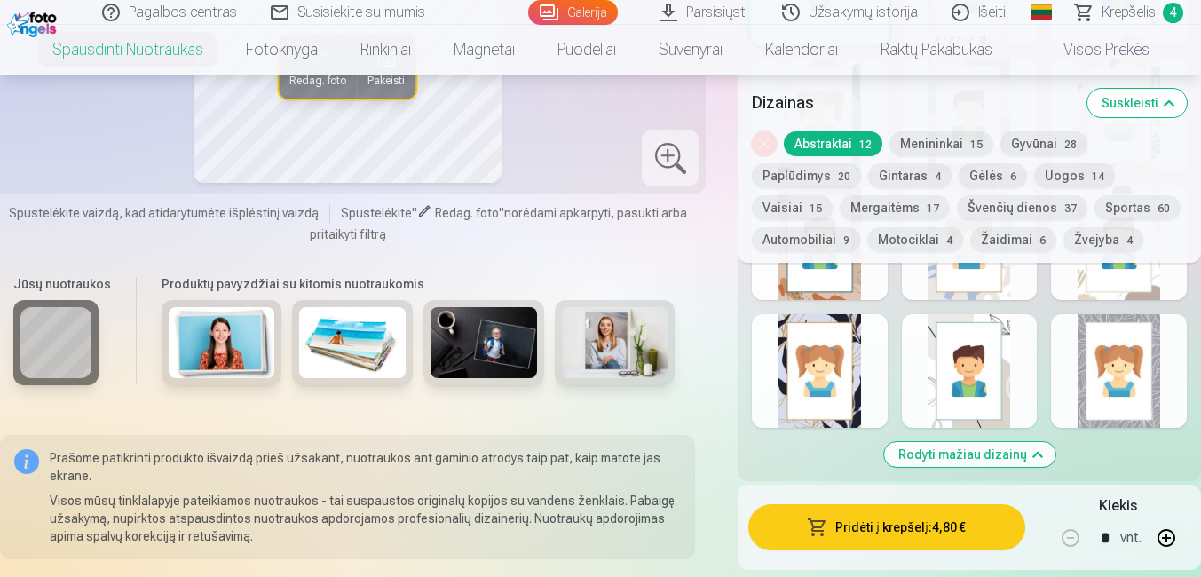
click at [1008, 367] on div at bounding box center [970, 371] width 136 height 114
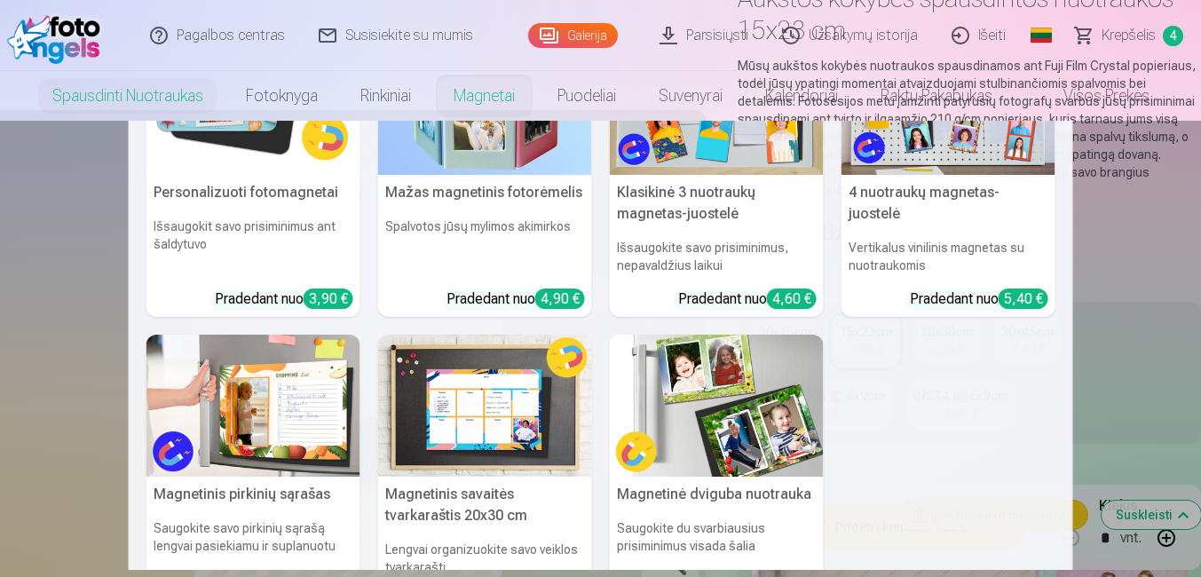
scroll to position [0, 0]
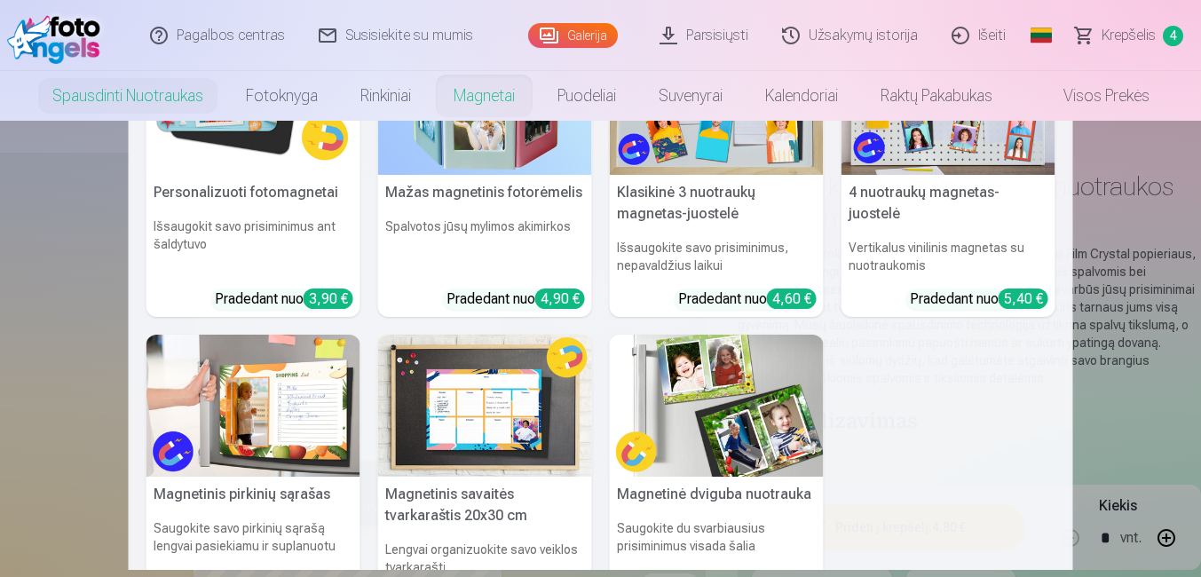
click at [494, 103] on link "Magnetai" at bounding box center [484, 96] width 104 height 50
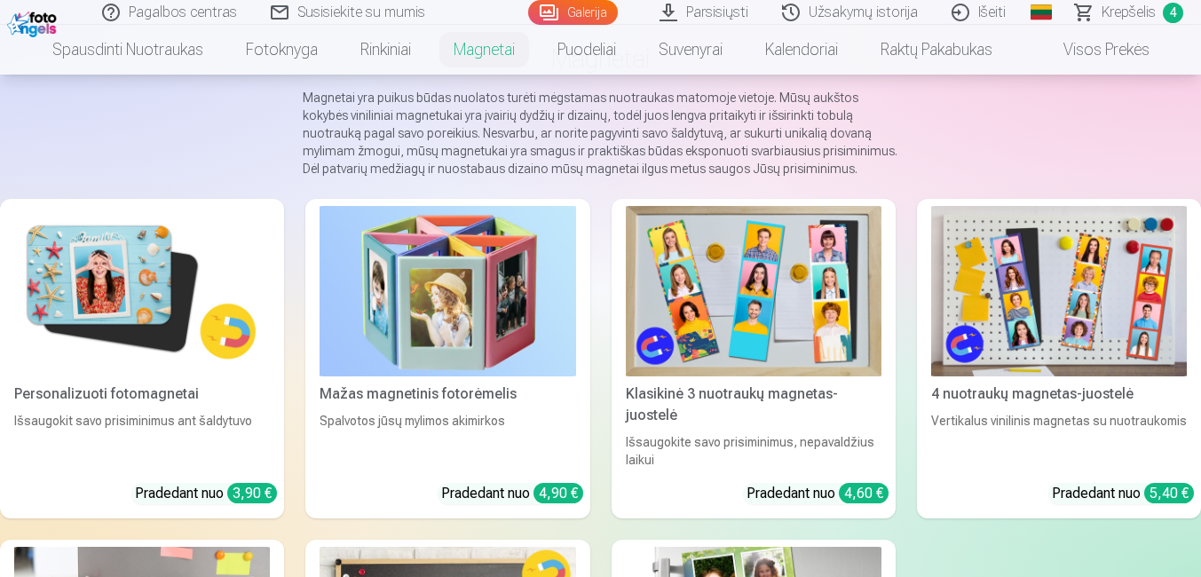
scroll to position [462, 0]
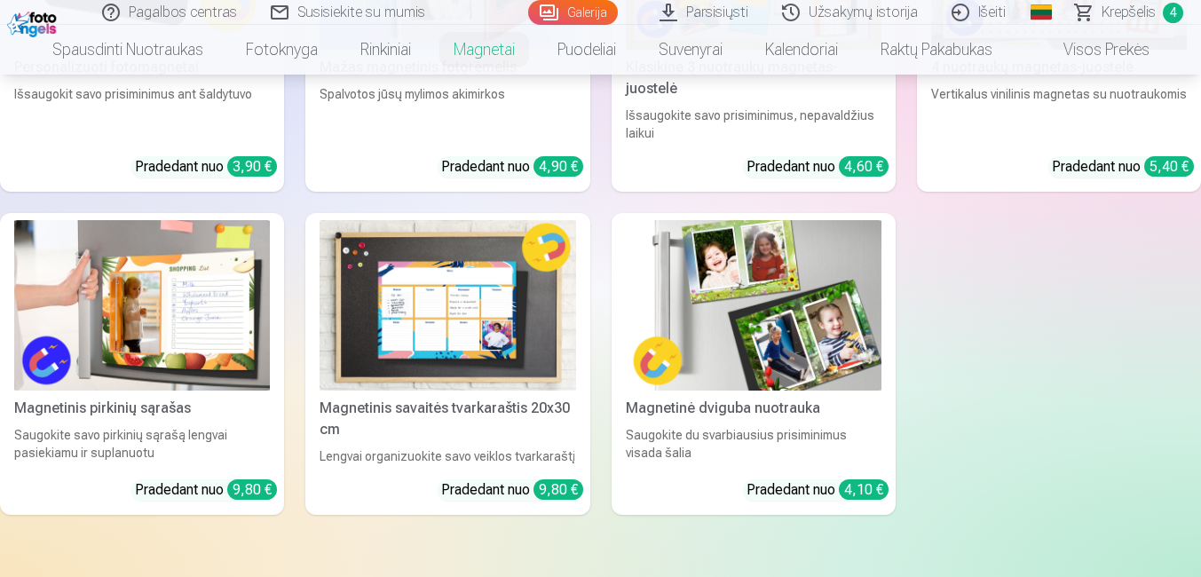
click at [775, 315] on img at bounding box center [754, 305] width 256 height 170
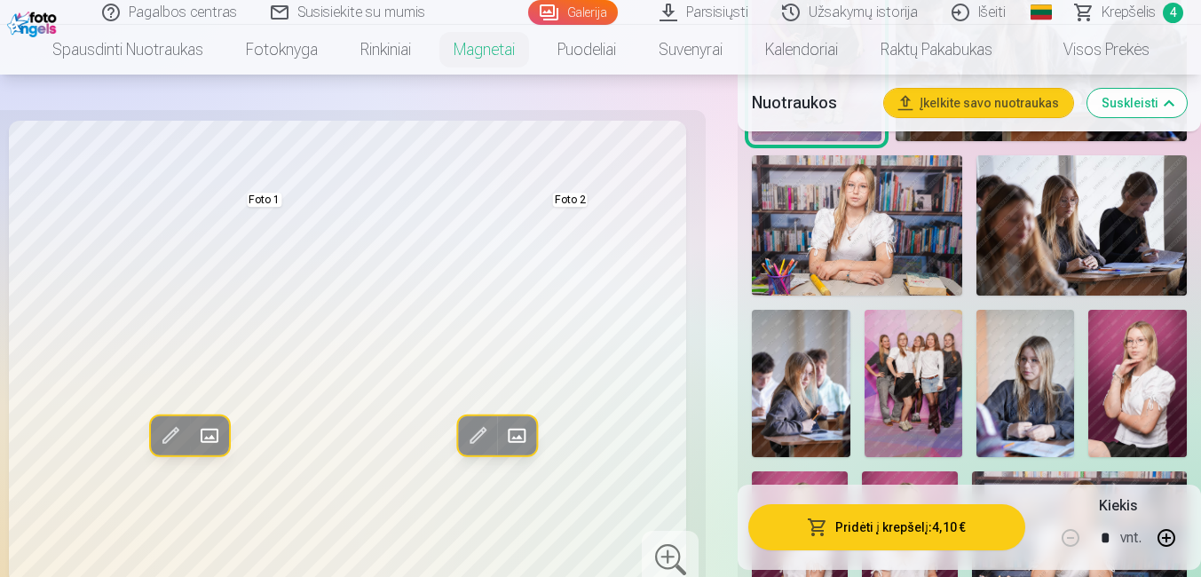
scroll to position [888, 0]
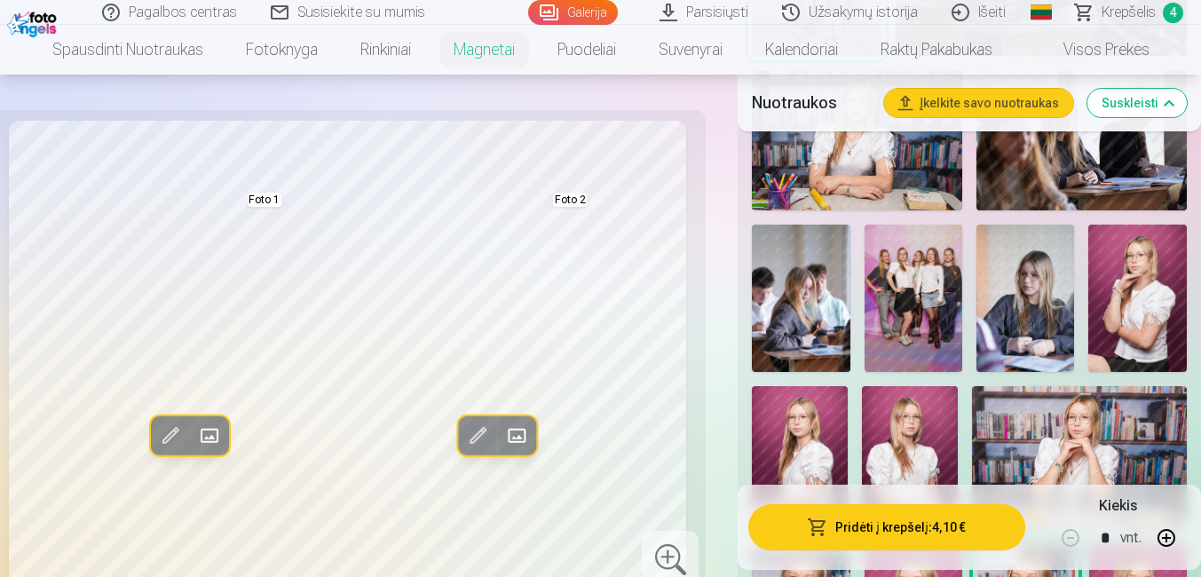
click at [806, 429] on img at bounding box center [800, 458] width 96 height 144
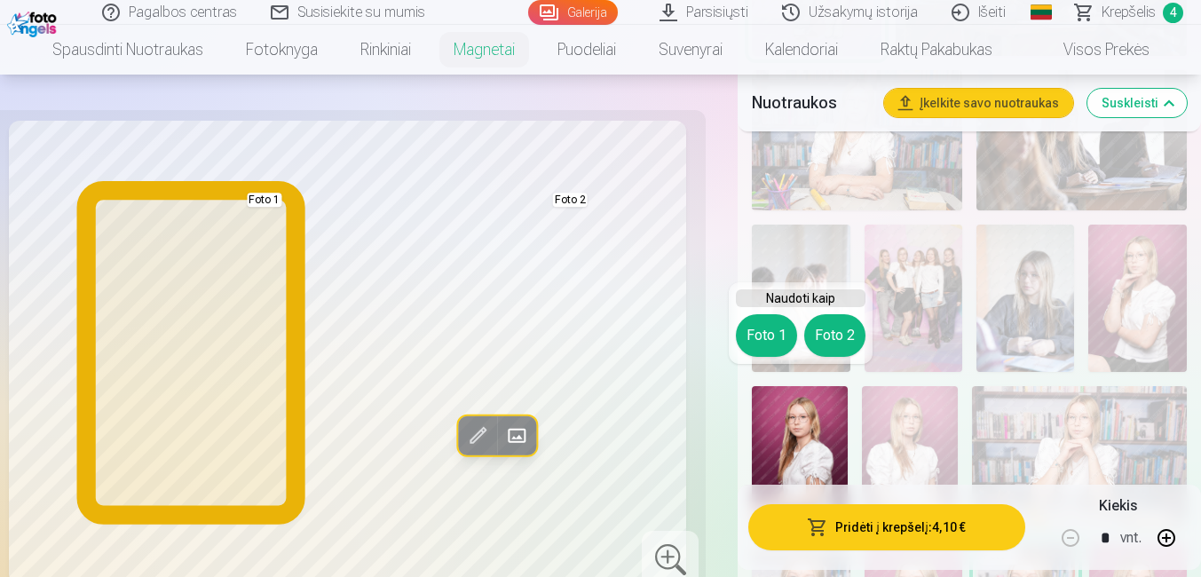
click at [759, 335] on button "Foto 1" at bounding box center [766, 335] width 61 height 43
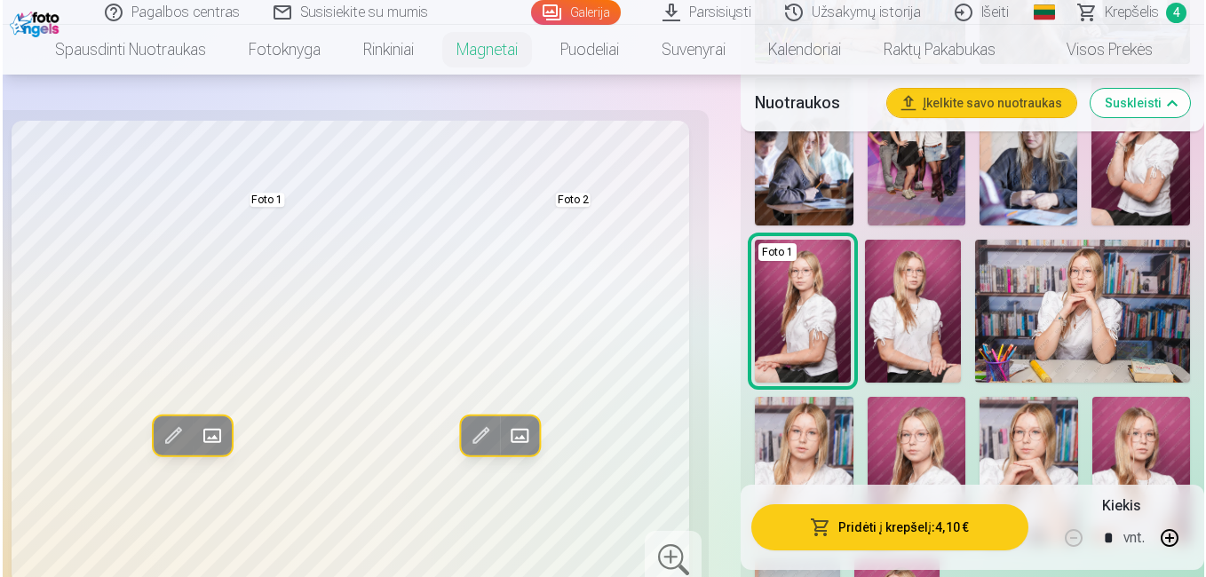
scroll to position [1136, 0]
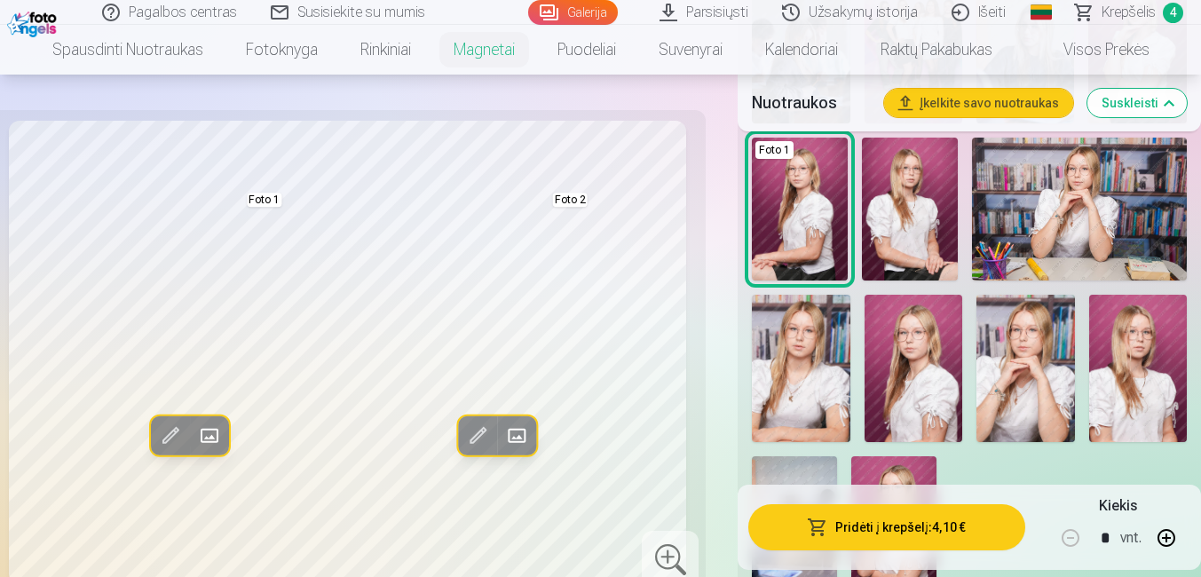
click at [1136, 343] on img at bounding box center [1138, 368] width 99 height 147
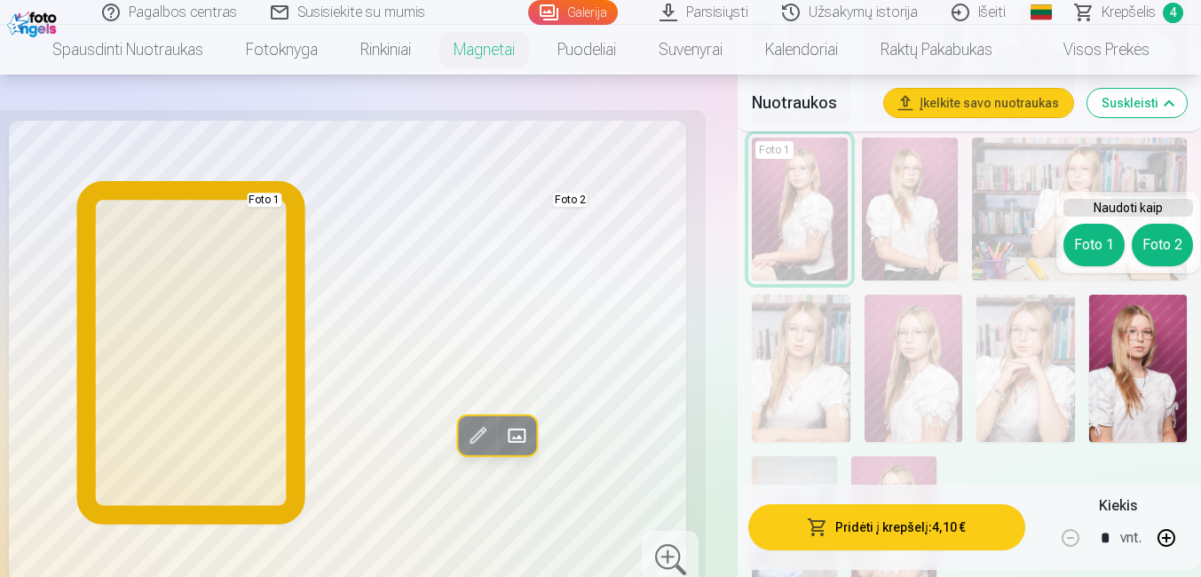
click at [1083, 251] on button "Foto 1" at bounding box center [1093, 245] width 61 height 43
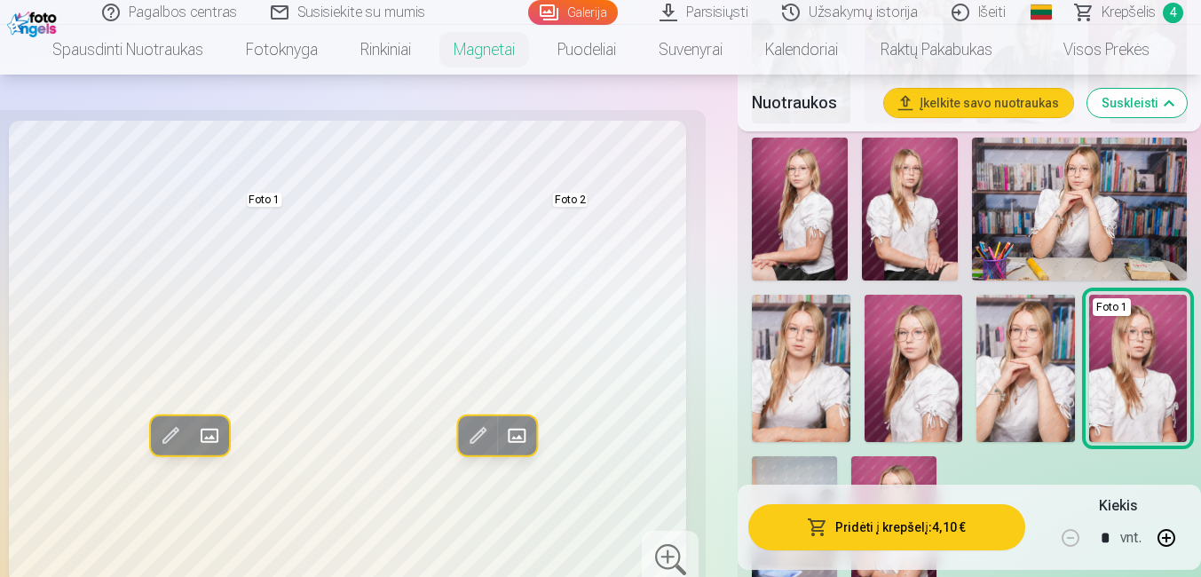
click at [790, 297] on img at bounding box center [801, 368] width 99 height 147
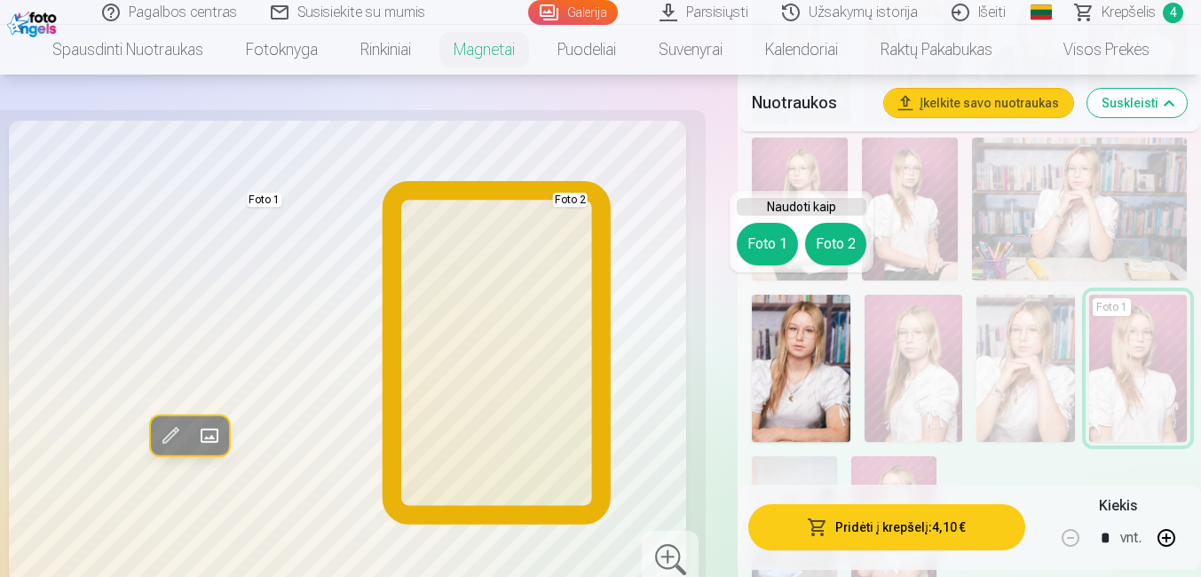
click at [835, 250] on button "Foto 2" at bounding box center [835, 244] width 61 height 43
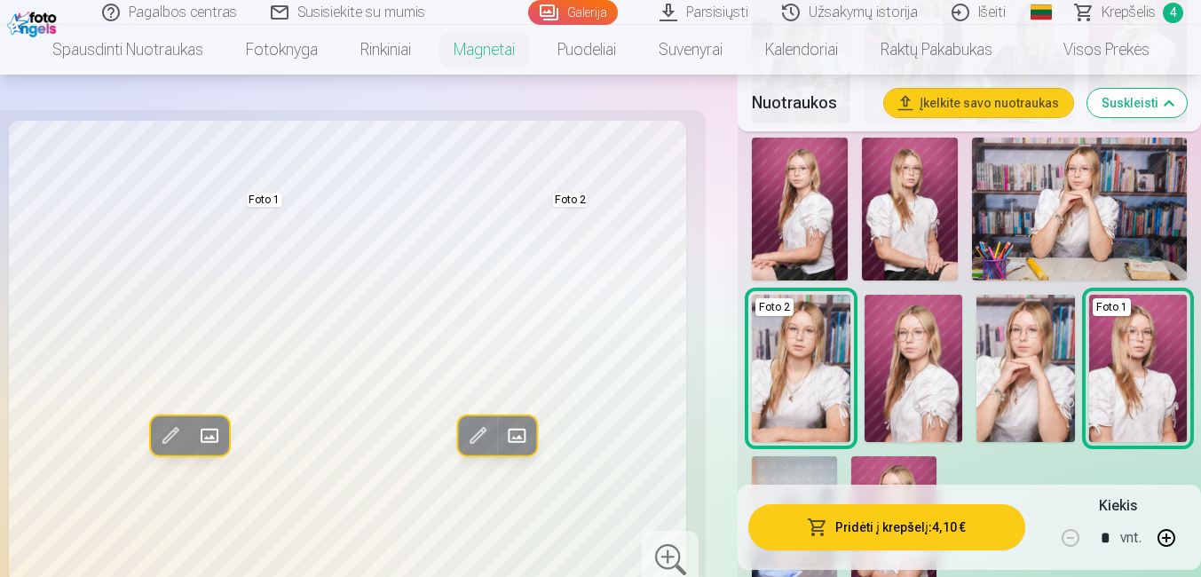
click at [1016, 325] on img at bounding box center [1025, 368] width 99 height 147
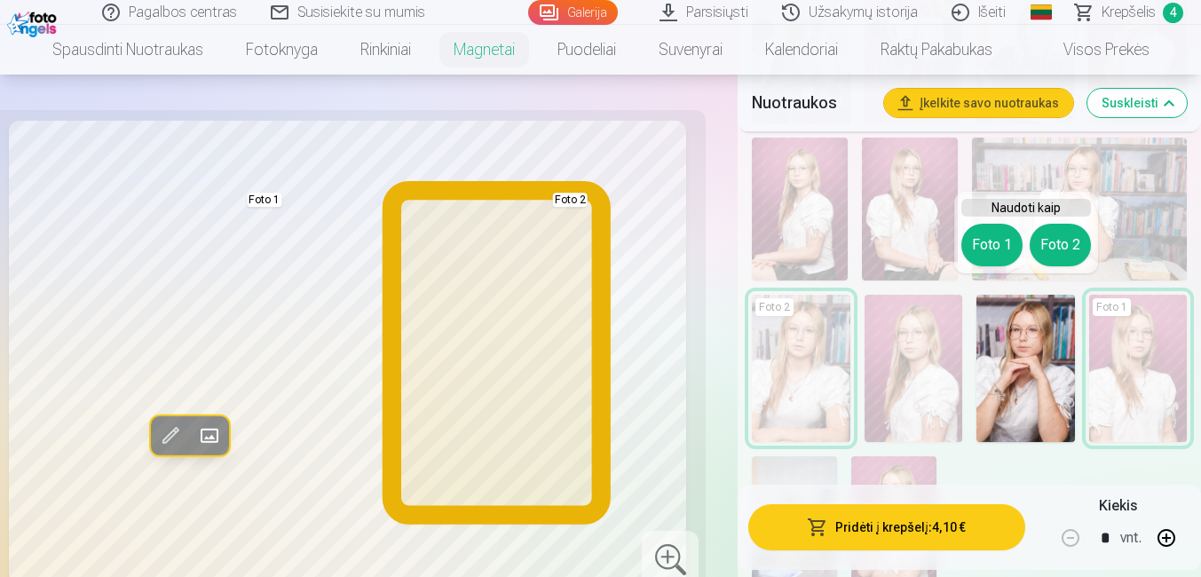
click at [1048, 256] on button "Foto 2" at bounding box center [1060, 245] width 61 height 43
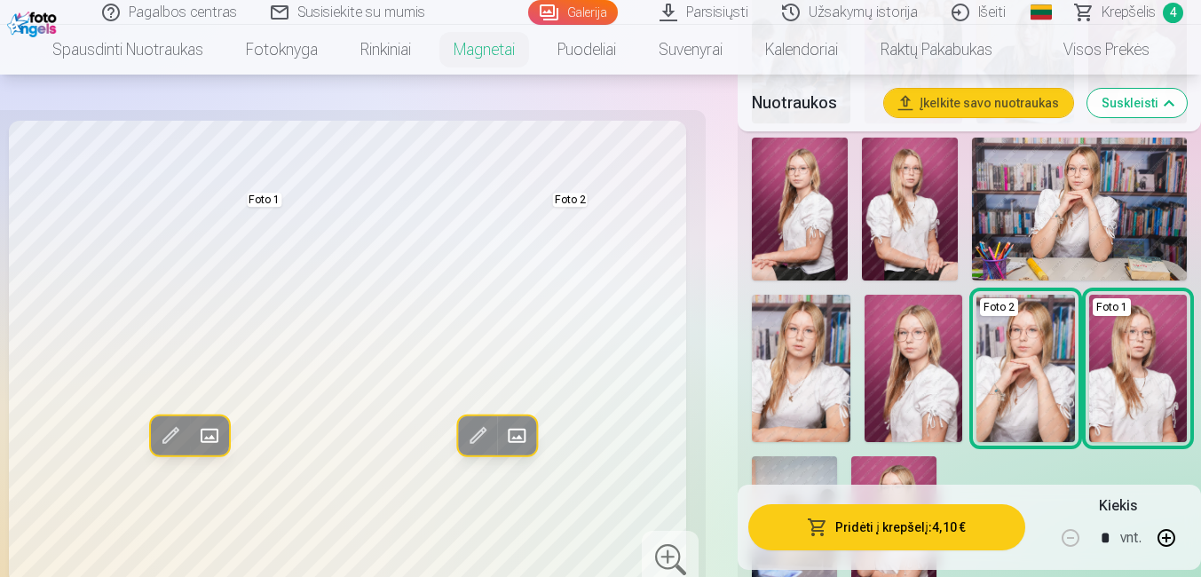
click at [992, 342] on img at bounding box center [1025, 368] width 99 height 147
click at [800, 337] on img at bounding box center [801, 368] width 99 height 147
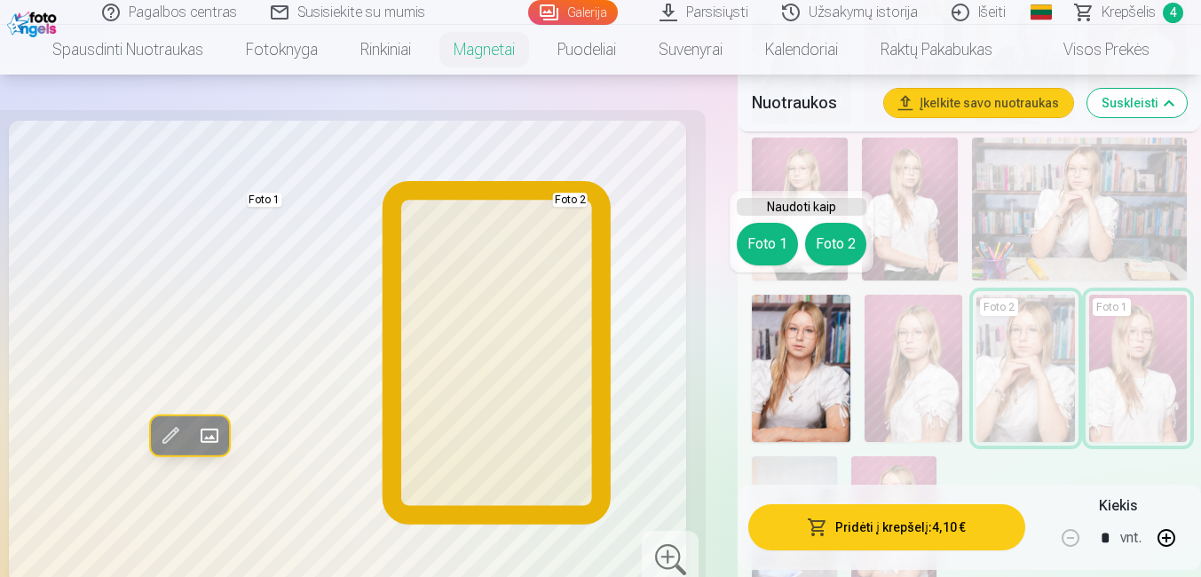
click at [844, 233] on button "Foto 2" at bounding box center [835, 244] width 61 height 43
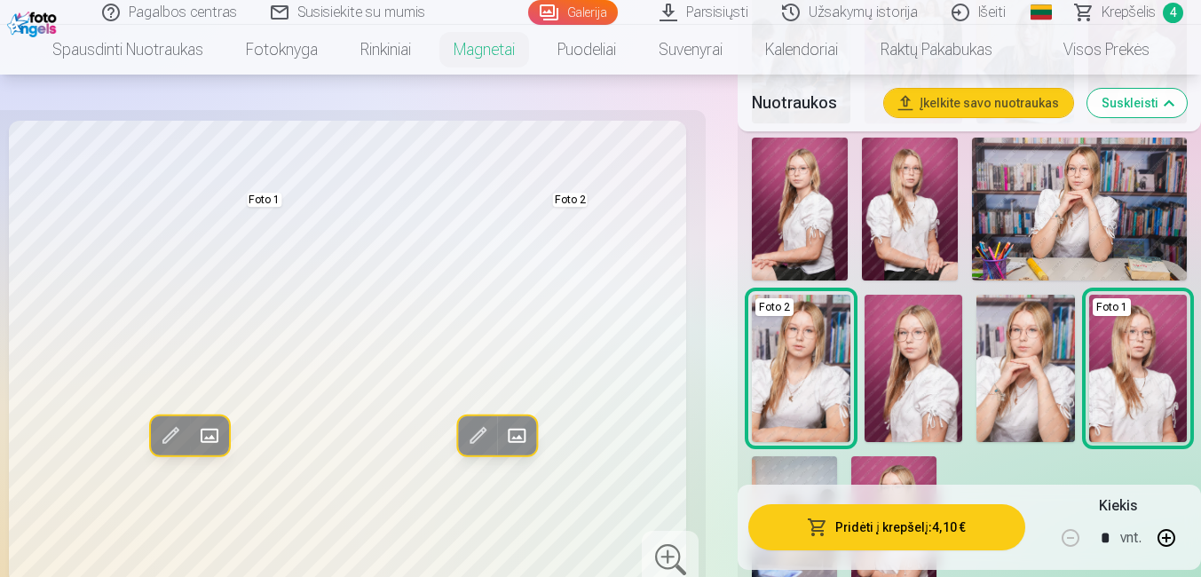
click at [875, 520] on button "Pridėti į krepšelį : 4,10 €" at bounding box center [886, 527] width 277 height 46
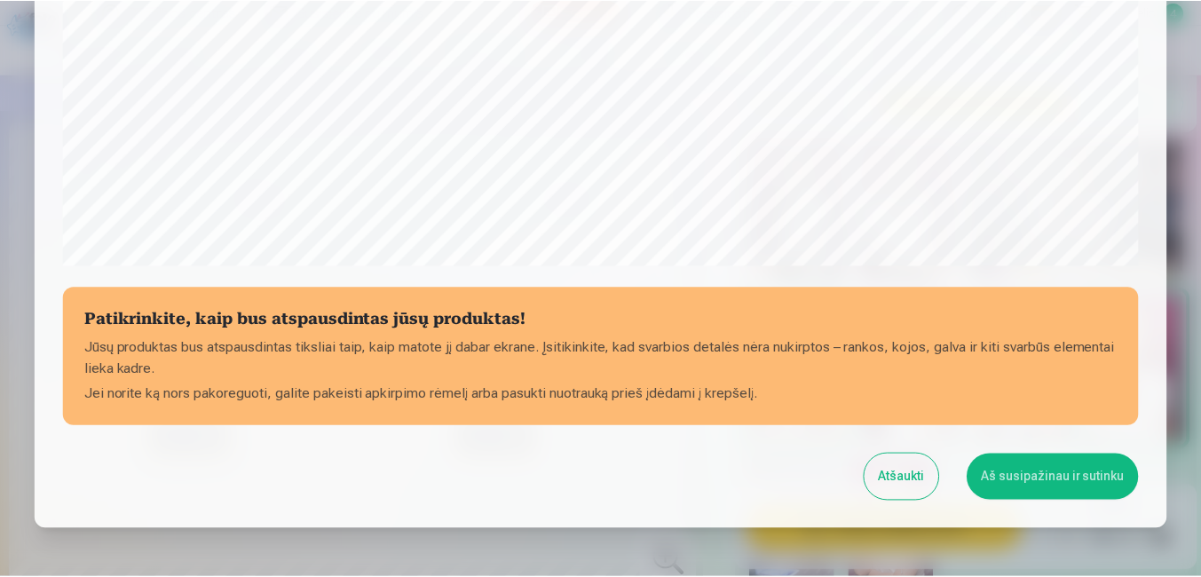
scroll to position [701, 0]
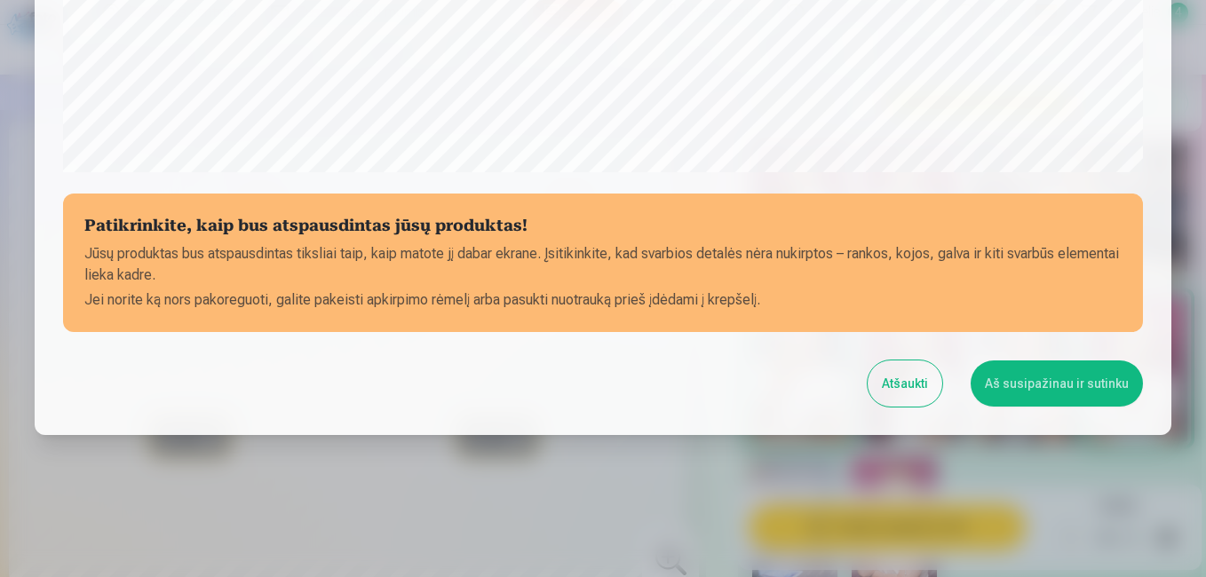
click at [904, 386] on button "Atšaukti" at bounding box center [904, 383] width 75 height 46
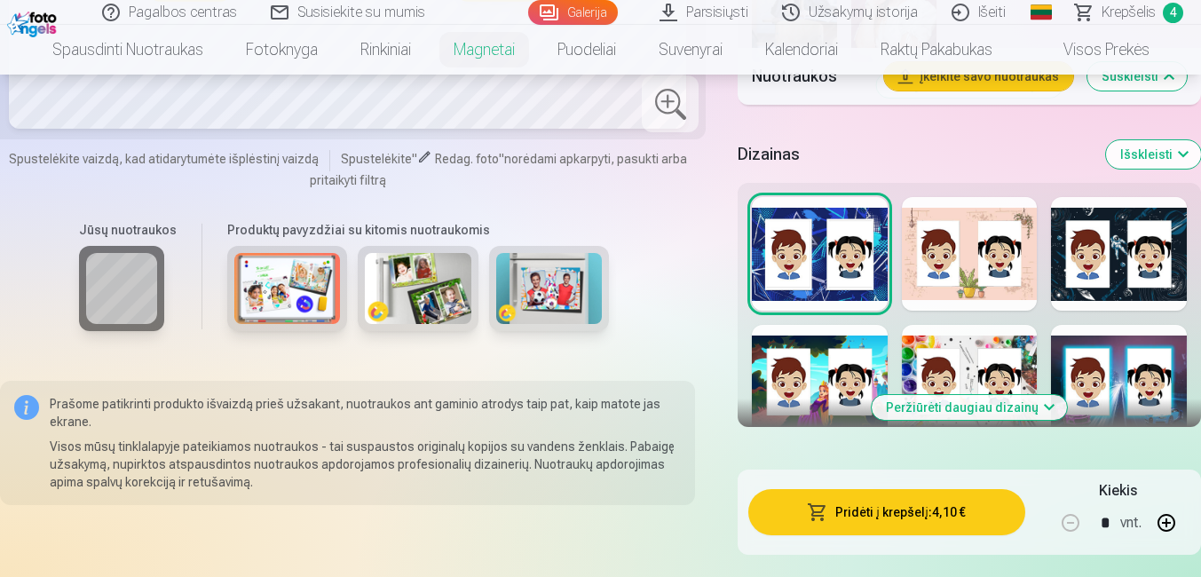
scroll to position [1645, 0]
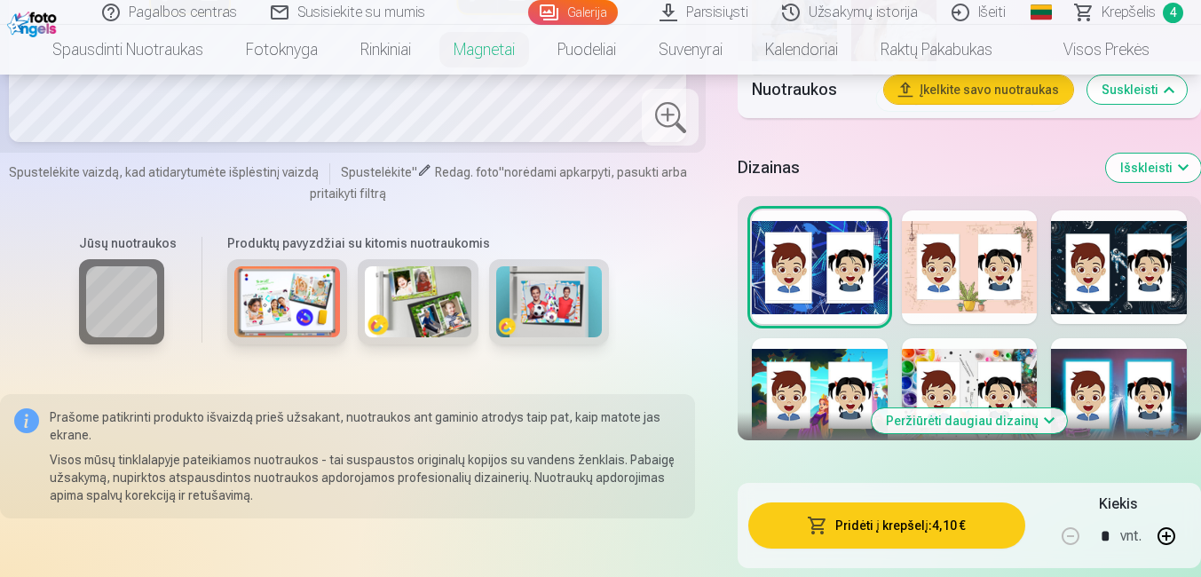
click at [982, 408] on button "Peržiūrėti daugiau dizainų" at bounding box center [969, 420] width 195 height 25
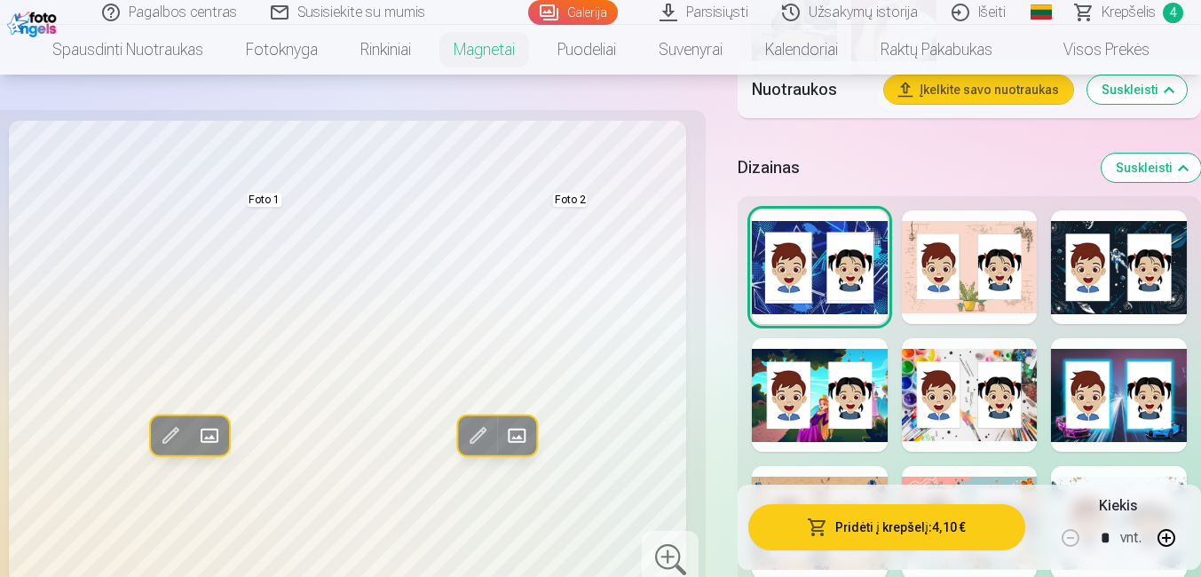
click at [873, 398] on div at bounding box center [820, 395] width 136 height 114
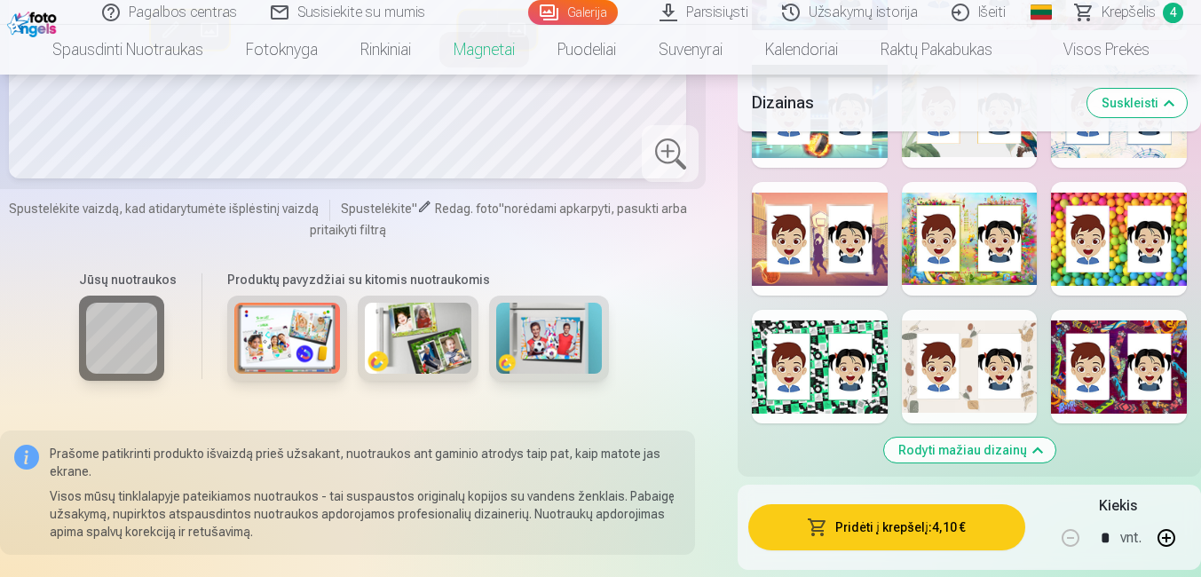
scroll to position [2726, 0]
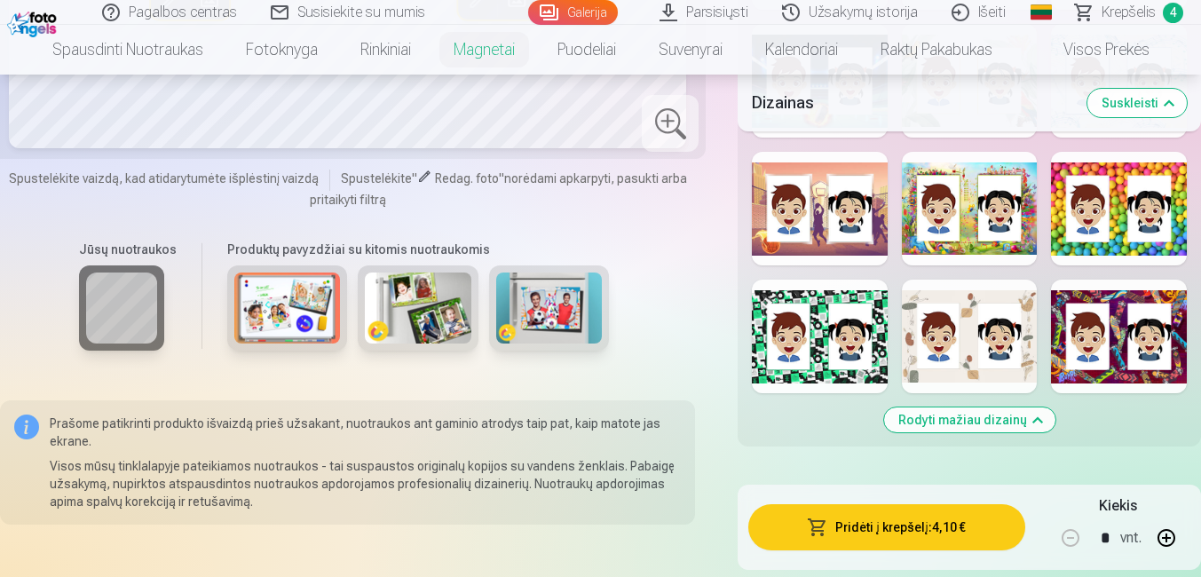
click at [839, 210] on div at bounding box center [820, 209] width 136 height 114
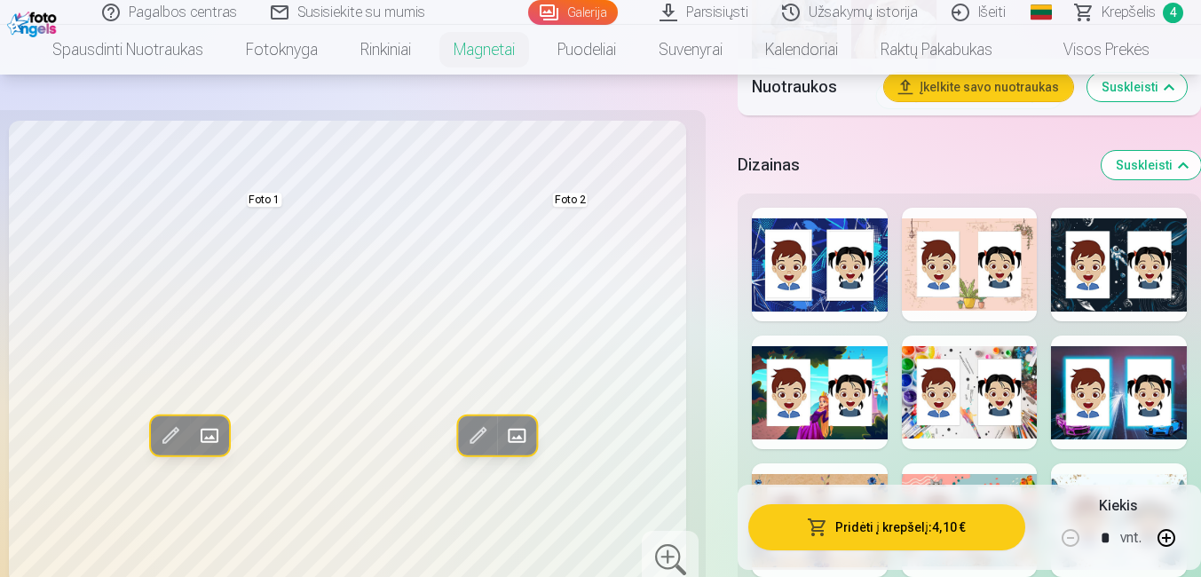
scroll to position [1678, 0]
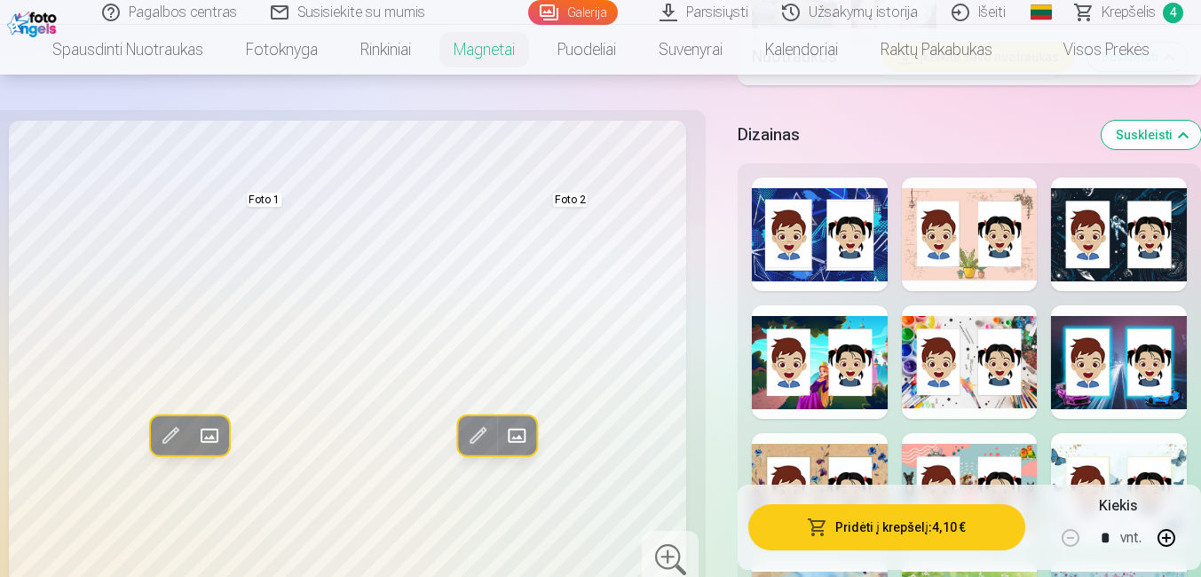
click at [802, 335] on div at bounding box center [820, 362] width 136 height 114
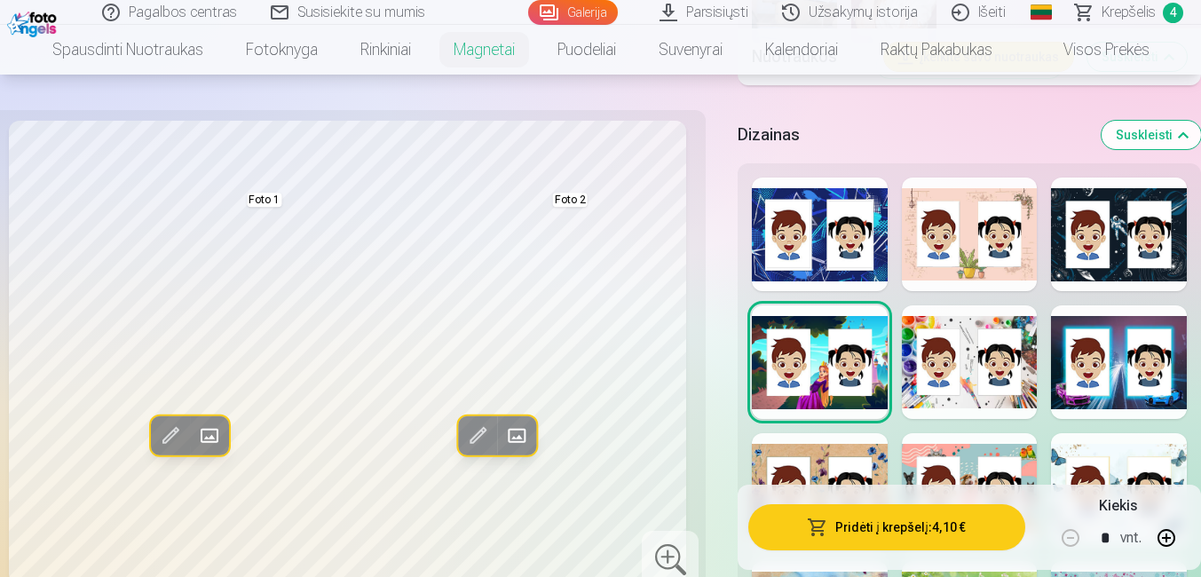
click at [1102, 444] on div at bounding box center [1119, 490] width 136 height 114
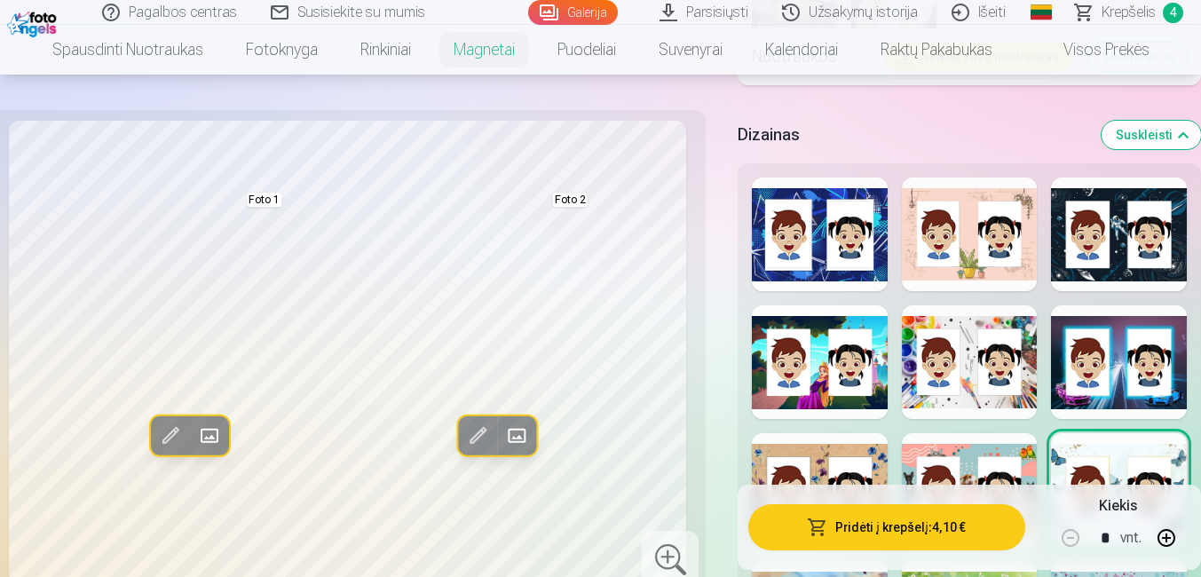
click at [986, 452] on div at bounding box center [970, 490] width 136 height 114
click at [986, 371] on div at bounding box center [970, 362] width 136 height 114
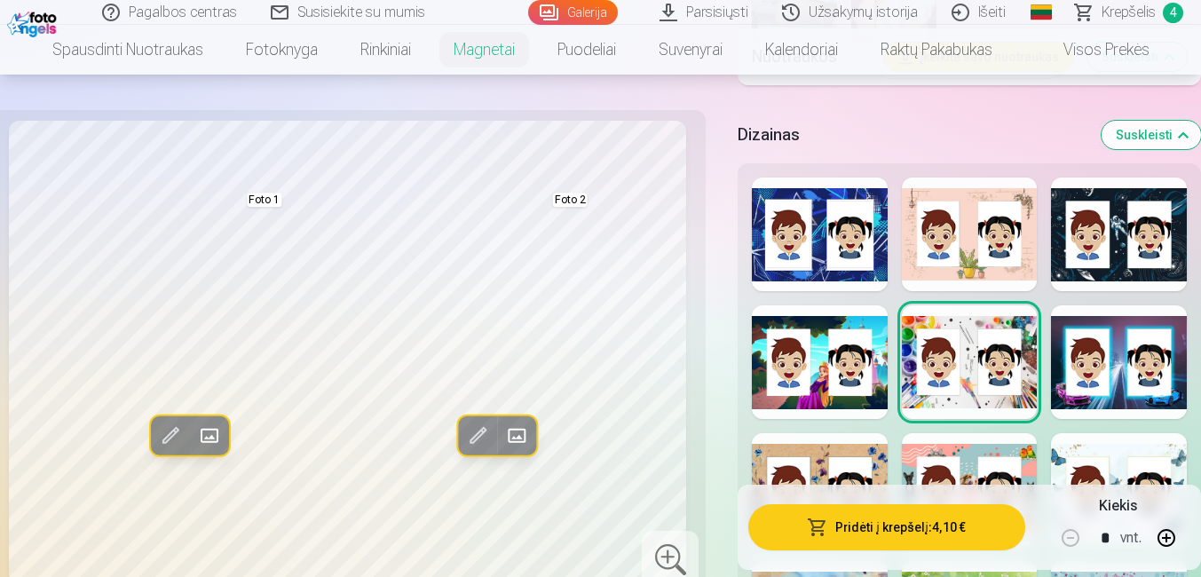
click at [1002, 209] on div at bounding box center [970, 235] width 136 height 114
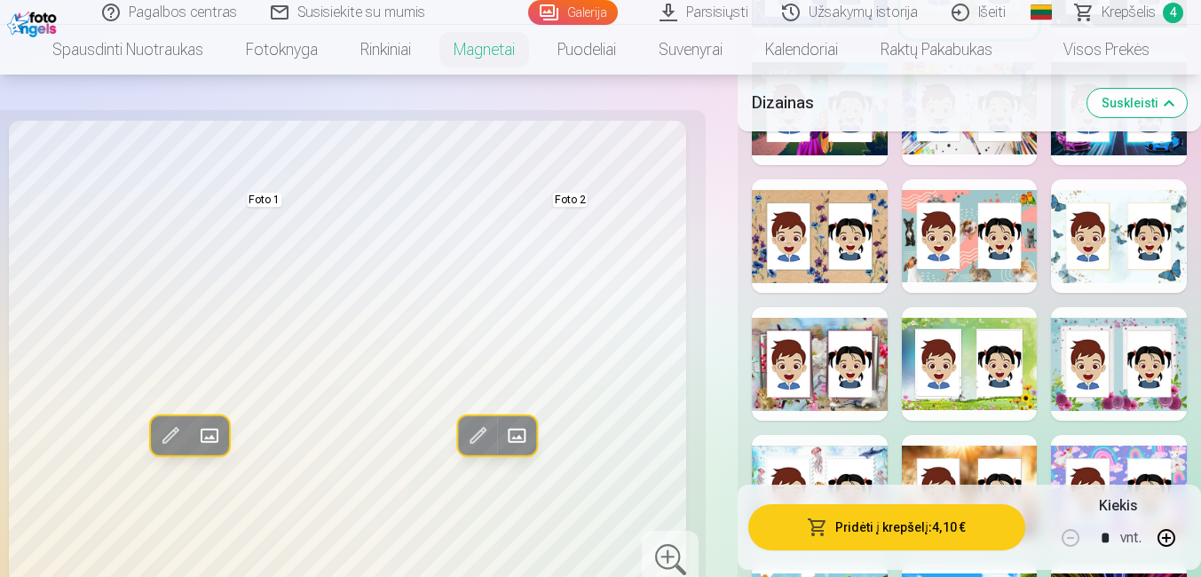
scroll to position [1948, 0]
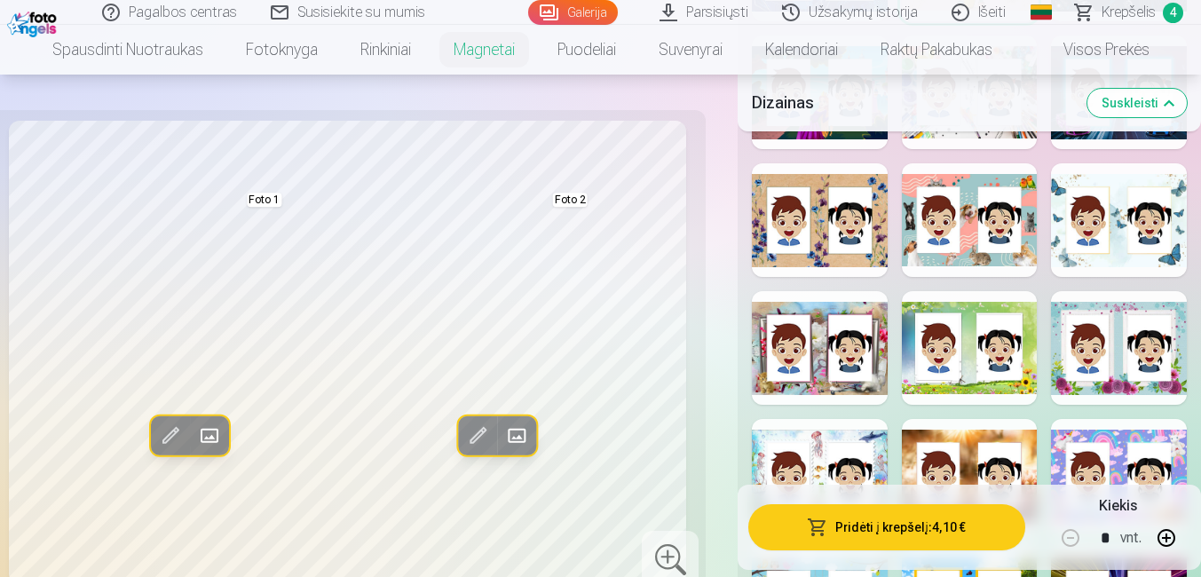
click at [1131, 203] on div at bounding box center [1119, 220] width 136 height 114
click at [831, 352] on div at bounding box center [820, 348] width 136 height 114
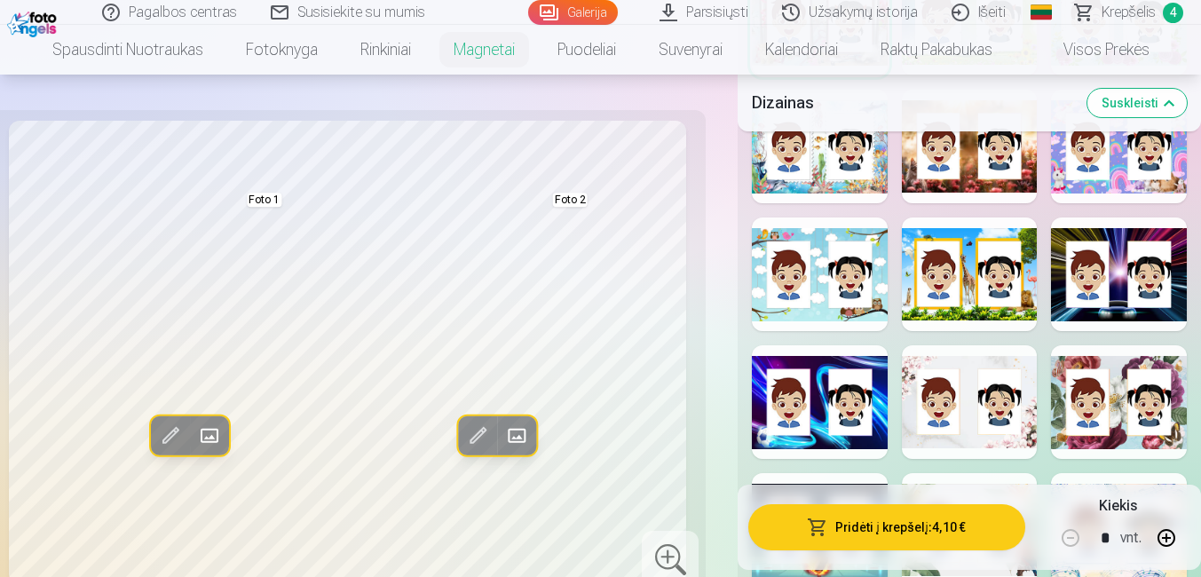
scroll to position [2291, 0]
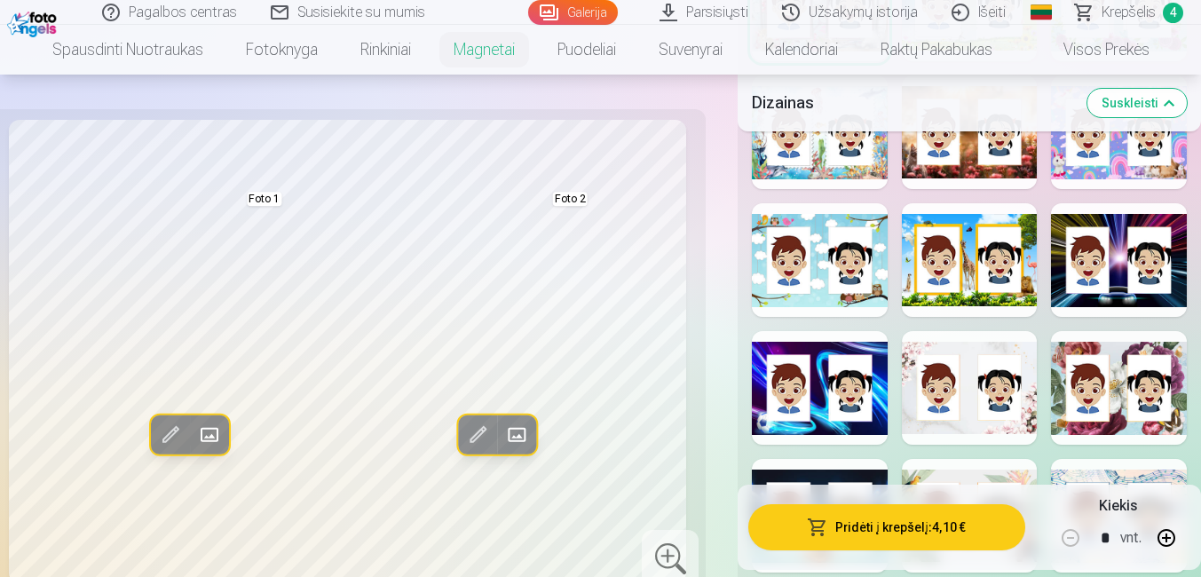
click at [986, 331] on div at bounding box center [970, 388] width 136 height 114
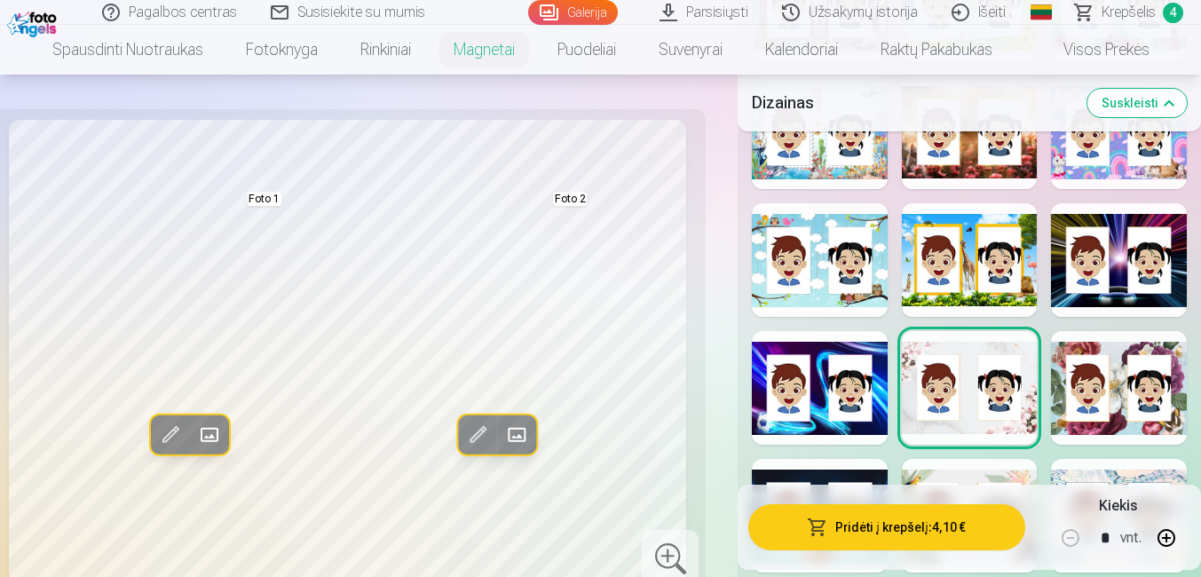
click at [1111, 361] on div at bounding box center [1119, 388] width 136 height 114
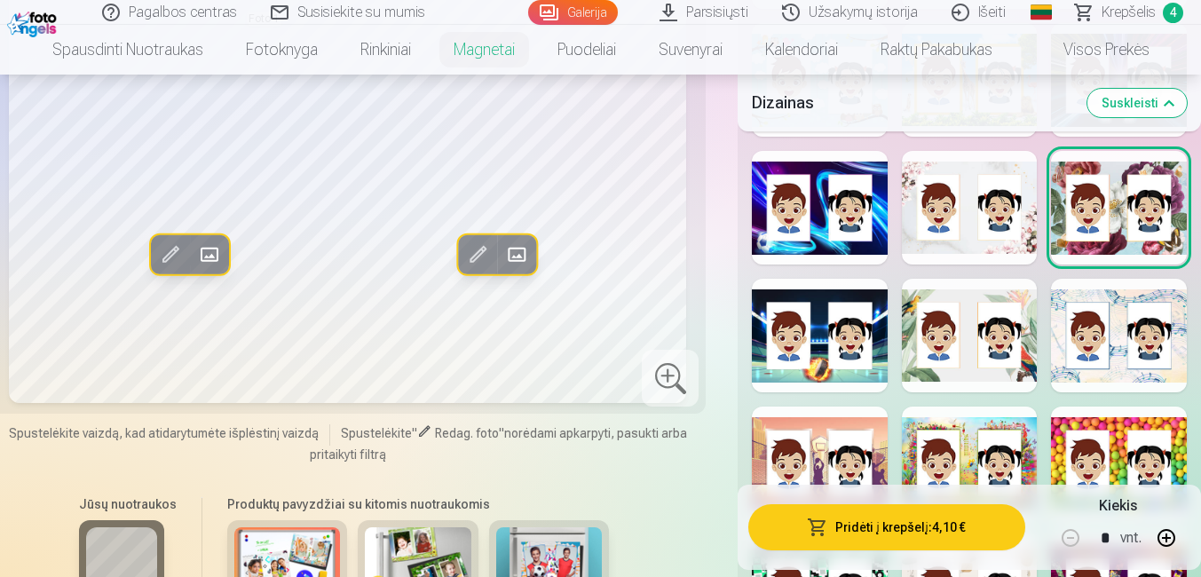
scroll to position [2517, 0]
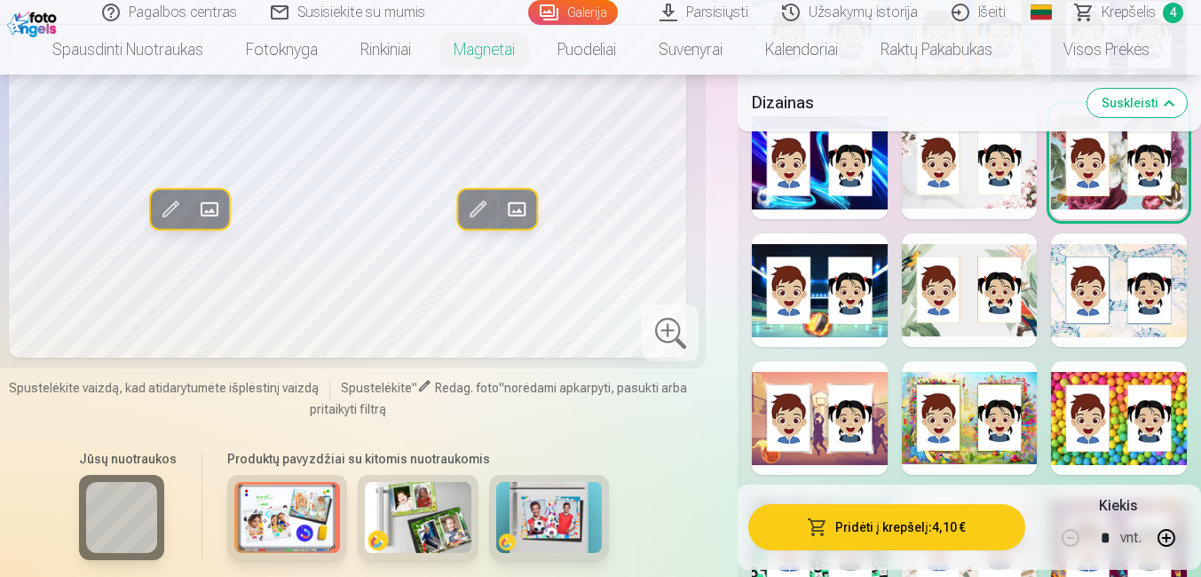
click at [1137, 294] on div at bounding box center [1119, 290] width 136 height 114
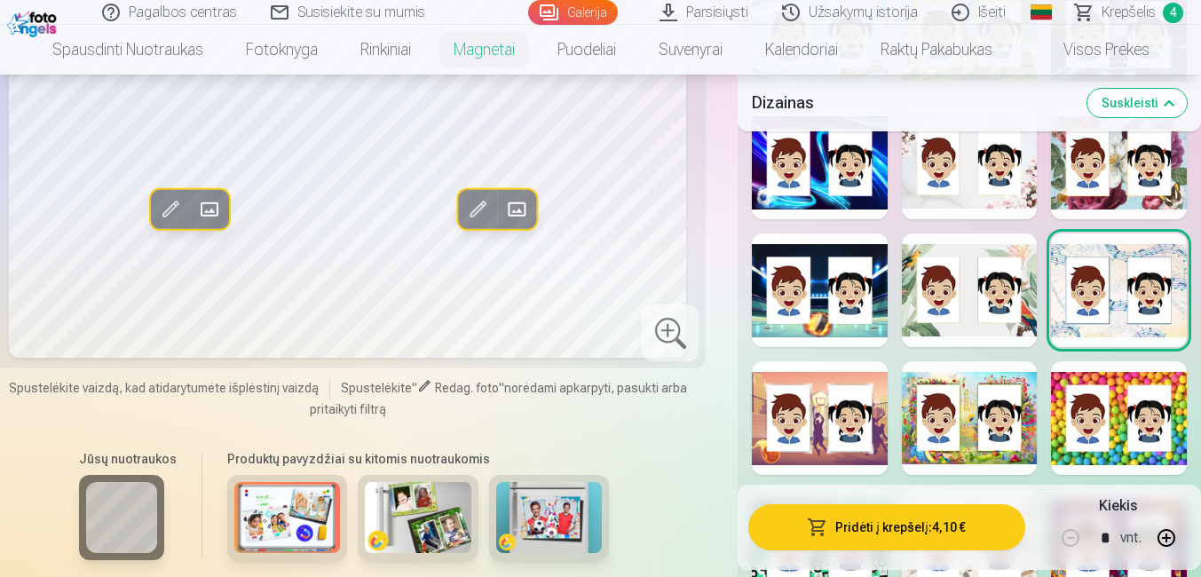
click at [925, 390] on div at bounding box center [970, 418] width 136 height 114
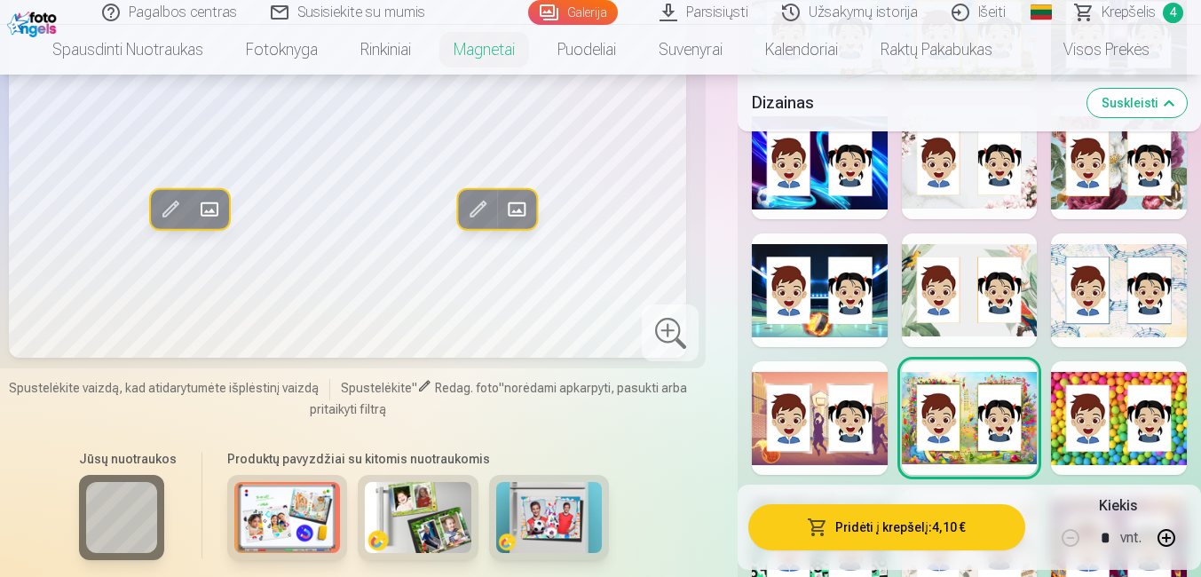
click at [1071, 390] on div at bounding box center [1119, 418] width 136 height 114
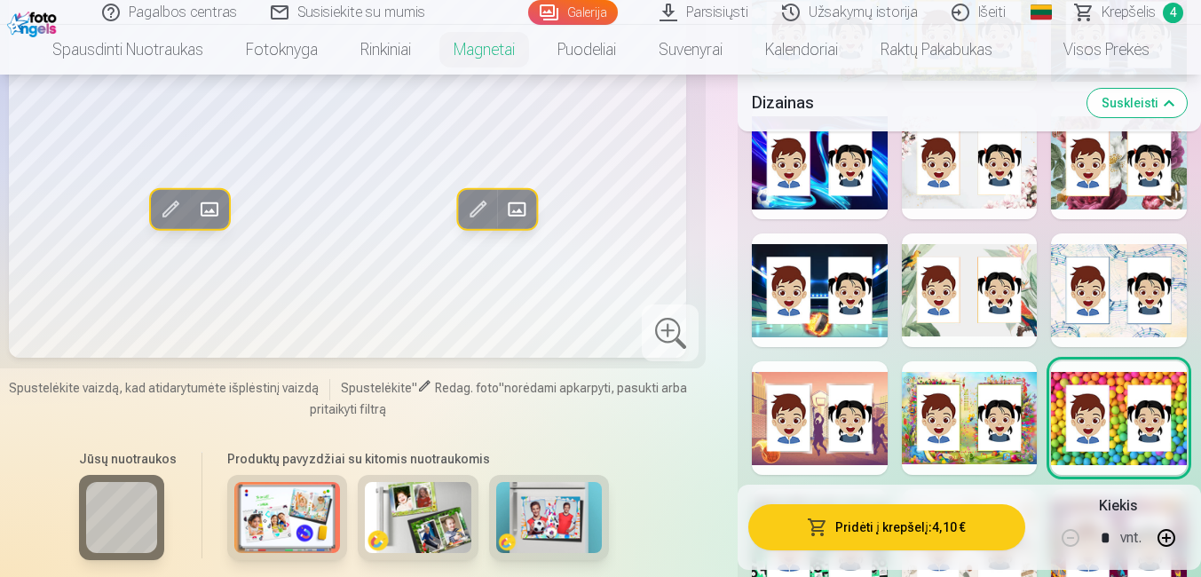
drag, startPoint x: 1199, startPoint y: 178, endPoint x: 1199, endPoint y: 191, distance: 13.3
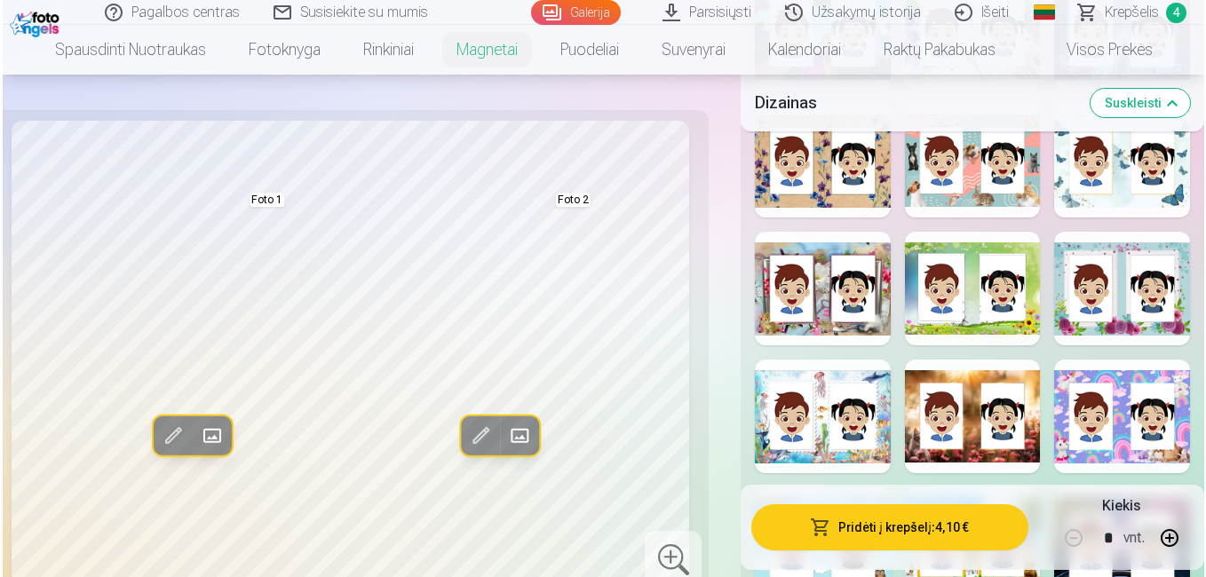
scroll to position [1962, 0]
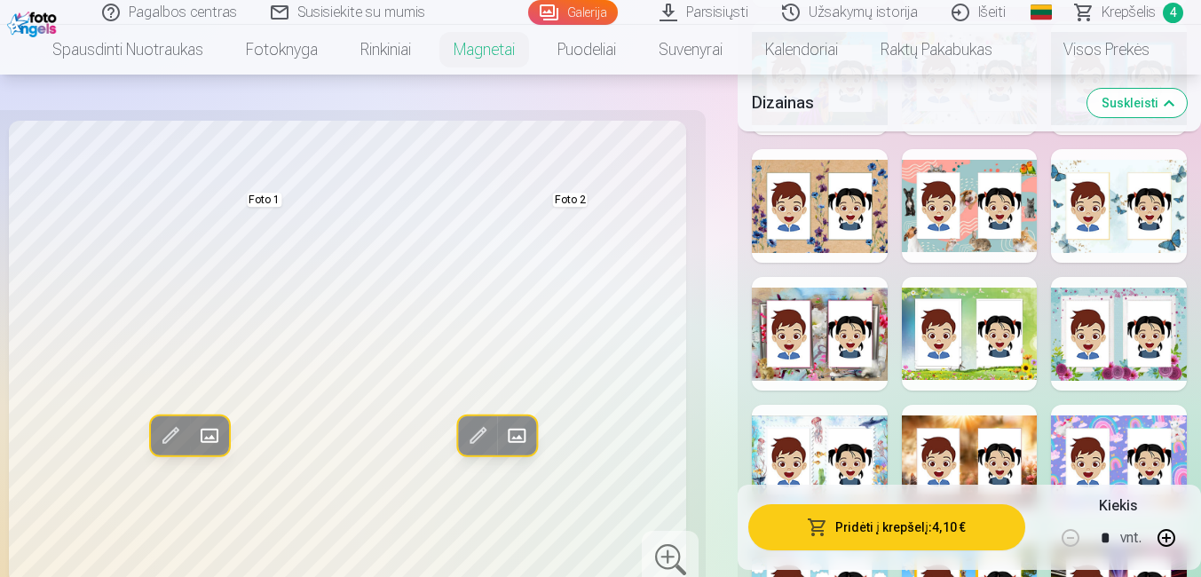
click at [1095, 205] on div at bounding box center [1119, 206] width 136 height 114
click at [828, 205] on div at bounding box center [820, 206] width 136 height 114
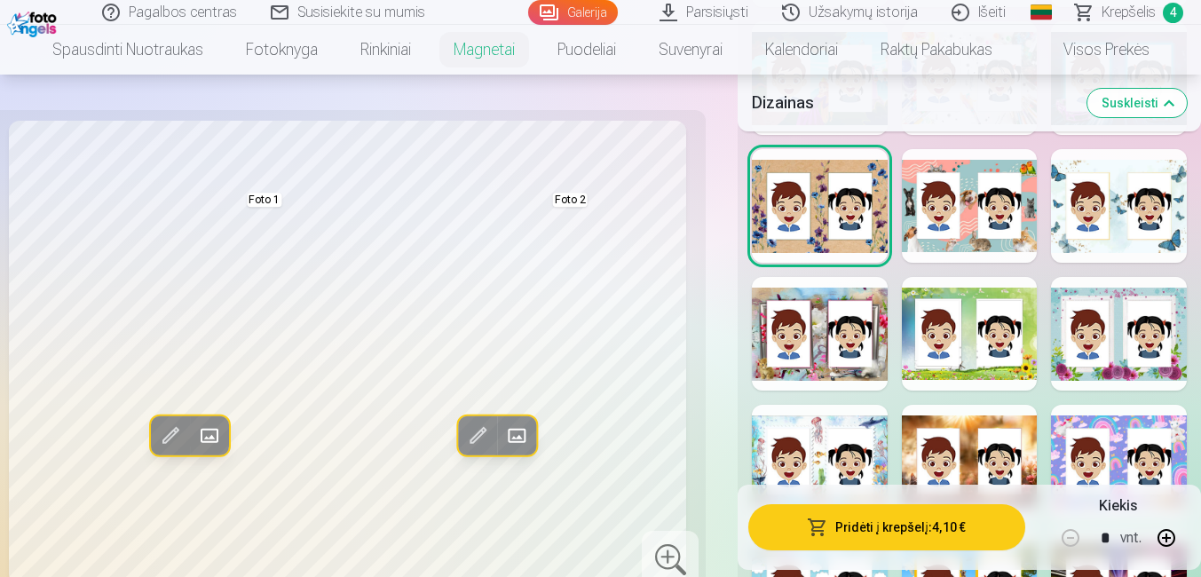
click at [1105, 196] on div at bounding box center [1119, 206] width 136 height 114
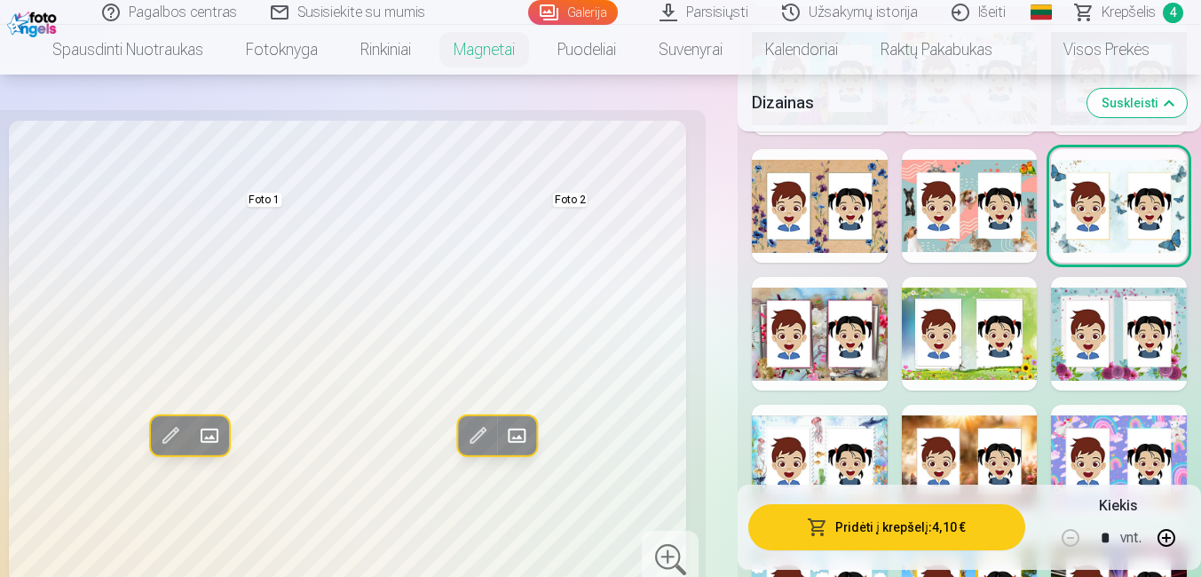
click at [1175, 538] on button "button" at bounding box center [1166, 538] width 43 height 43
click at [878, 527] on button "Pridėti į krepšelį : 8,20 €" at bounding box center [886, 527] width 277 height 46
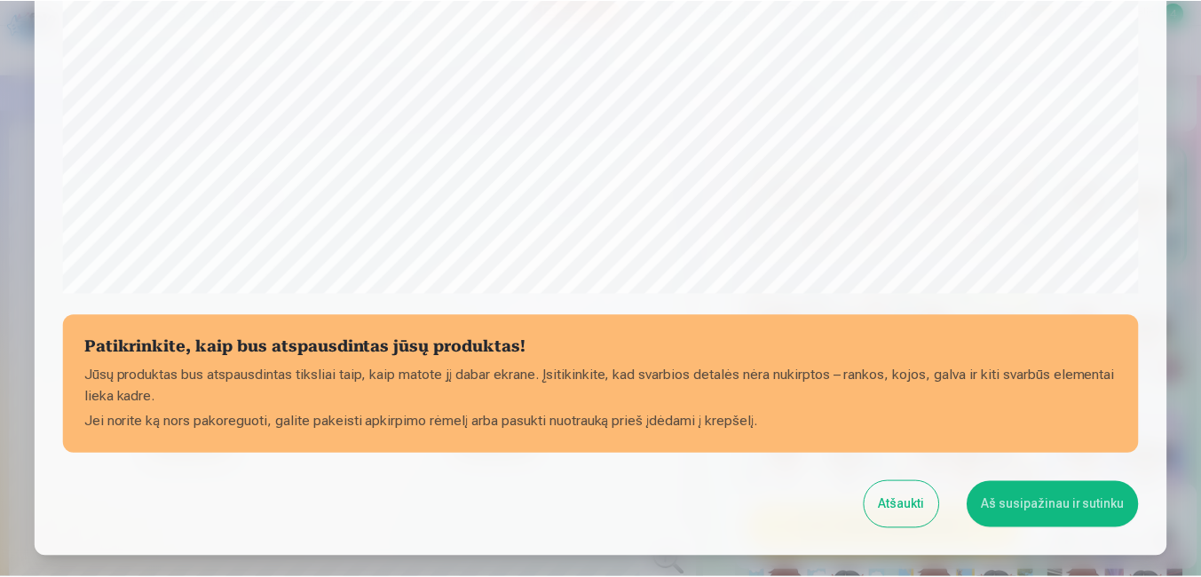
scroll to position [701, 0]
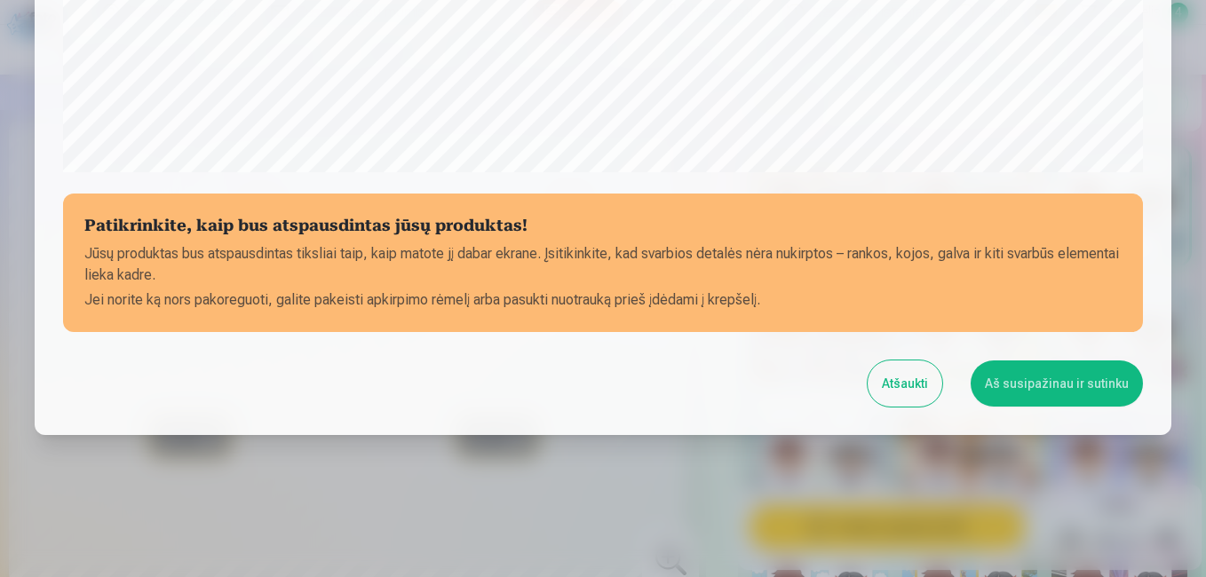
click at [1017, 394] on button "Aš susipažinau ir sutinku" at bounding box center [1056, 383] width 172 height 46
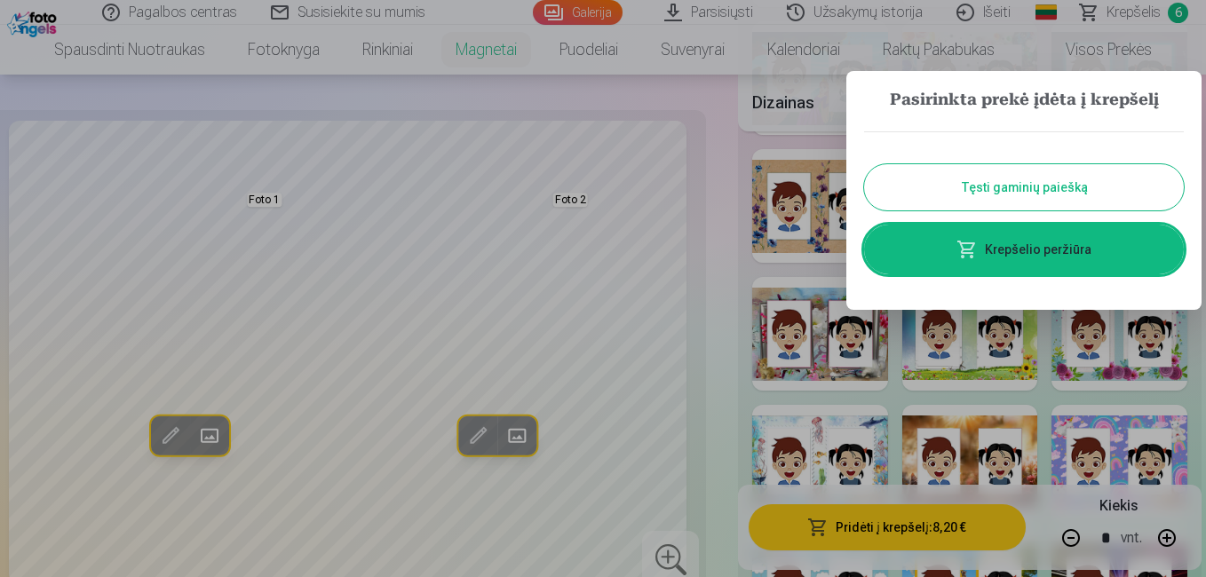
click at [930, 175] on button "Tęsti gaminių paiešką" at bounding box center [1024, 187] width 320 height 46
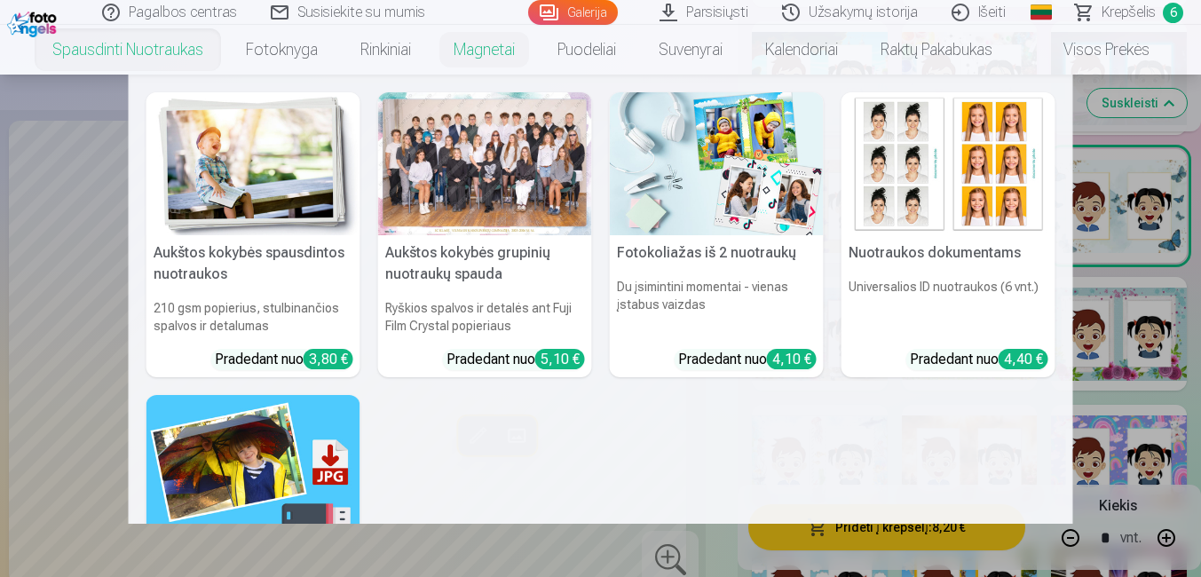
click at [941, 194] on img at bounding box center [949, 163] width 214 height 143
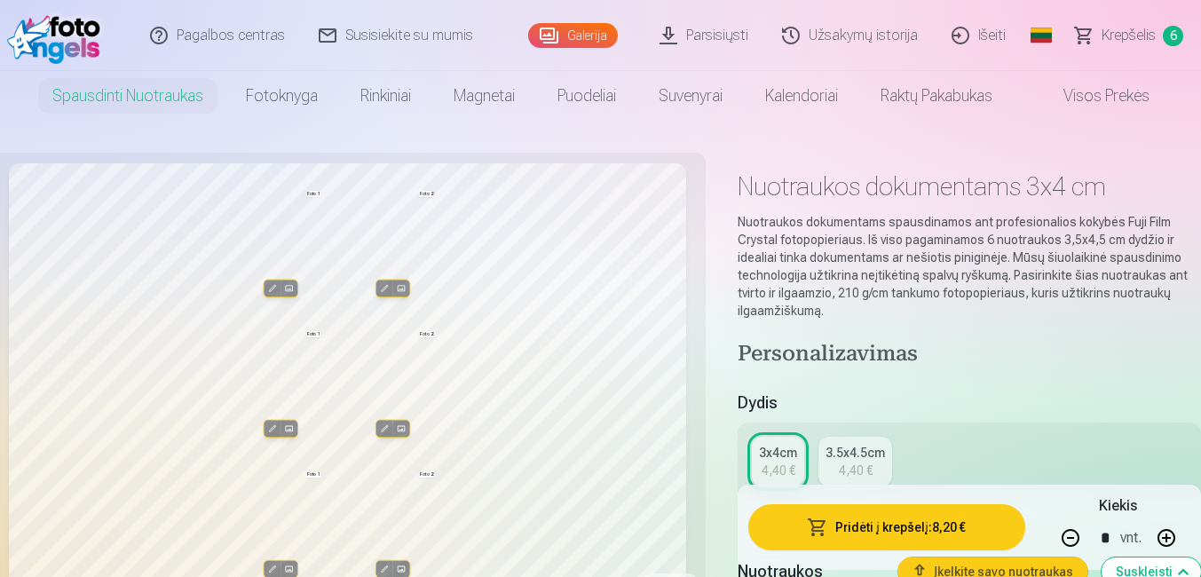
type input "*"
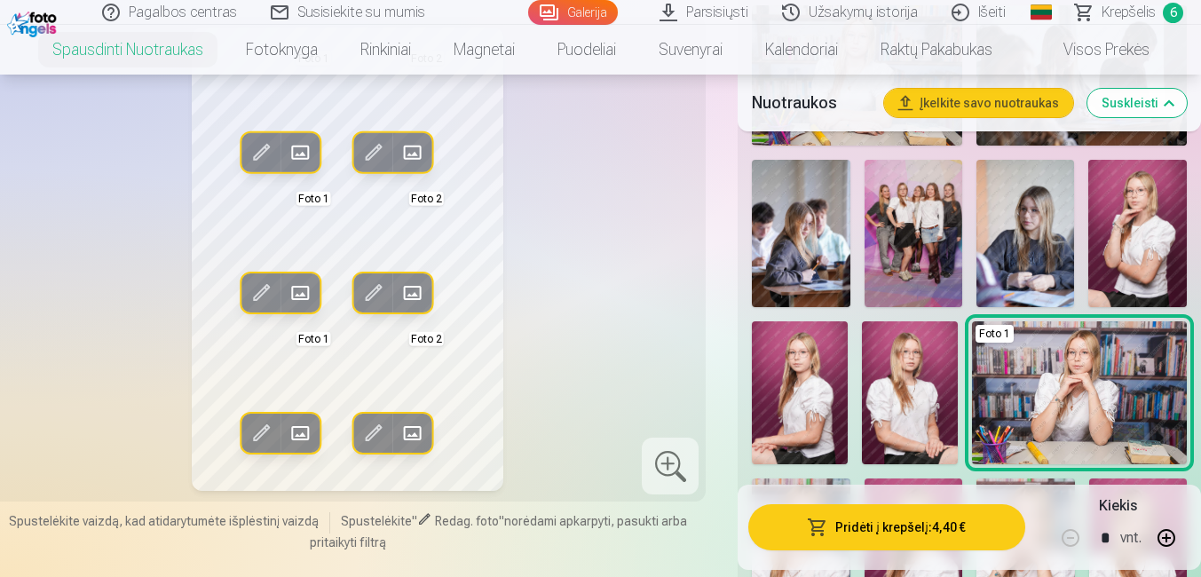
scroll to position [831, 0]
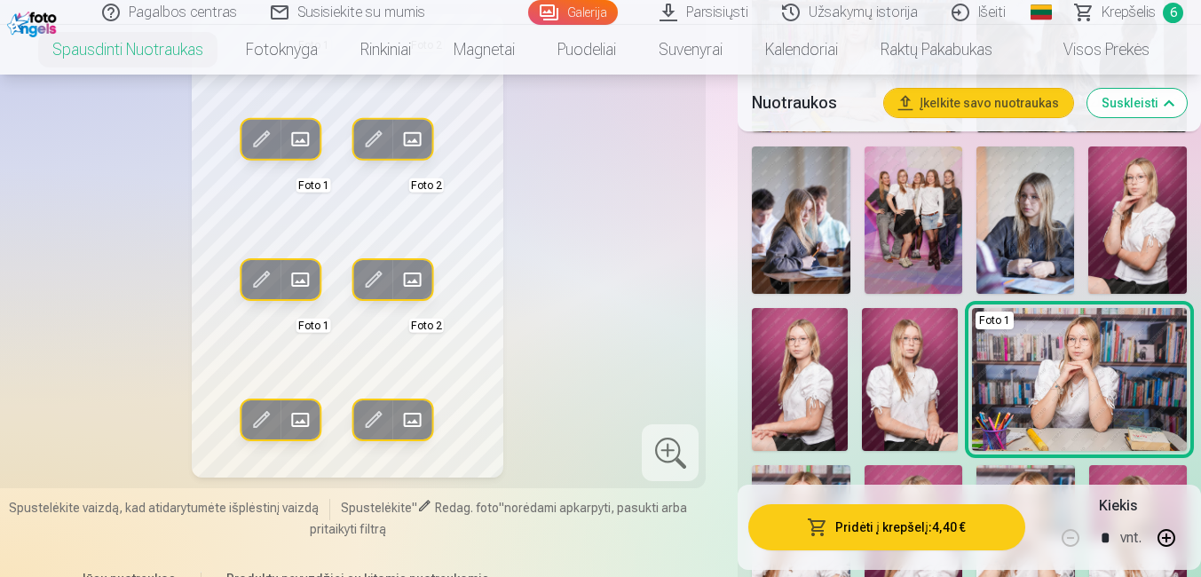
click at [882, 345] on img at bounding box center [910, 380] width 96 height 144
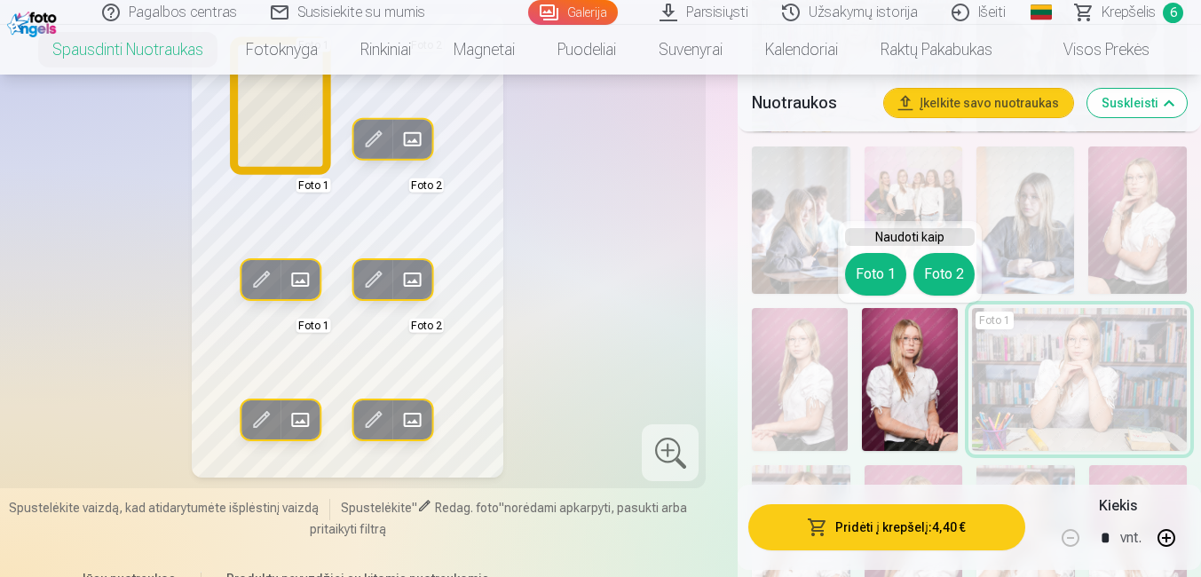
click at [877, 280] on button "Foto 1" at bounding box center [875, 274] width 61 height 43
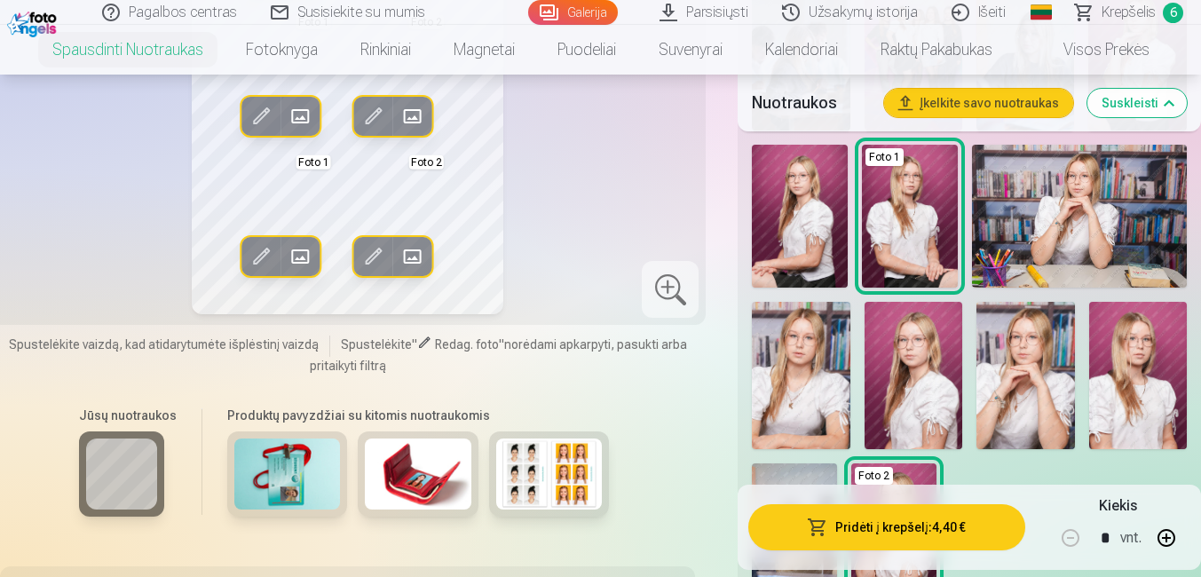
scroll to position [1020, 0]
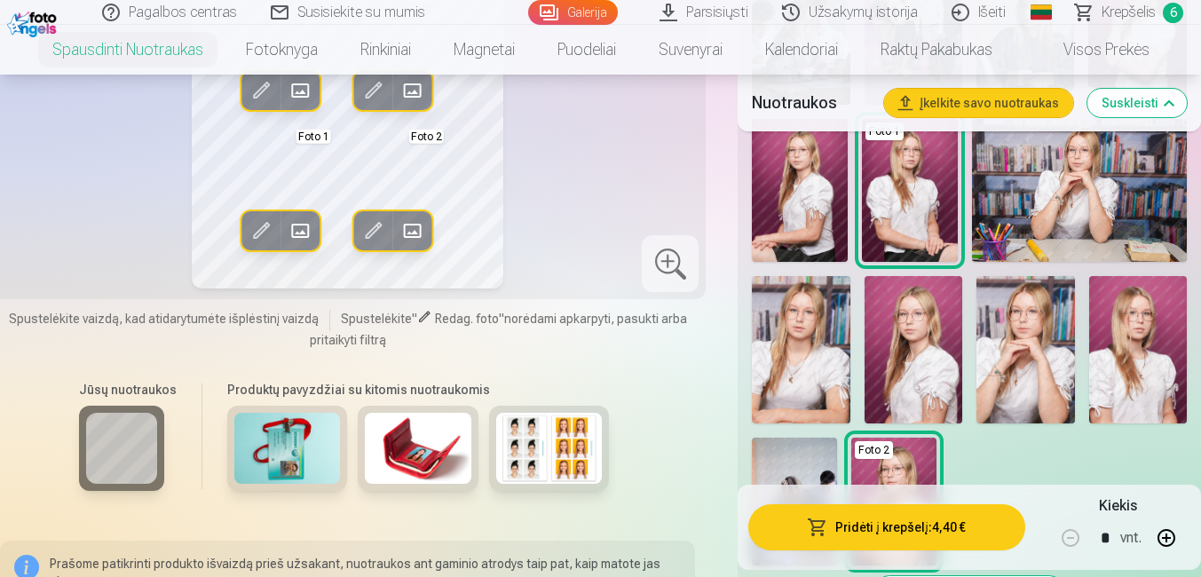
click at [811, 307] on img at bounding box center [801, 349] width 99 height 147
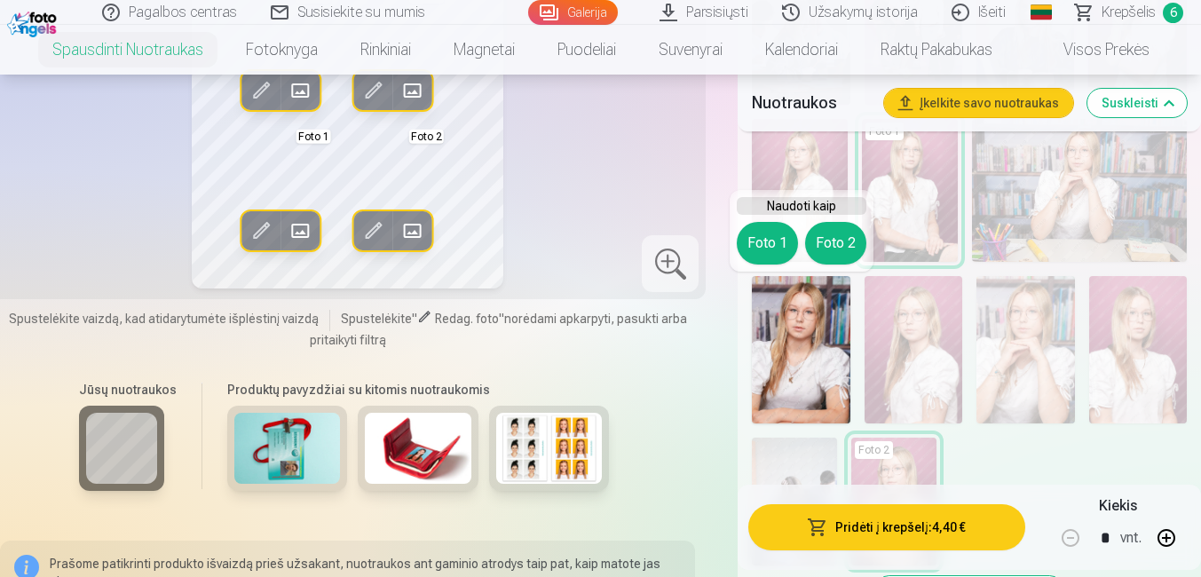
click at [826, 255] on button "Foto 2" at bounding box center [835, 243] width 61 height 43
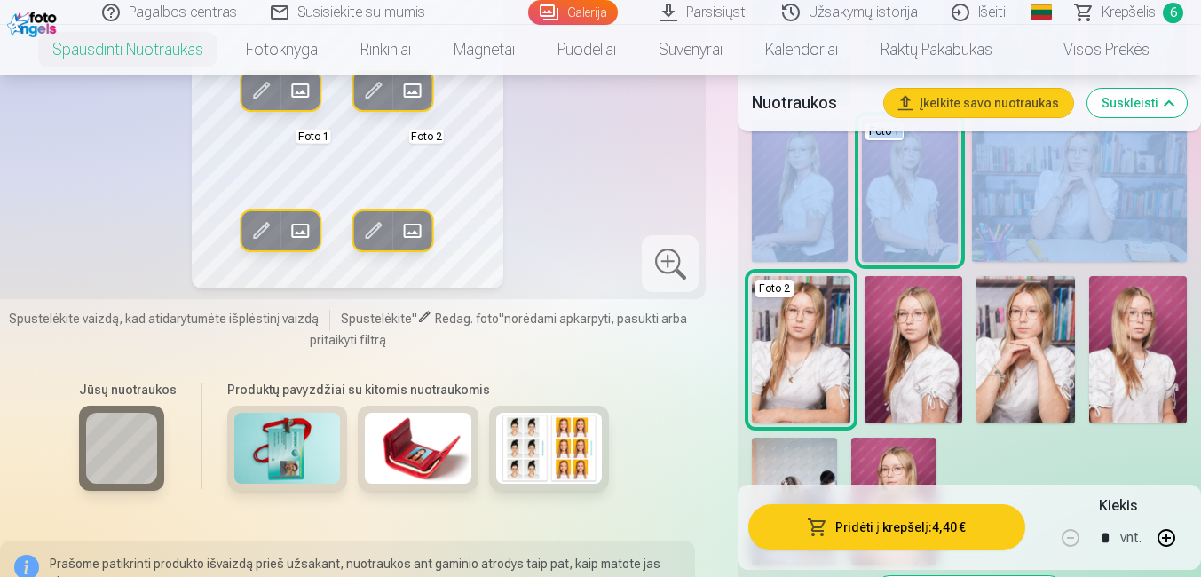
drag, startPoint x: 1199, startPoint y: 99, endPoint x: 1202, endPoint y: 114, distance: 14.5
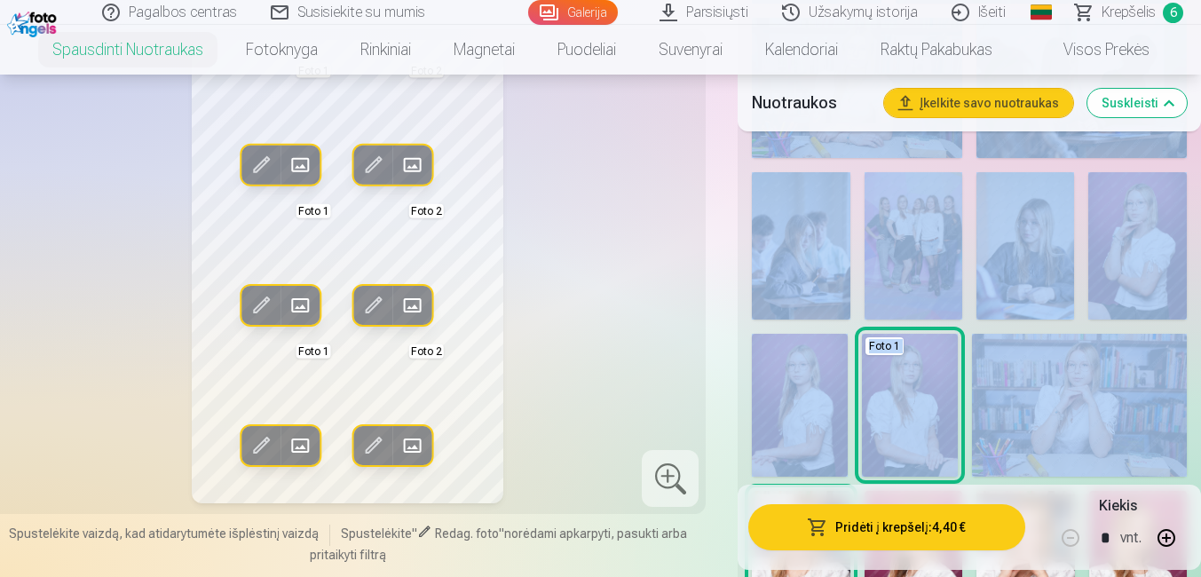
scroll to position [818, 0]
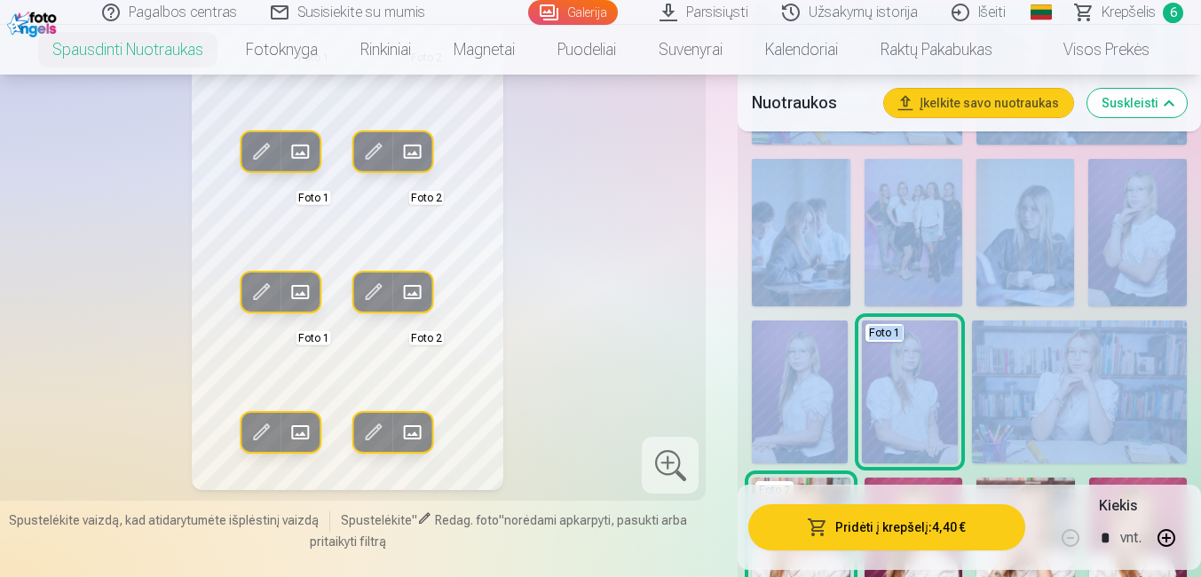
click at [731, 313] on div "Redag. foto Pakeisti Foto 1 Redag. foto Pakeisti Foto 2 Redag. foto Pakeisti Fo…" at bounding box center [600, 139] width 1201 height 1589
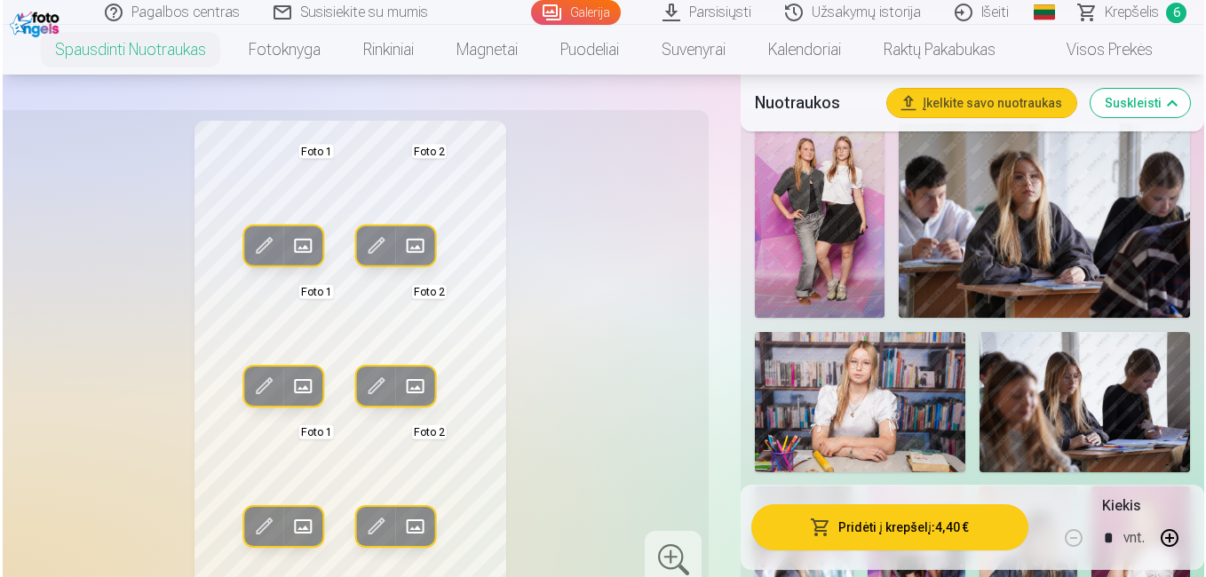
scroll to position [503, 0]
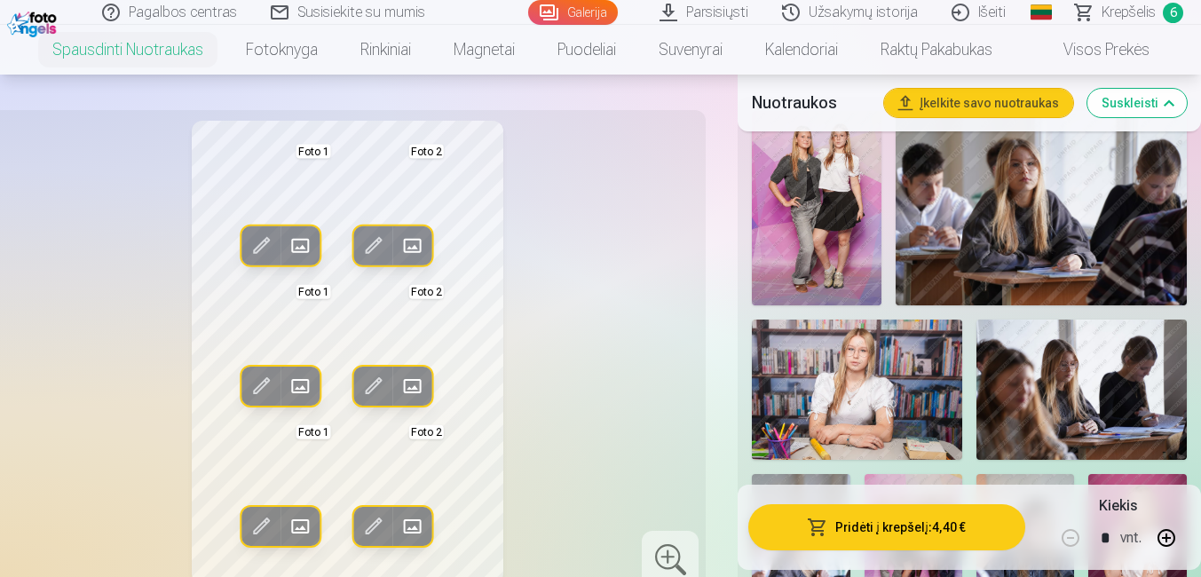
click at [408, 233] on span at bounding box center [413, 246] width 28 height 28
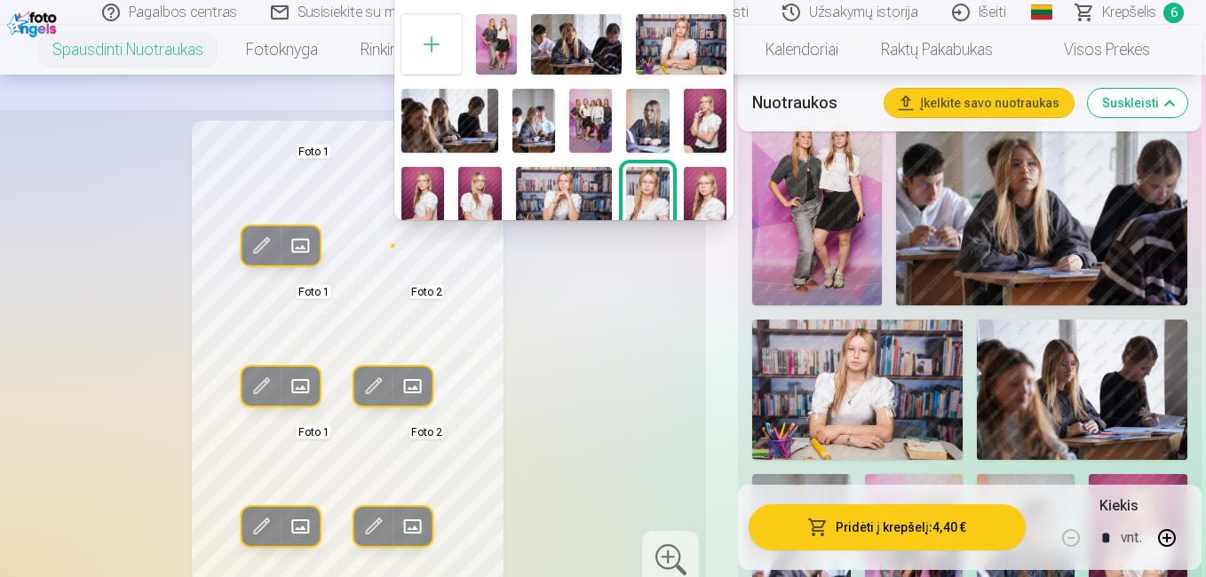
click at [439, 50] on div at bounding box center [431, 44] width 60 height 60
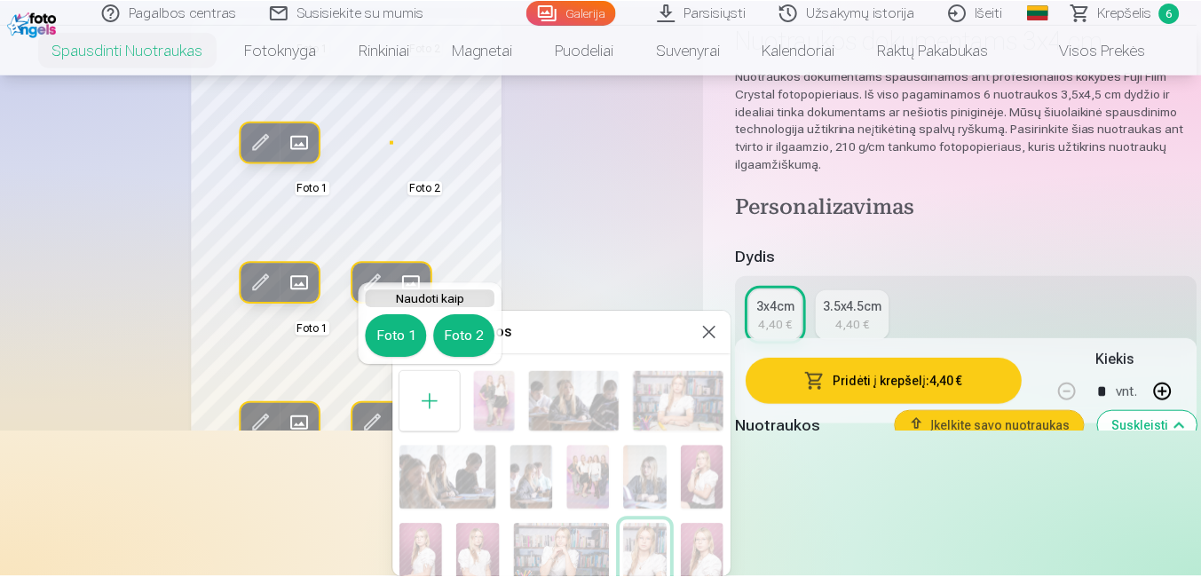
scroll to position [146, 0]
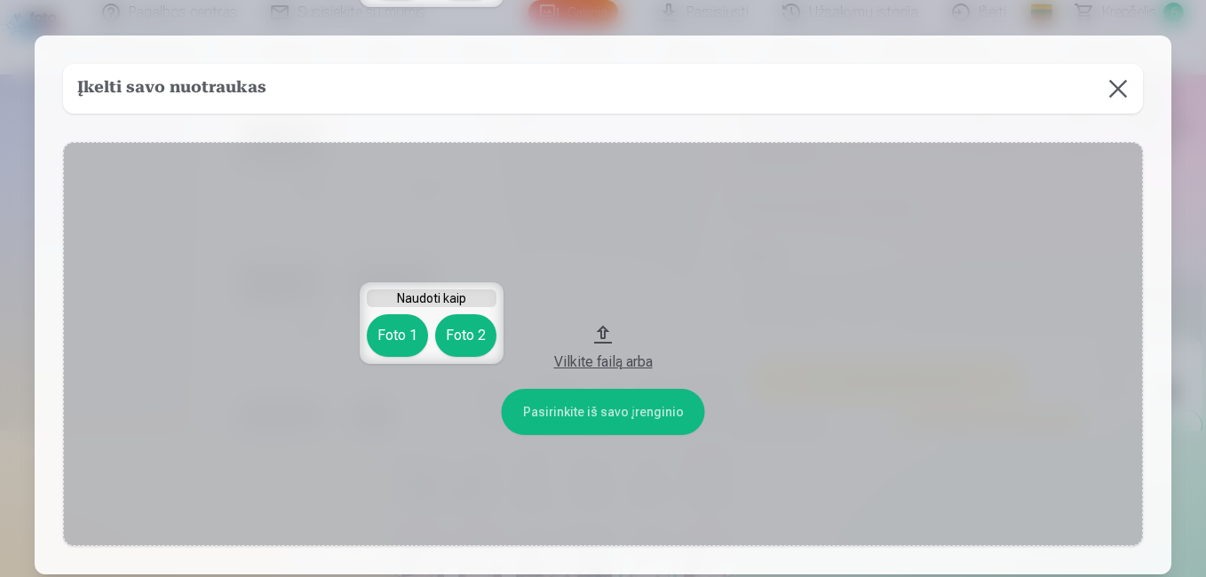
click at [573, 410] on button "Vilkite failą arba" at bounding box center [602, 344] width 1079 height 404
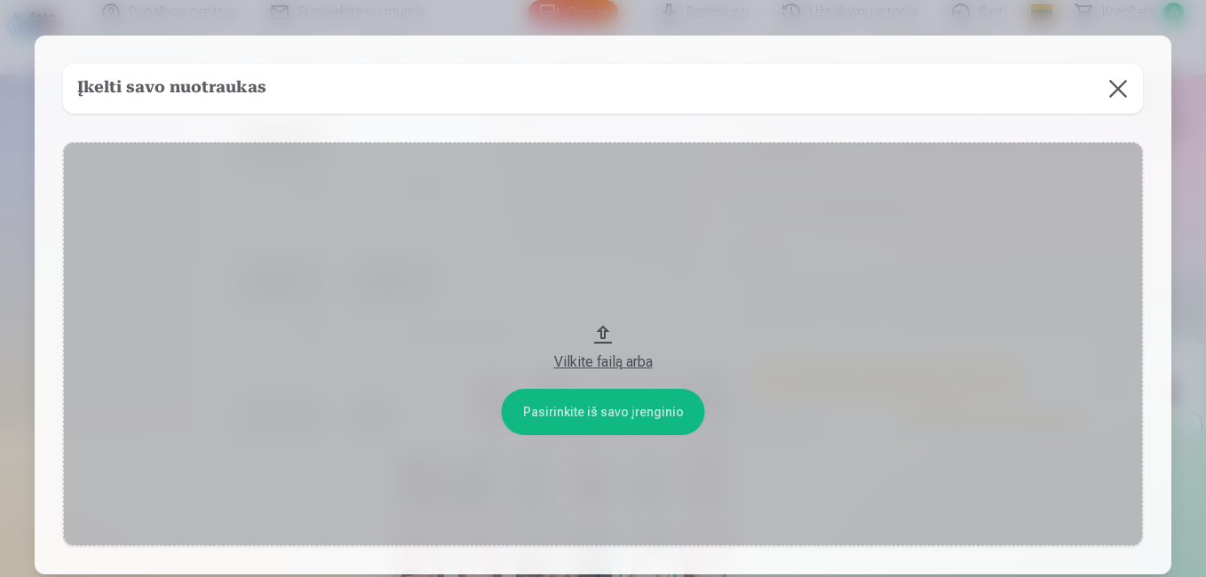
click at [1111, 83] on button at bounding box center [1118, 89] width 50 height 50
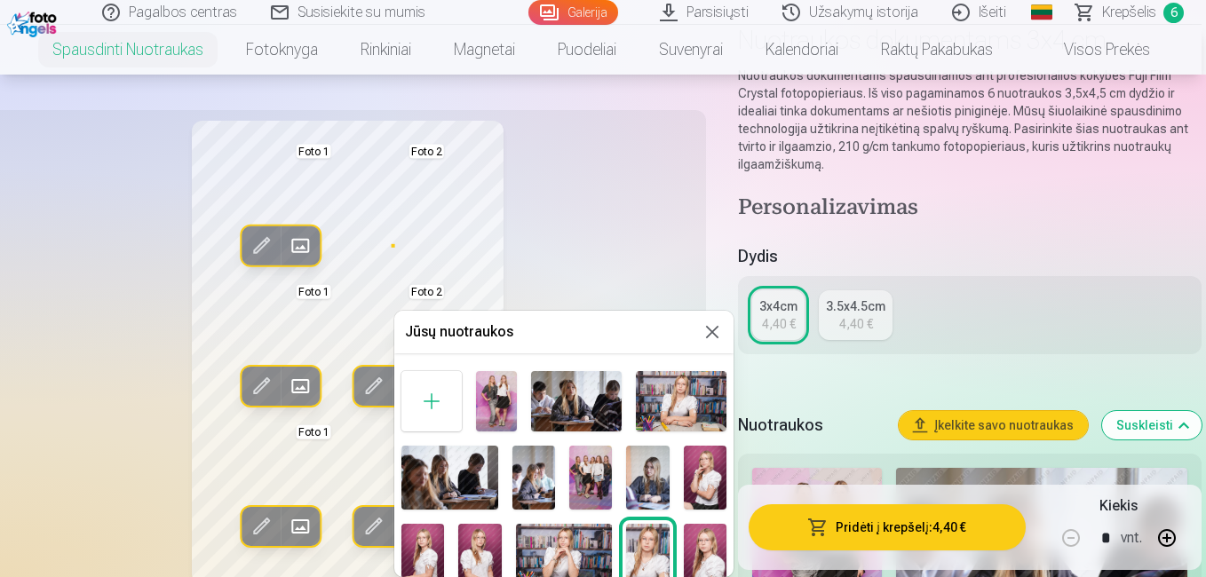
click at [657, 391] on img at bounding box center [681, 401] width 91 height 60
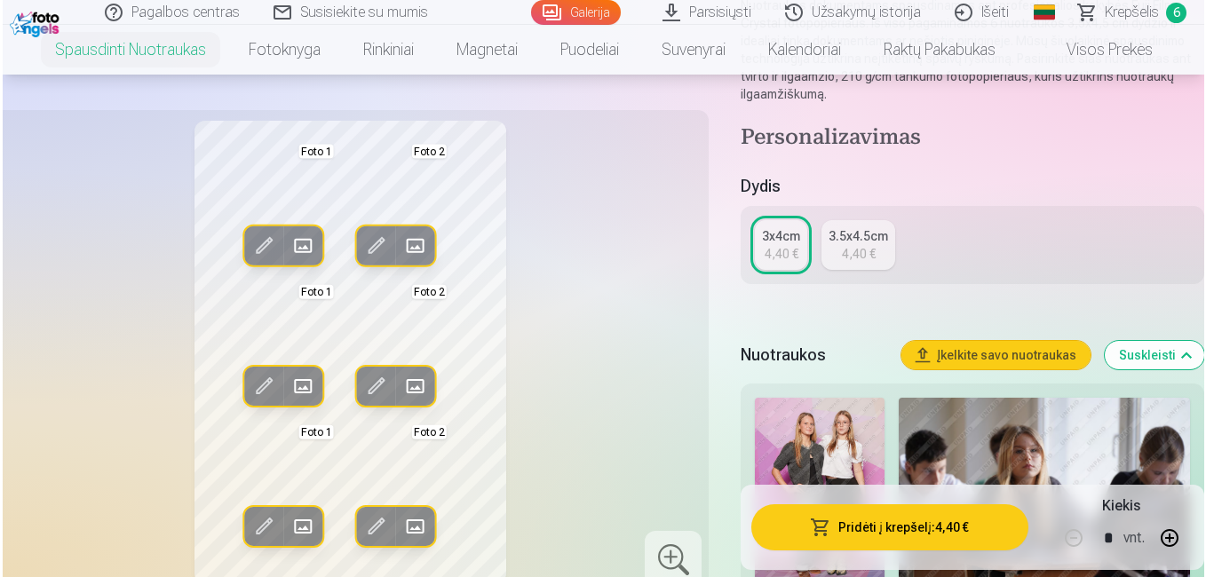
scroll to position [217, 0]
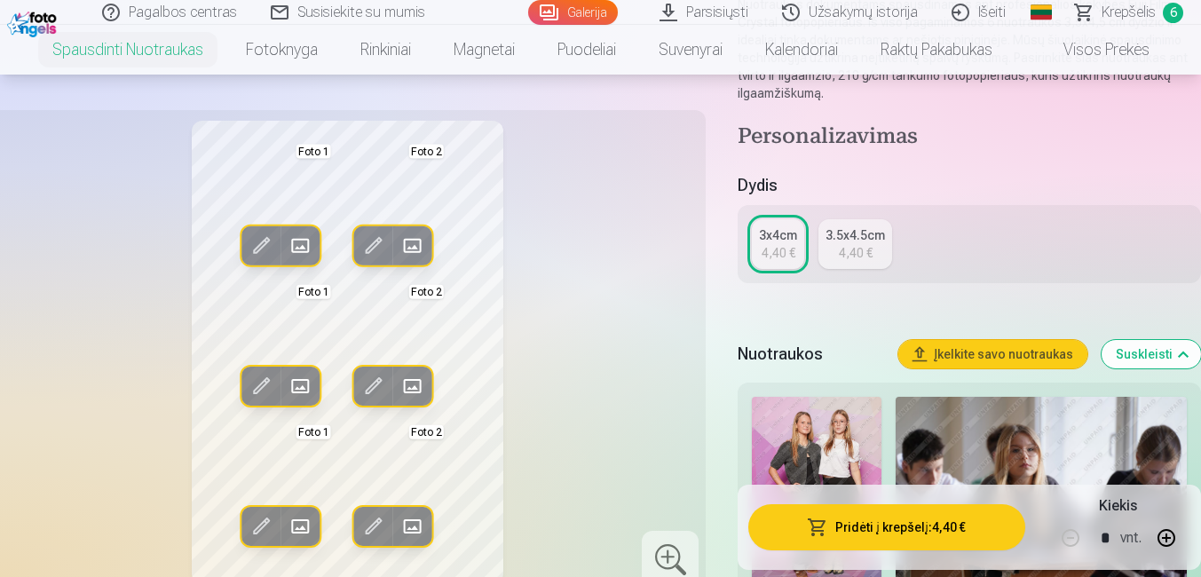
click at [891, 520] on button "Pridėti į krepšelį : 4,40 €" at bounding box center [886, 527] width 277 height 46
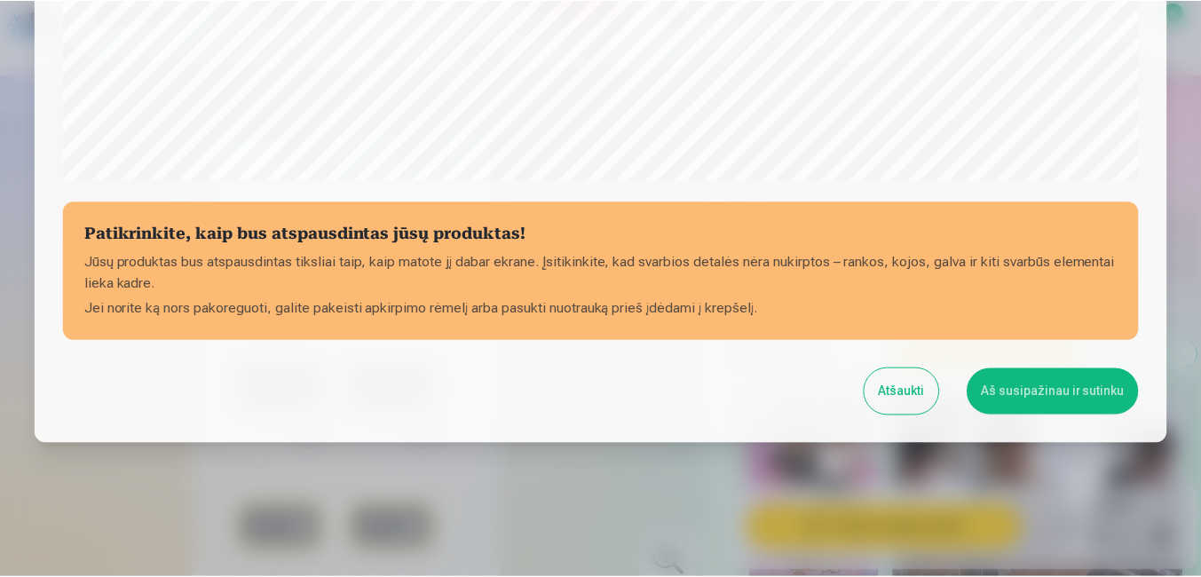
scroll to position [701, 0]
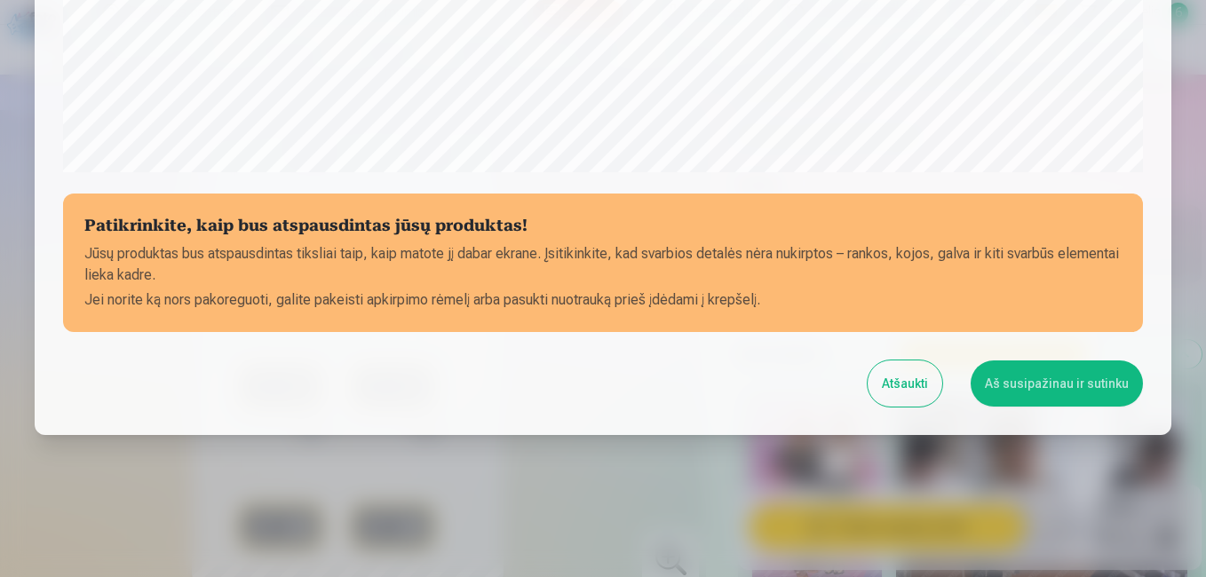
click at [1032, 378] on button "Aš susipažinau ir sutinku" at bounding box center [1056, 383] width 172 height 46
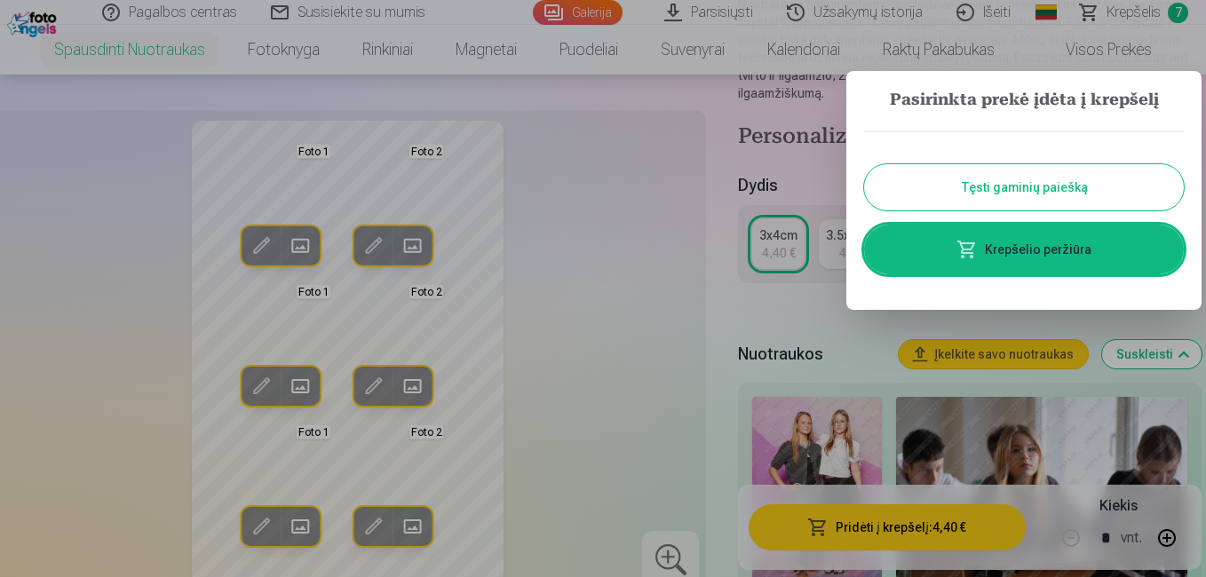
click at [738, 151] on div at bounding box center [603, 288] width 1206 height 577
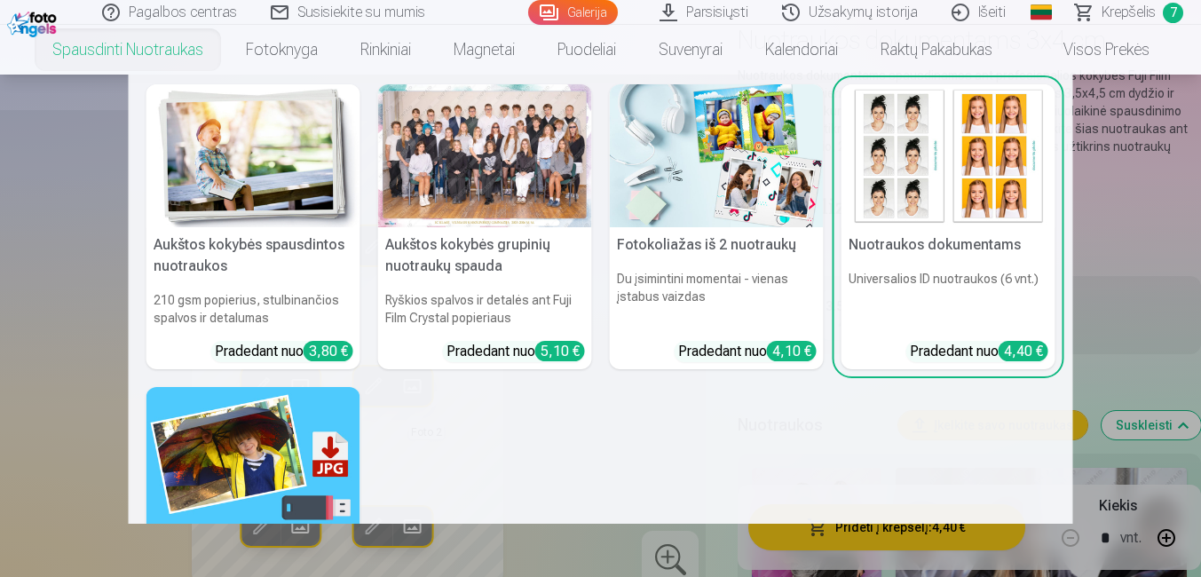
scroll to position [0, 0]
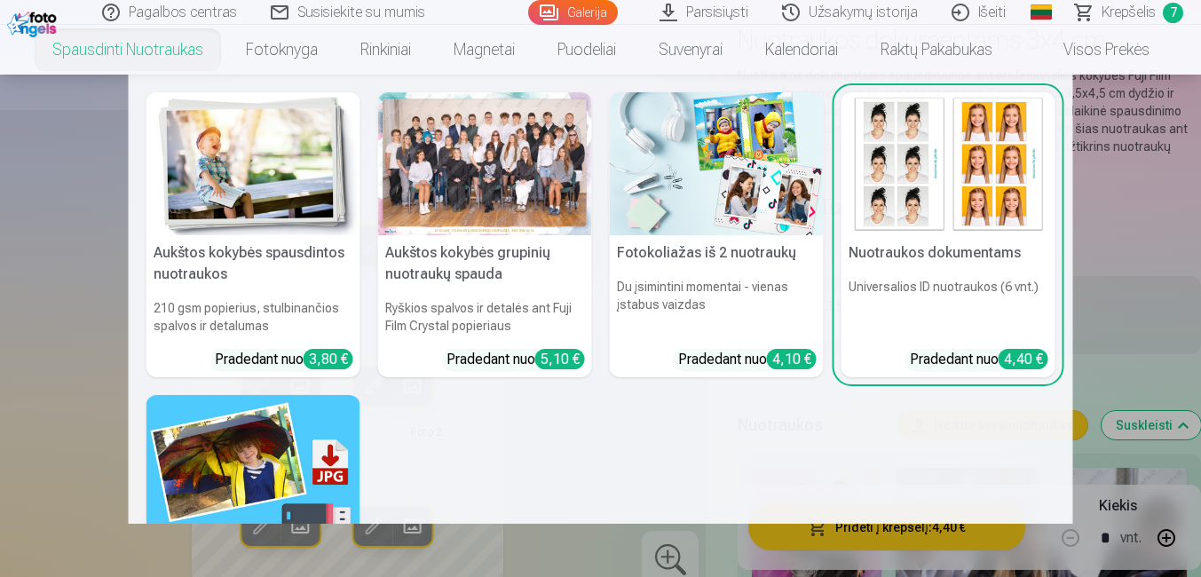
click at [228, 188] on img at bounding box center [253, 163] width 214 height 143
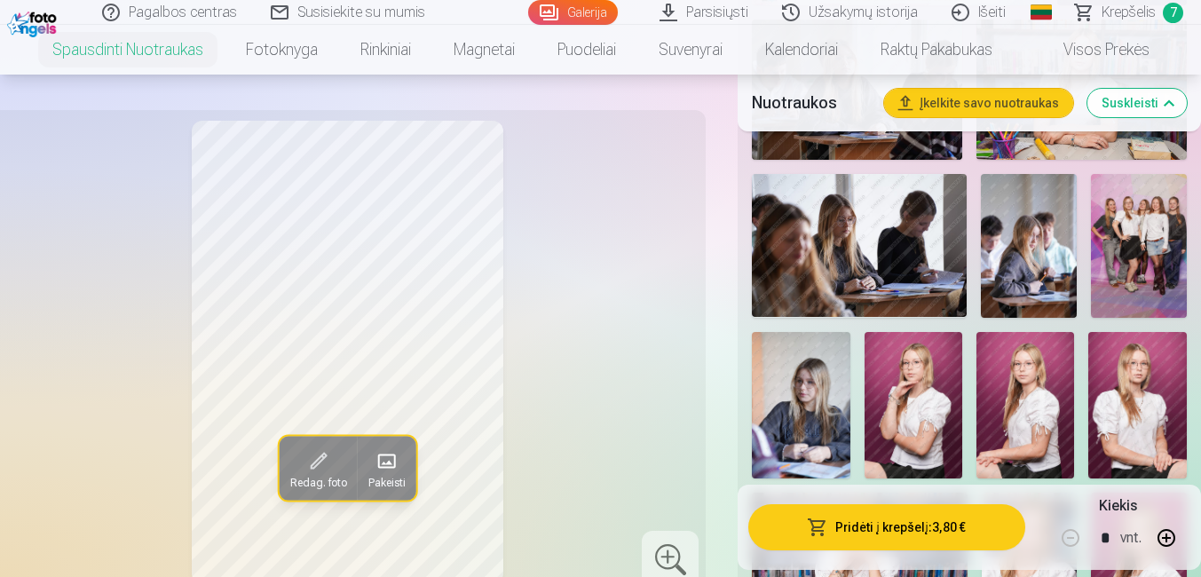
scroll to position [636, 0]
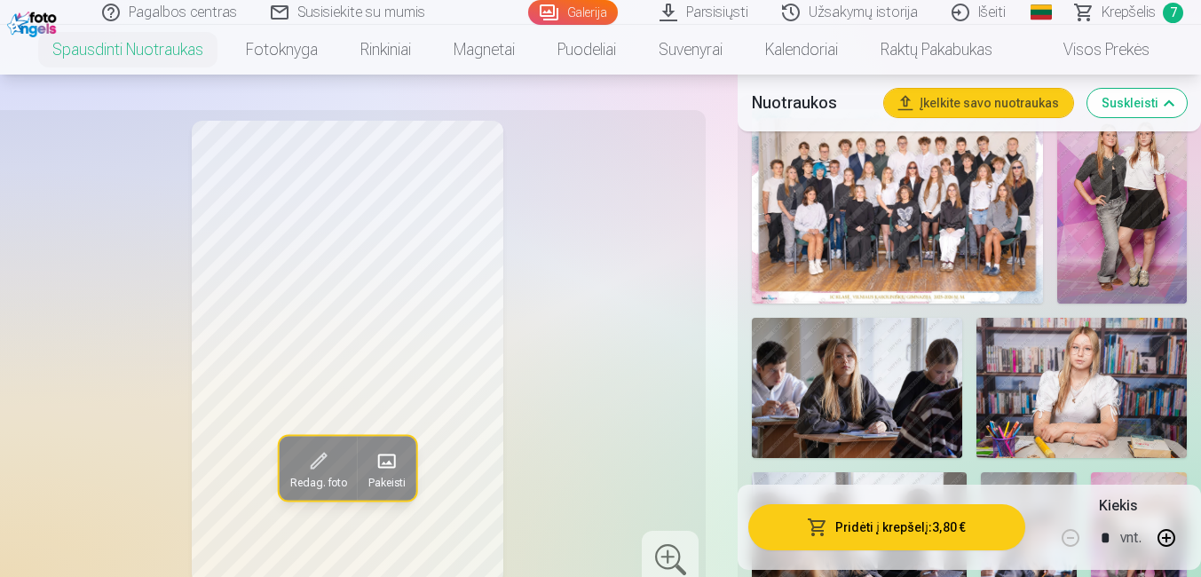
click at [1137, 20] on span "Krepšelis" at bounding box center [1129, 12] width 54 height 21
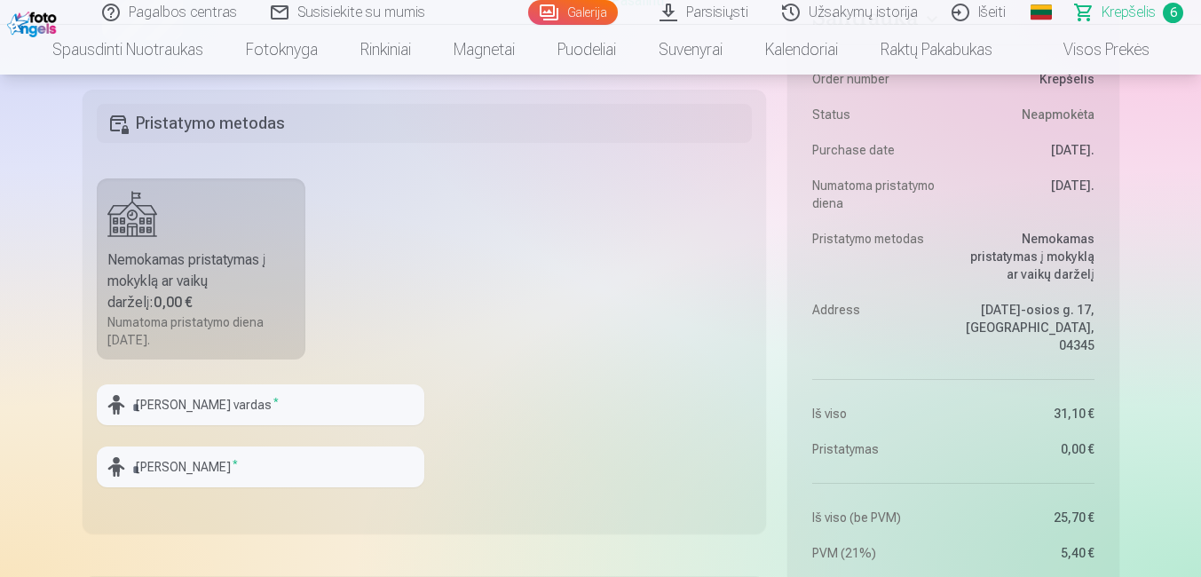
scroll to position [1420, 0]
click at [162, 395] on input "text" at bounding box center [261, 405] width 328 height 41
type input "******"
type input "**********"
click at [615, 382] on fieldset "**********" at bounding box center [425, 313] width 684 height 444
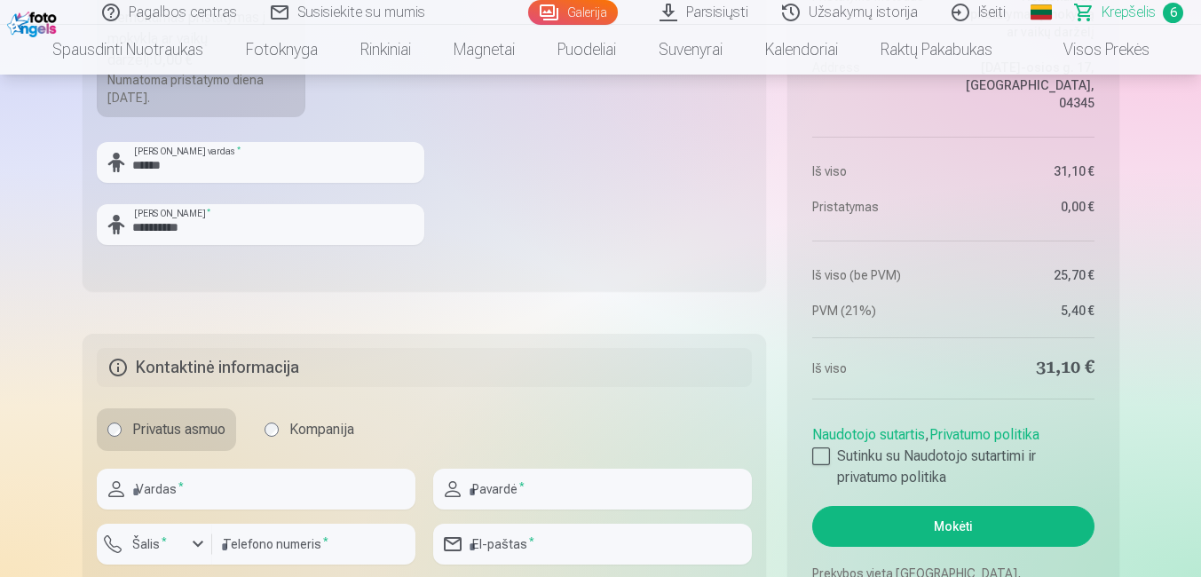
scroll to position [1687, 0]
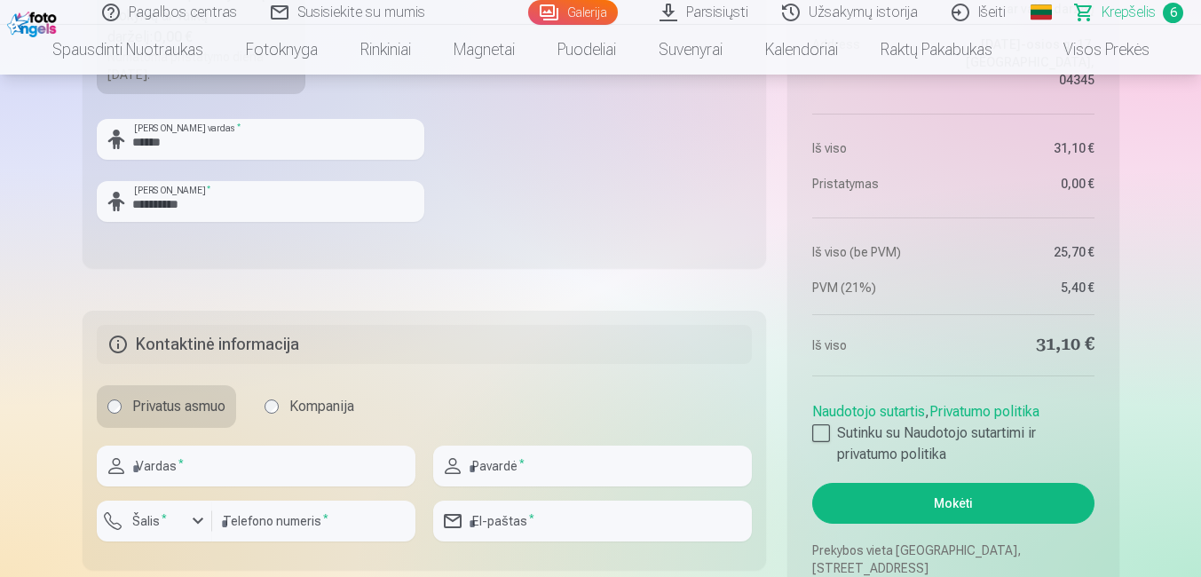
click at [543, 252] on fieldset "**********" at bounding box center [425, 46] width 684 height 444
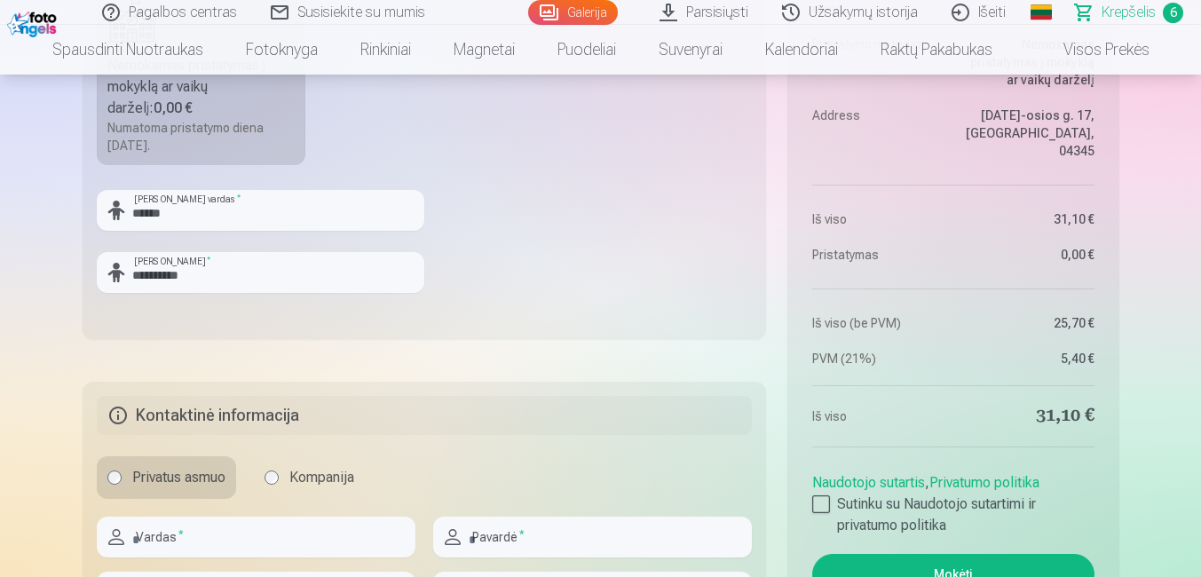
scroll to position [1864, 0]
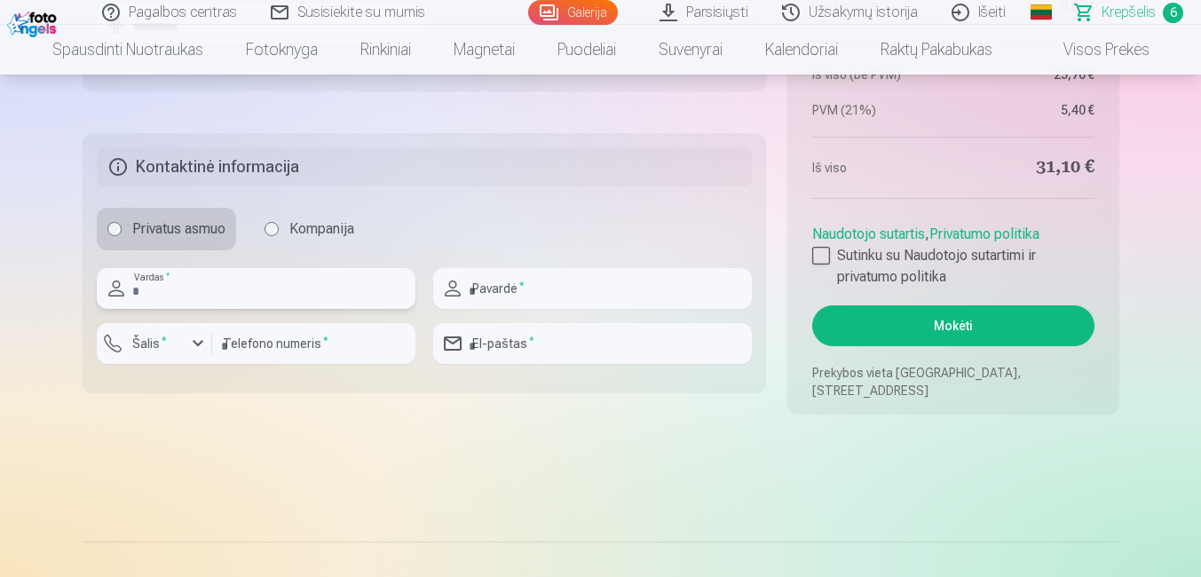
click at [226, 289] on input "text" at bounding box center [256, 288] width 319 height 41
type input "********"
type input "*********"
type input "**********"
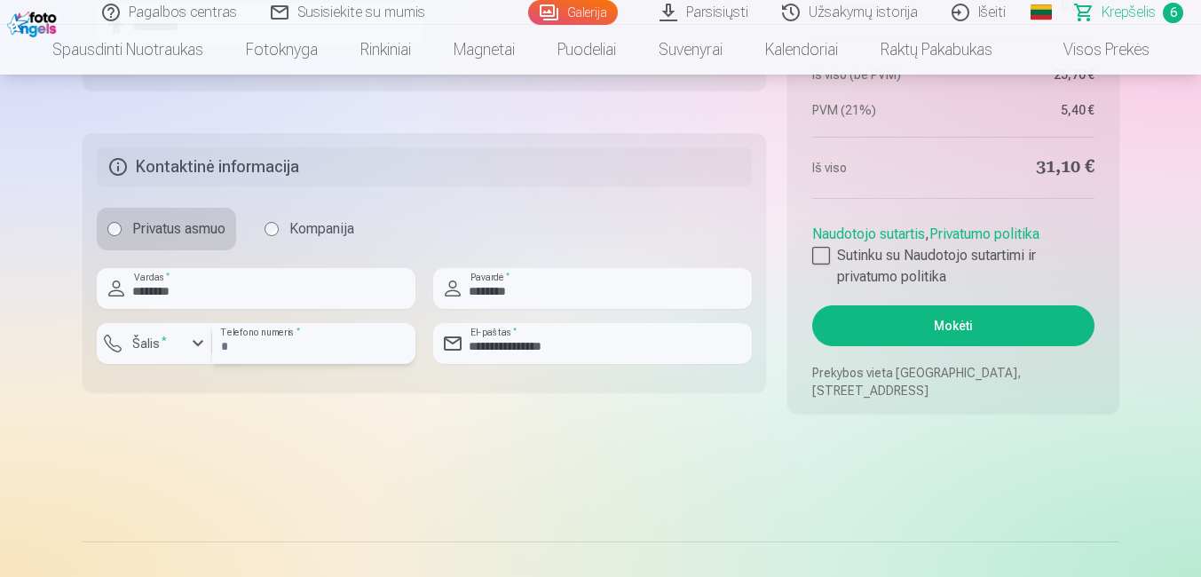
drag, startPoint x: 232, startPoint y: 348, endPoint x: 209, endPoint y: 345, distance: 23.2
click at [232, 348] on input "*********" at bounding box center [313, 343] width 203 height 41
click at [190, 338] on div "button" at bounding box center [197, 343] width 21 height 21
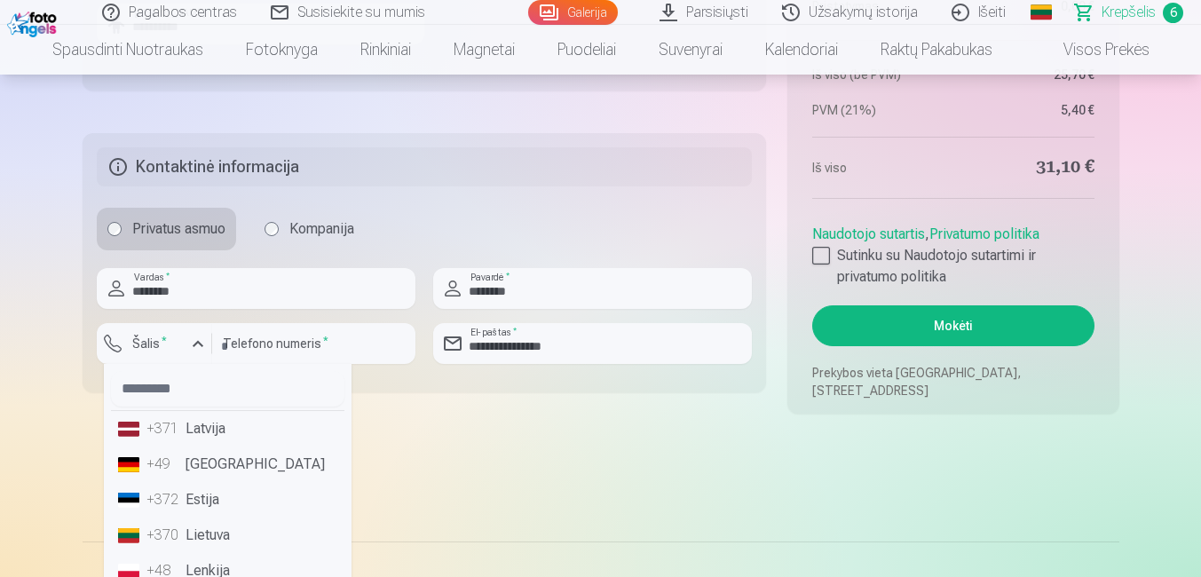
click at [202, 526] on li "+370 Lietuva" at bounding box center [227, 536] width 233 height 36
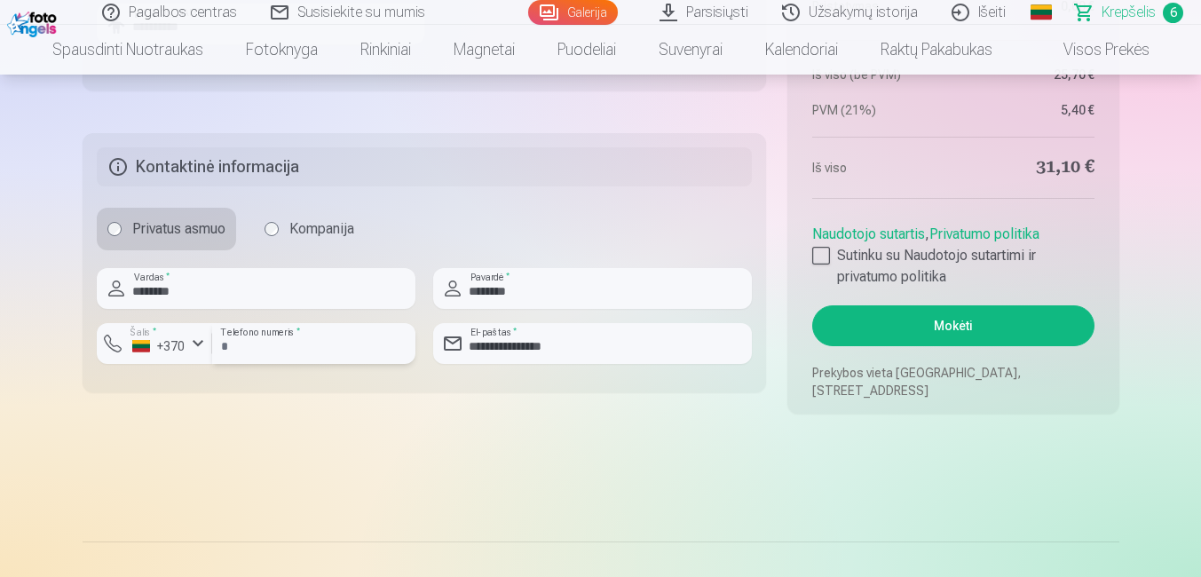
click at [226, 352] on input "*********" at bounding box center [313, 343] width 203 height 41
type input "********"
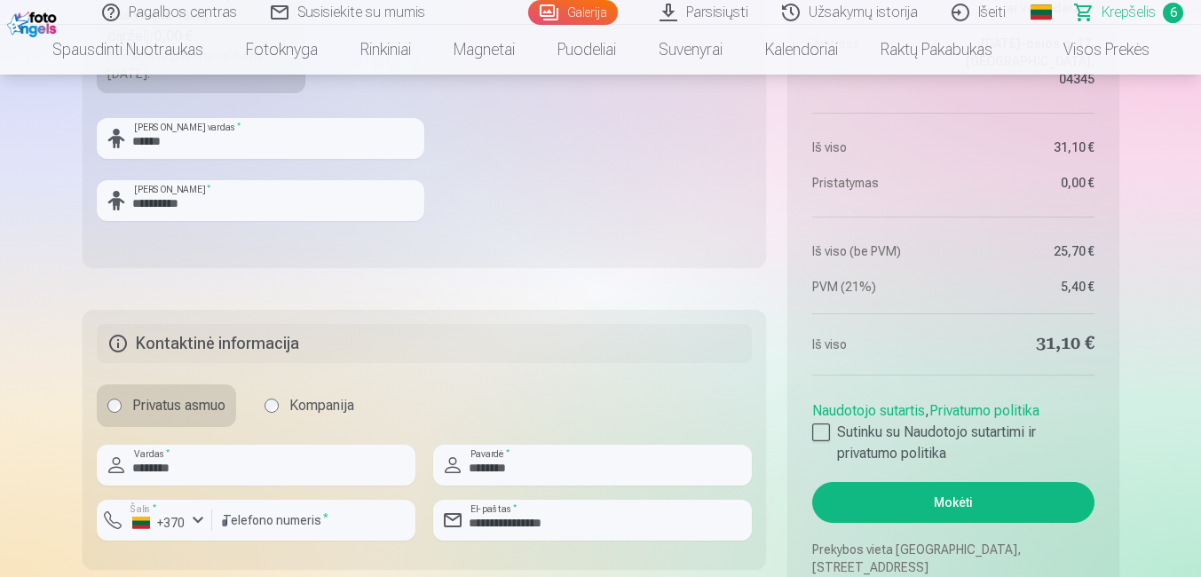
scroll to position [1687, 0]
click at [826, 433] on div at bounding box center [821, 433] width 18 height 18
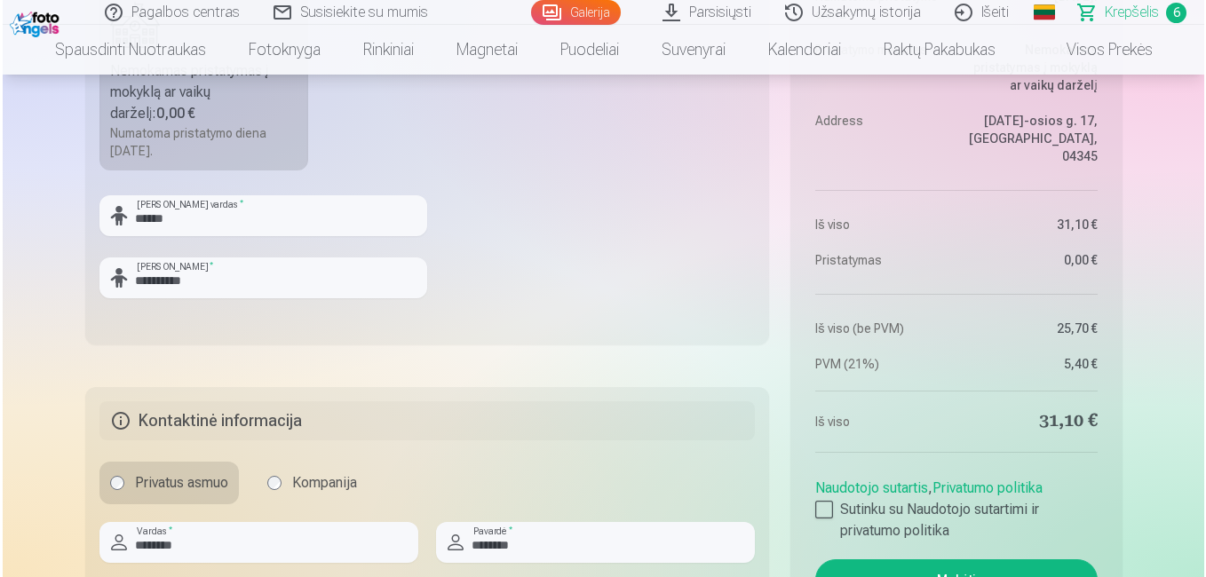
scroll to position [1864, 0]
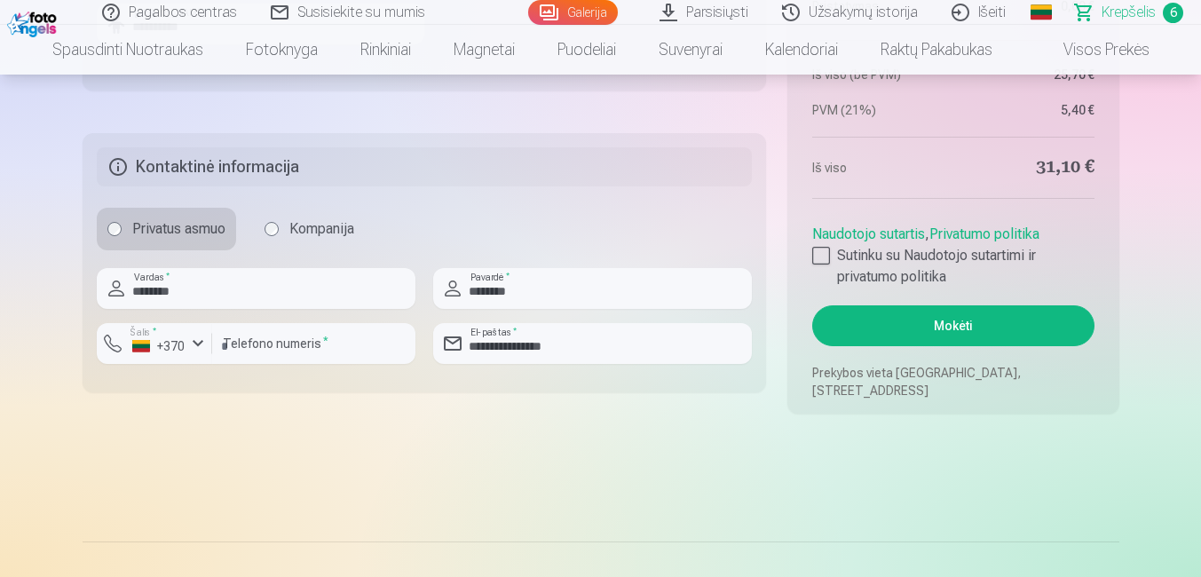
click at [967, 331] on button "Mokėti" at bounding box center [952, 325] width 281 height 41
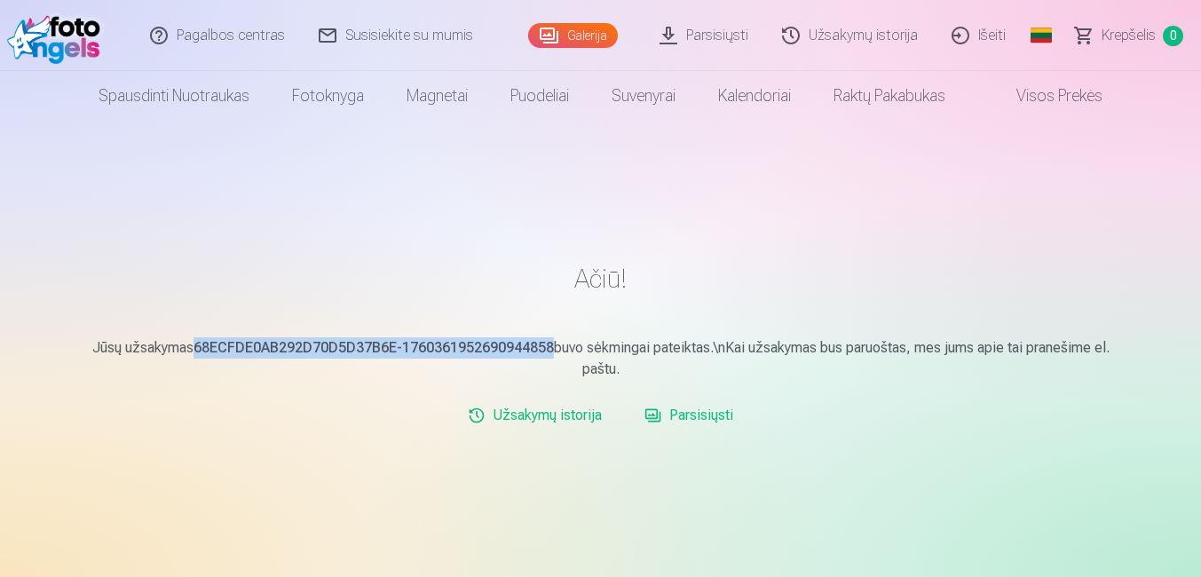
drag, startPoint x: 194, startPoint y: 344, endPoint x: 550, endPoint y: 342, distance: 356.9
click at [550, 342] on p "Jūsų užsakymas 68ECFDE0AB292D70D5D37B6E-1760361952690944858 buvo sėkmingai pate…" at bounding box center [601, 358] width 1037 height 43
copy b "68ECFDE0AB292D70D5D37B6E-1760361952690944858"
